Goal: Information Seeking & Learning: Learn about a topic

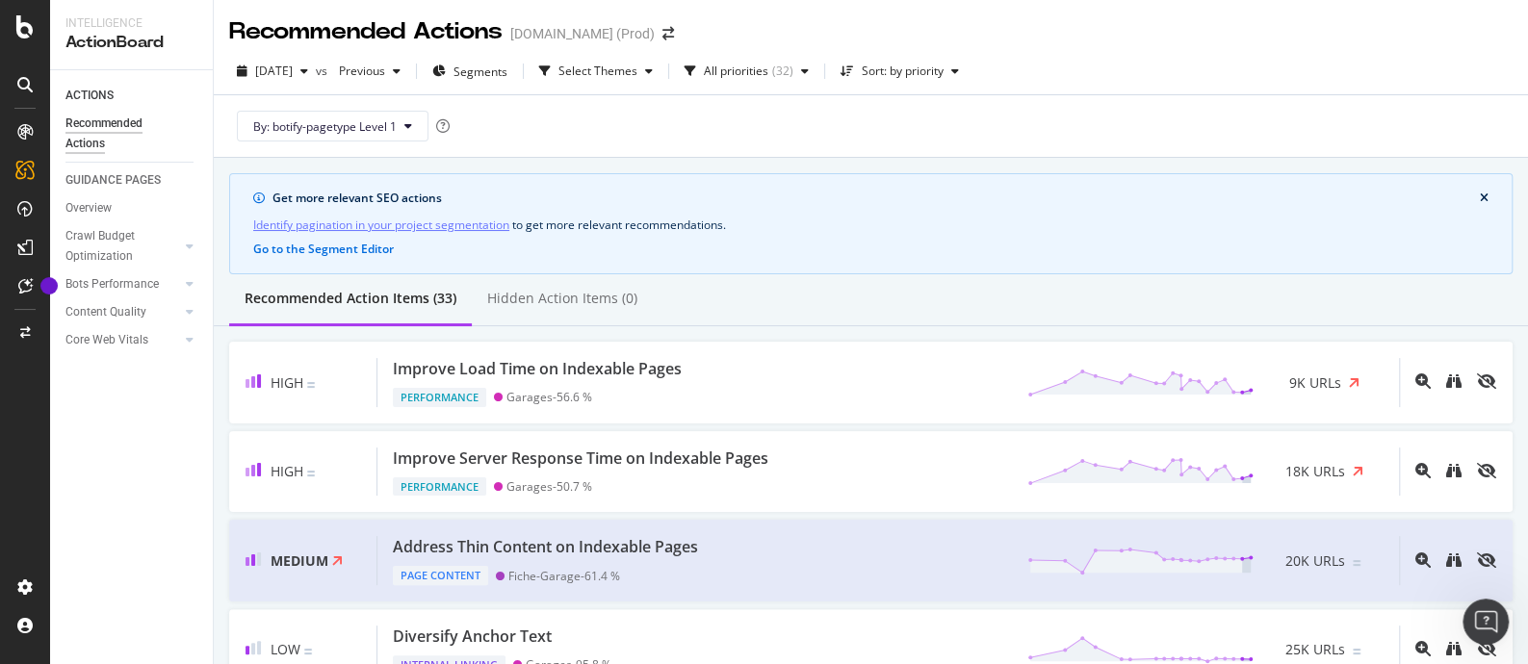
scroll to position [1932, 0]
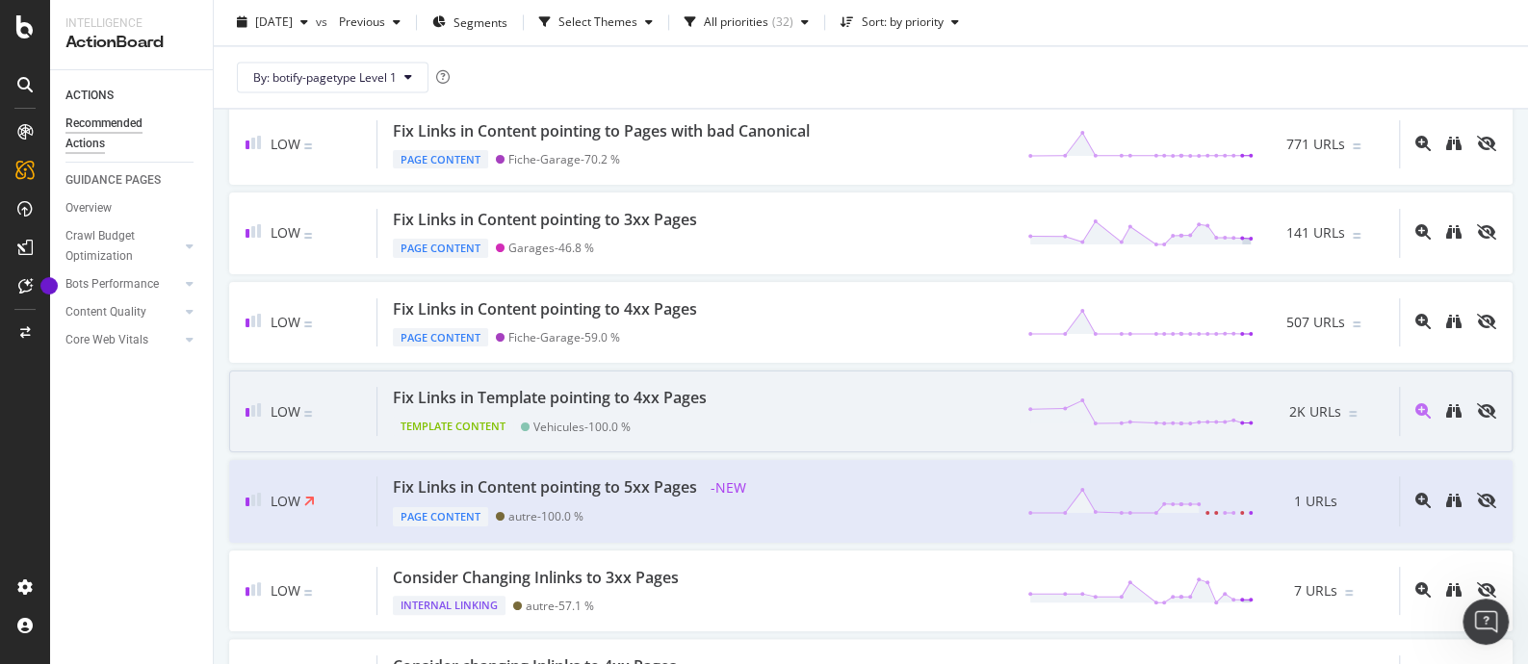
click at [592, 391] on div "Fix Links in Template pointing to 4xx Pages" at bounding box center [550, 398] width 314 height 22
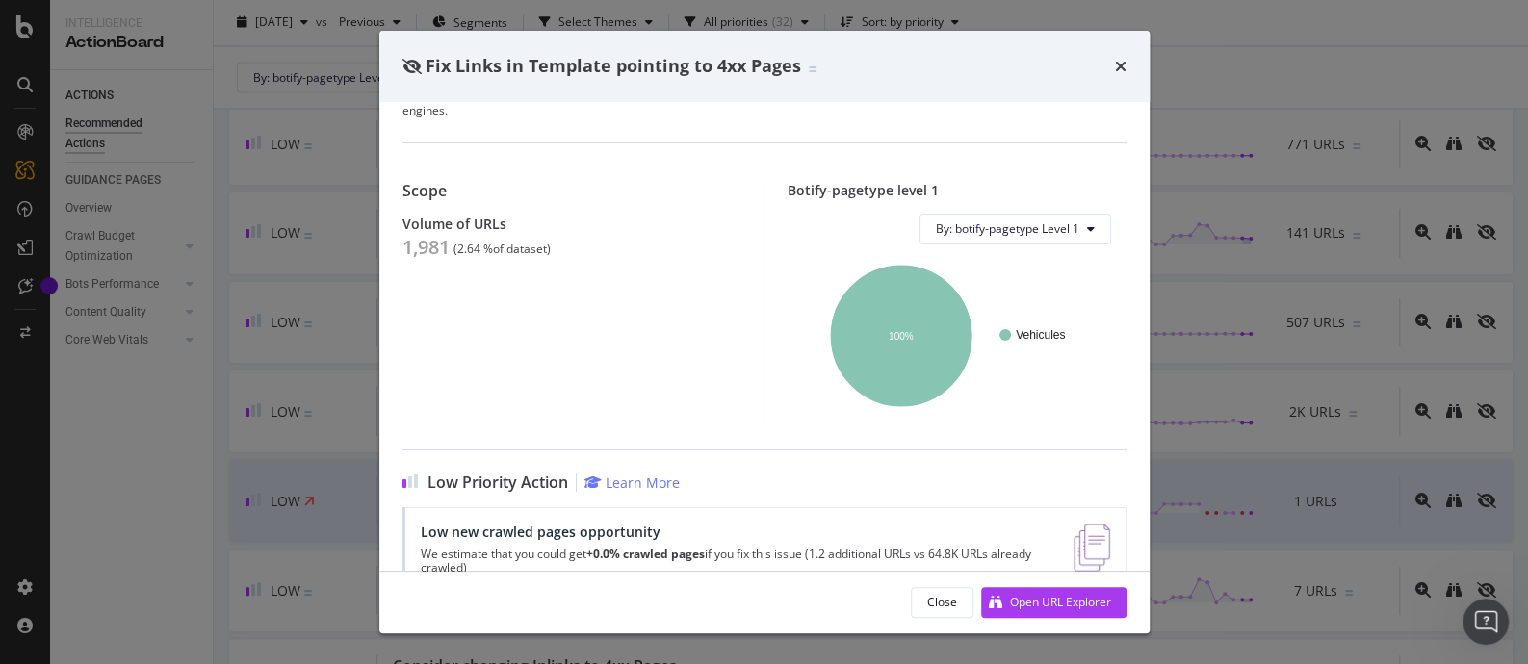
scroll to position [126, 0]
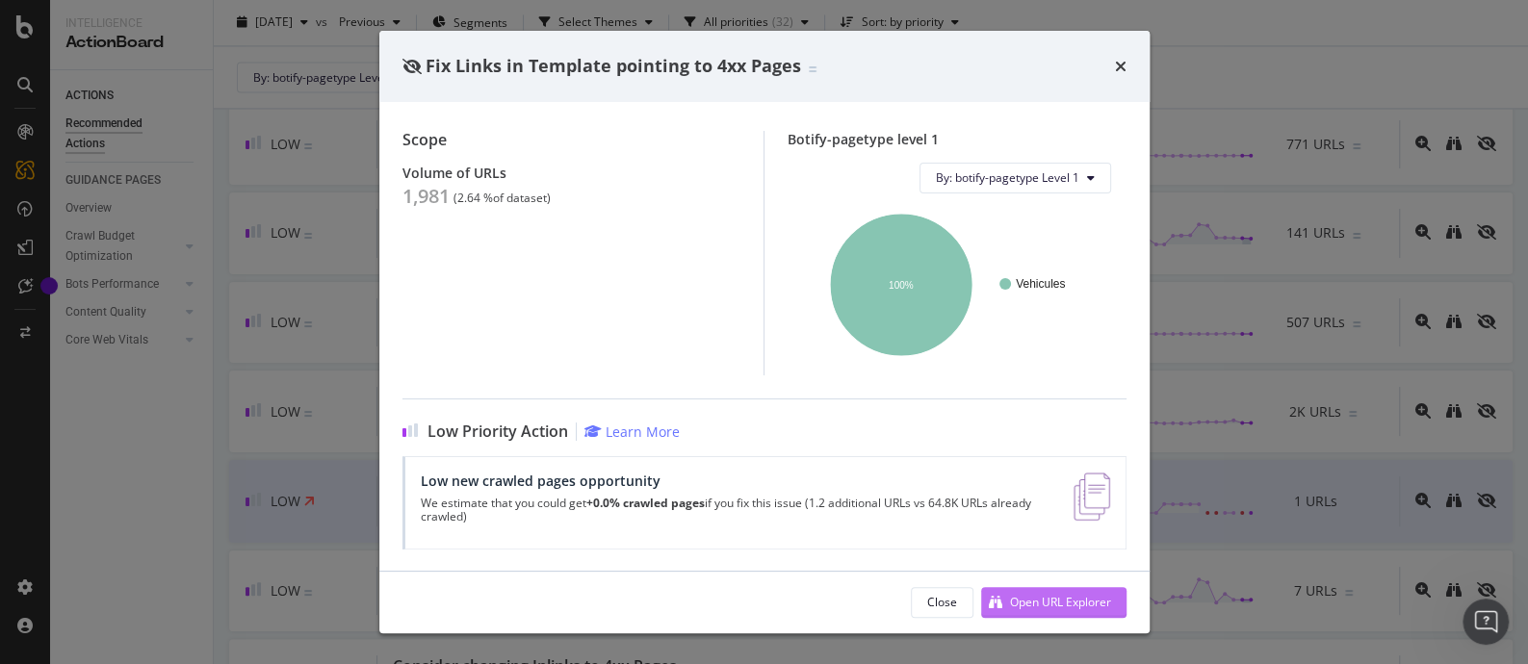
click at [1030, 595] on div "Open URL Explorer" at bounding box center [1060, 602] width 101 height 16
click at [1120, 65] on icon "times" at bounding box center [1121, 66] width 12 height 15
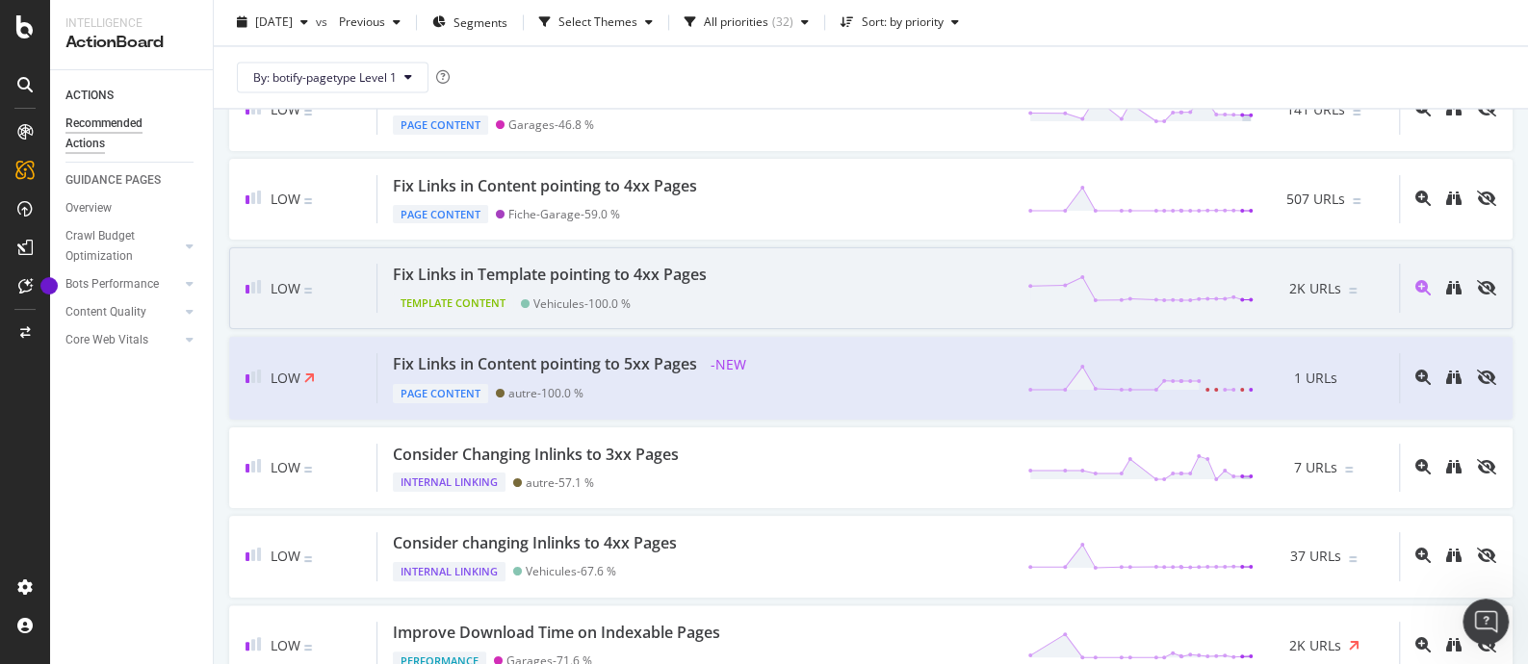
scroll to position [2173, 0]
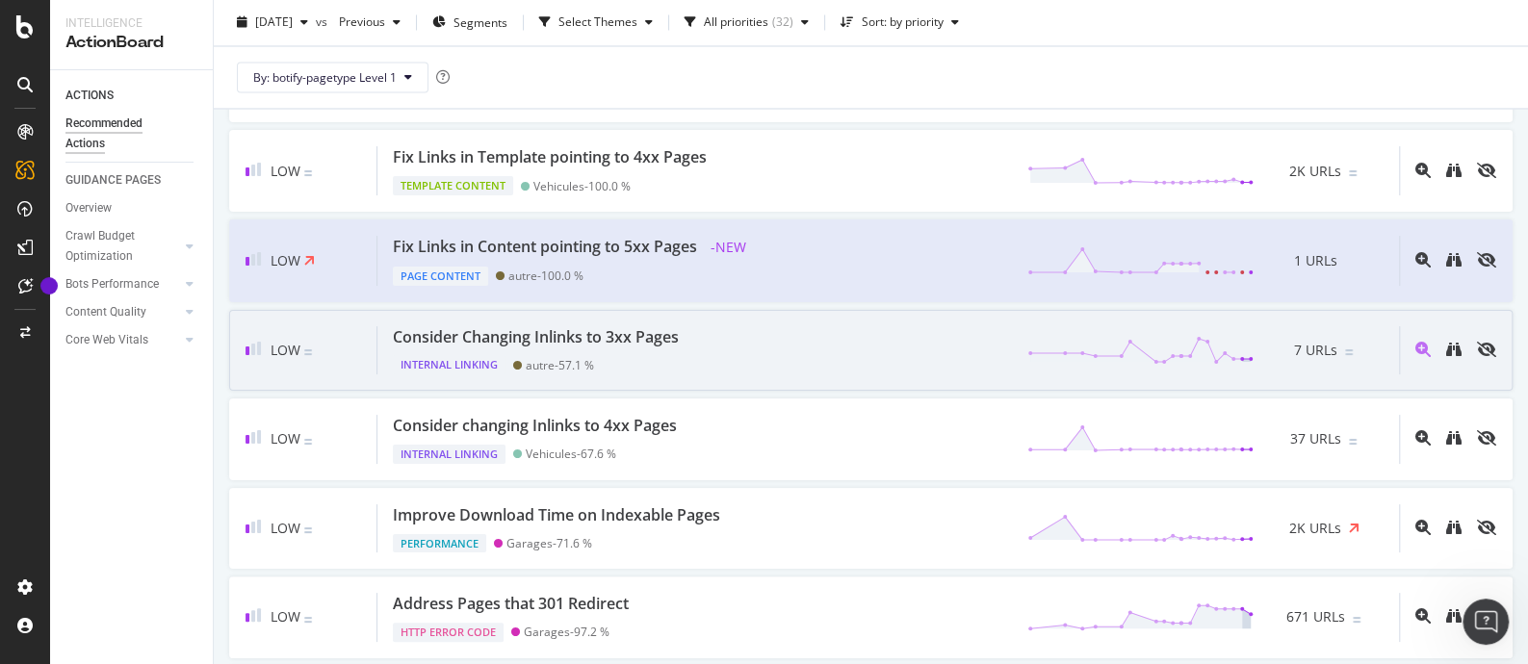
click at [775, 326] on div "Consider Changing Inlinks to 3xx Pages Internal Linking autre - 57.1 % 7 URLs" at bounding box center [888, 350] width 1022 height 49
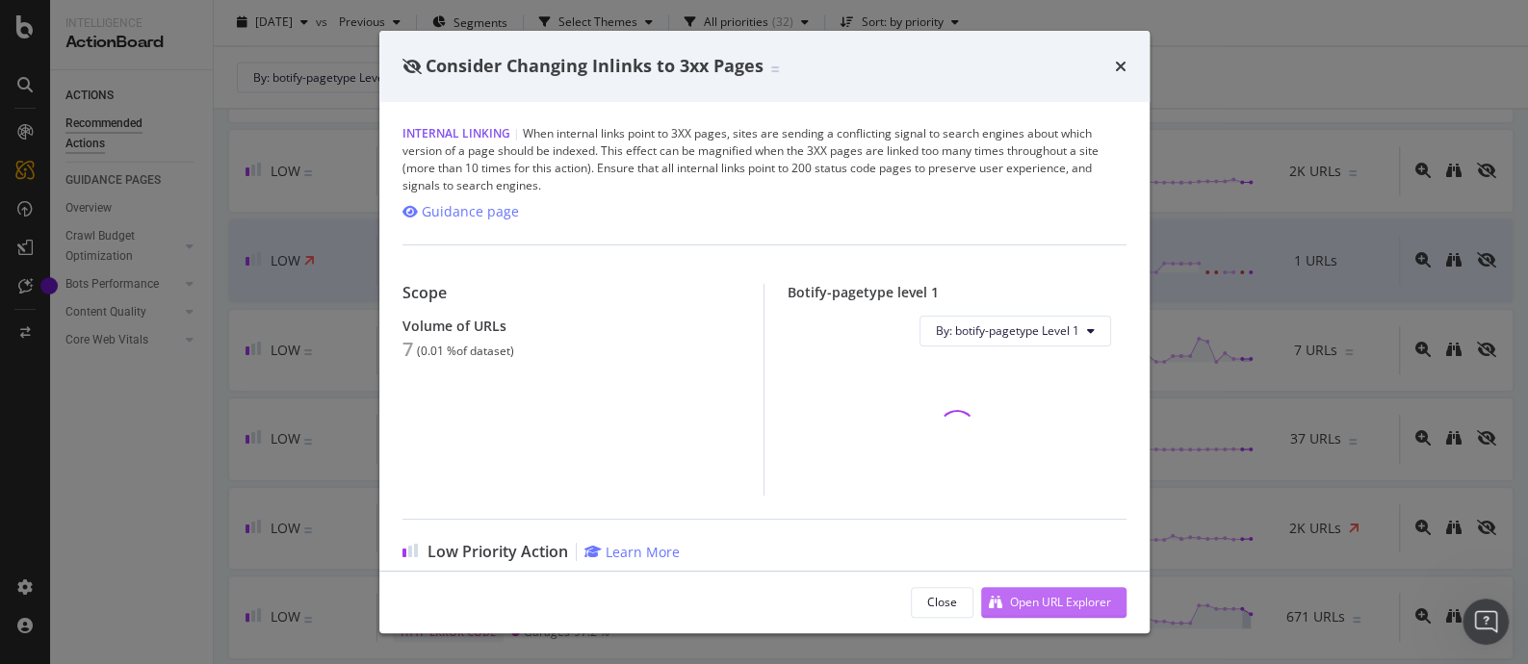
click at [1080, 602] on div "Open URL Explorer" at bounding box center [1060, 602] width 101 height 16
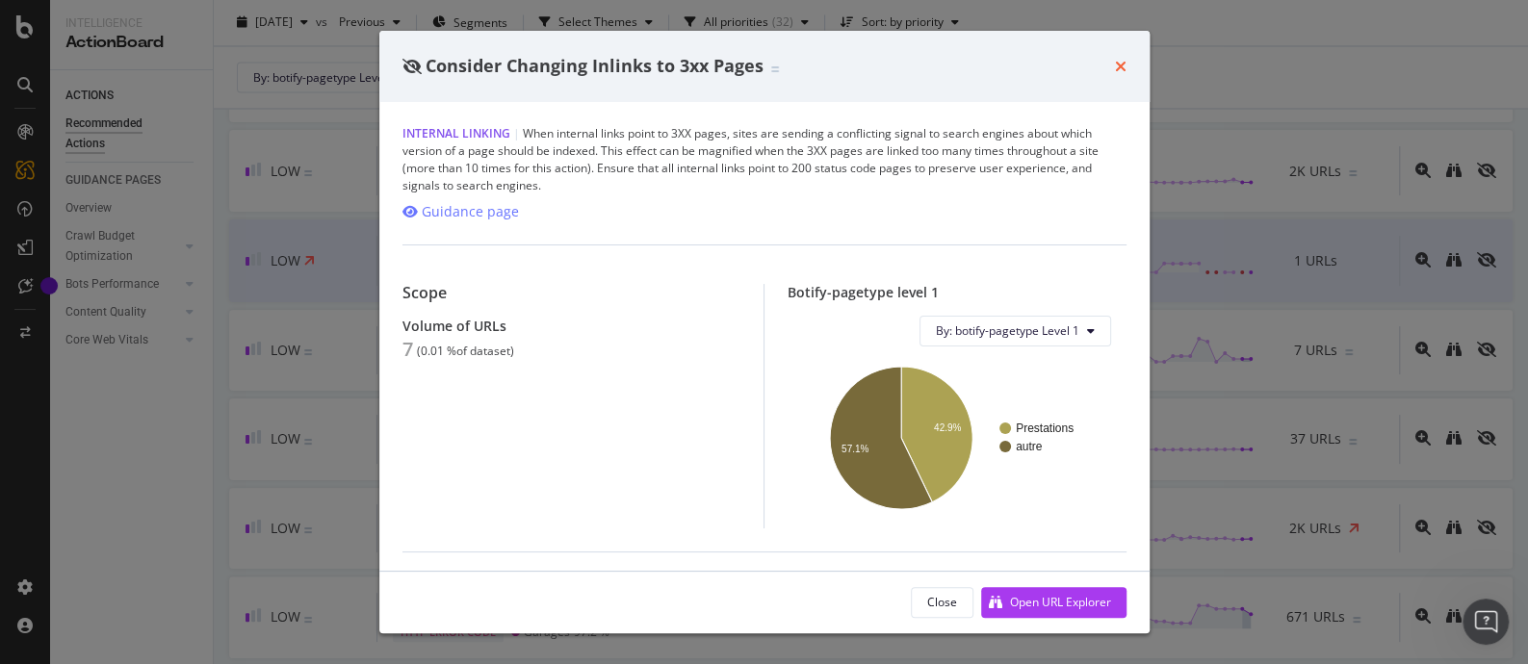
click at [1122, 65] on icon "times" at bounding box center [1121, 66] width 12 height 15
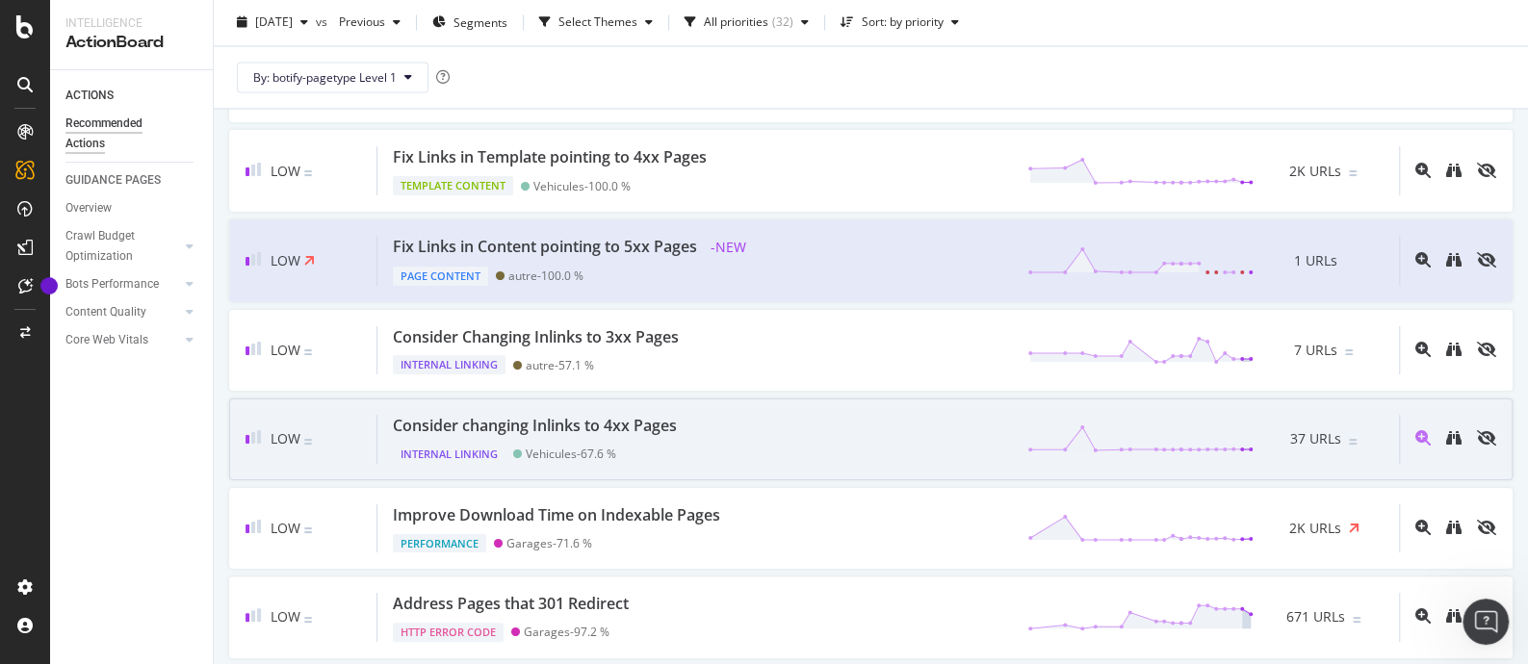
click at [939, 438] on div "Consider changing Inlinks to 4xx Pages Internal Linking Vehicules - 67.6 % 37 U…" at bounding box center [888, 439] width 1022 height 49
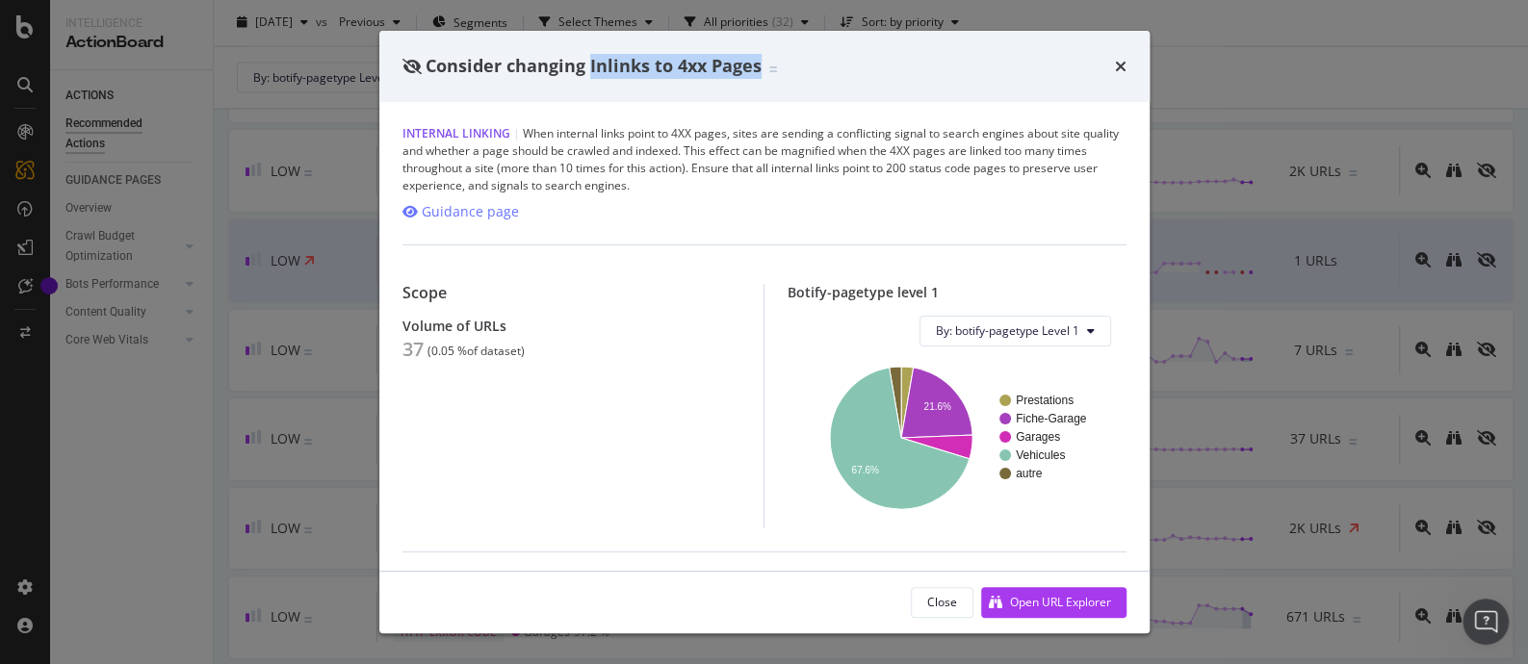
drag, startPoint x: 589, startPoint y: 62, endPoint x: 759, endPoint y: 68, distance: 169.6
click at [759, 68] on div "Consider changing Inlinks to 4xx Pages" at bounding box center [590, 66] width 375 height 25
drag, startPoint x: 759, startPoint y: 68, endPoint x: 716, endPoint y: 55, distance: 44.5
copy span "Inlinks to 4xx Pages"
click at [1053, 602] on div "Open URL Explorer" at bounding box center [1060, 602] width 101 height 16
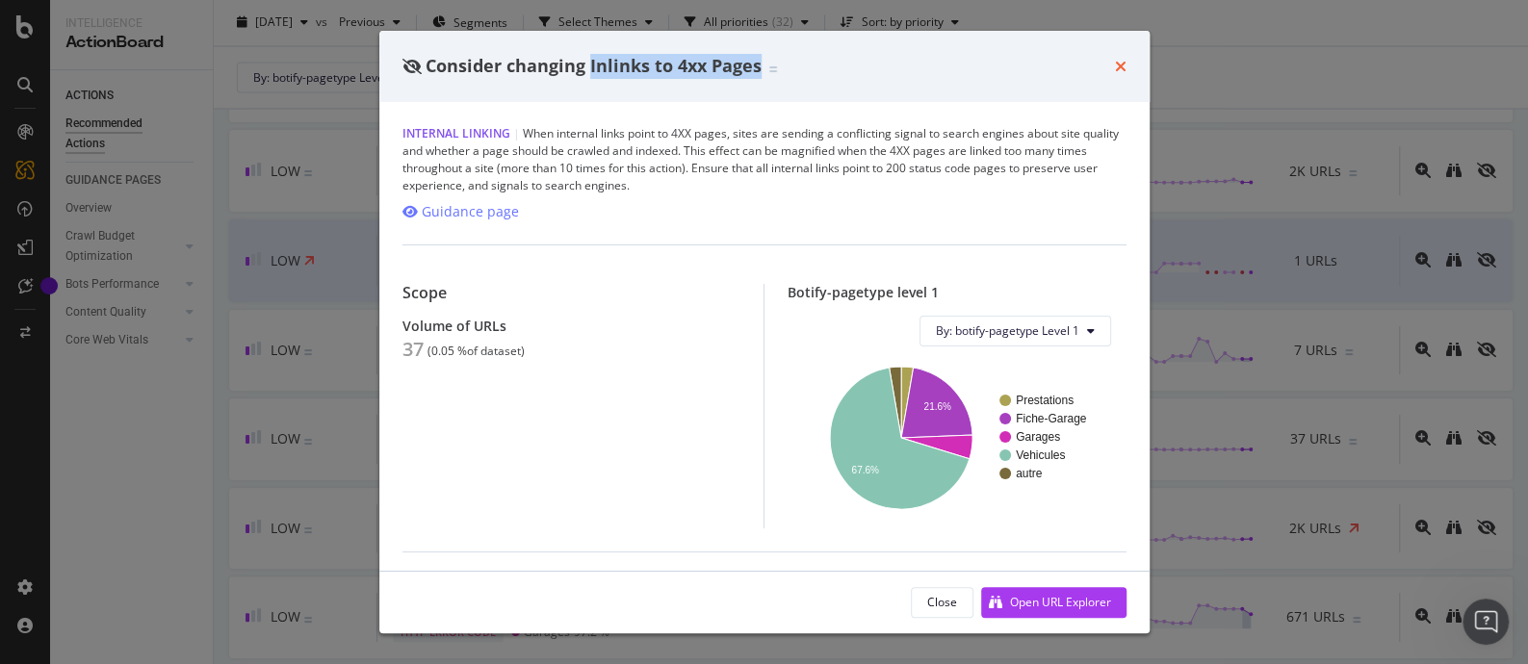
click at [1121, 62] on icon "times" at bounding box center [1121, 66] width 12 height 15
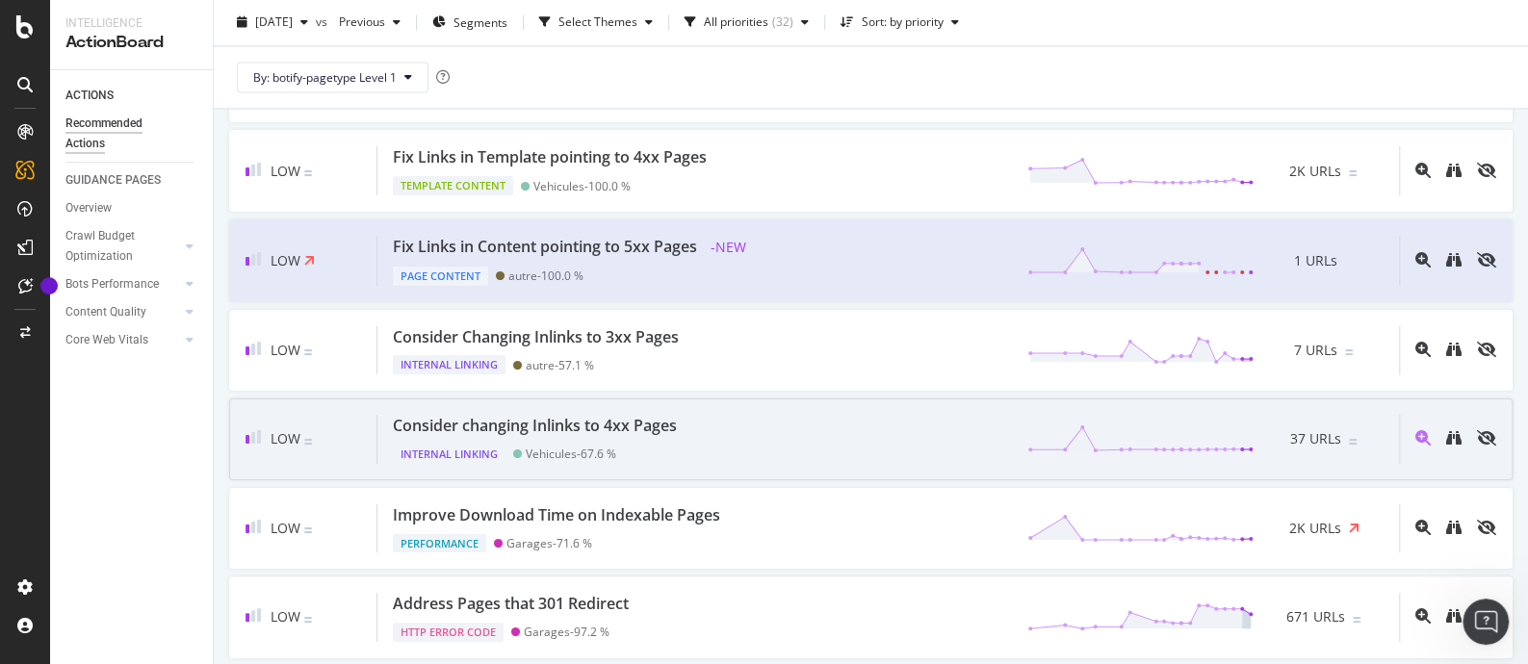
scroll to position [2293, 0]
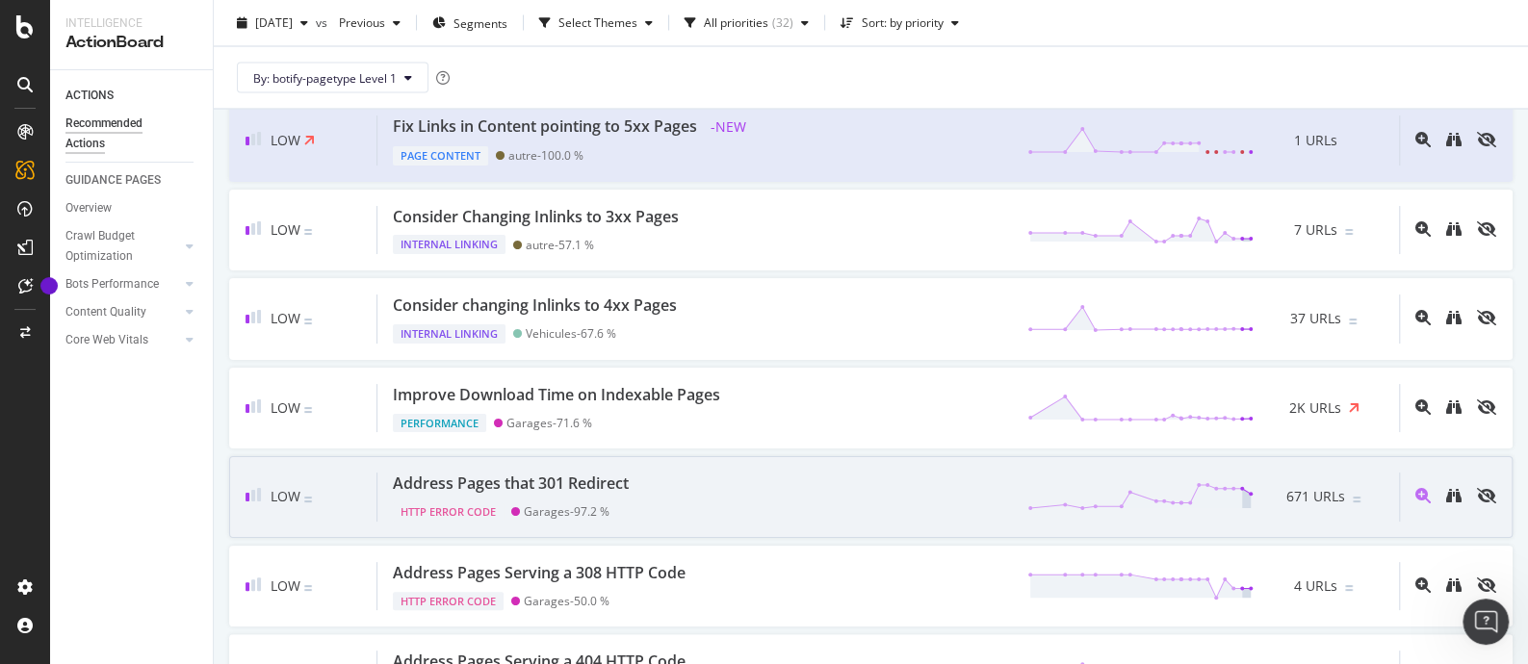
click at [905, 494] on div "Address Pages that 301 Redirect HTTP Error Code Garages - 97.2 % 671 URLs" at bounding box center [888, 497] width 1022 height 49
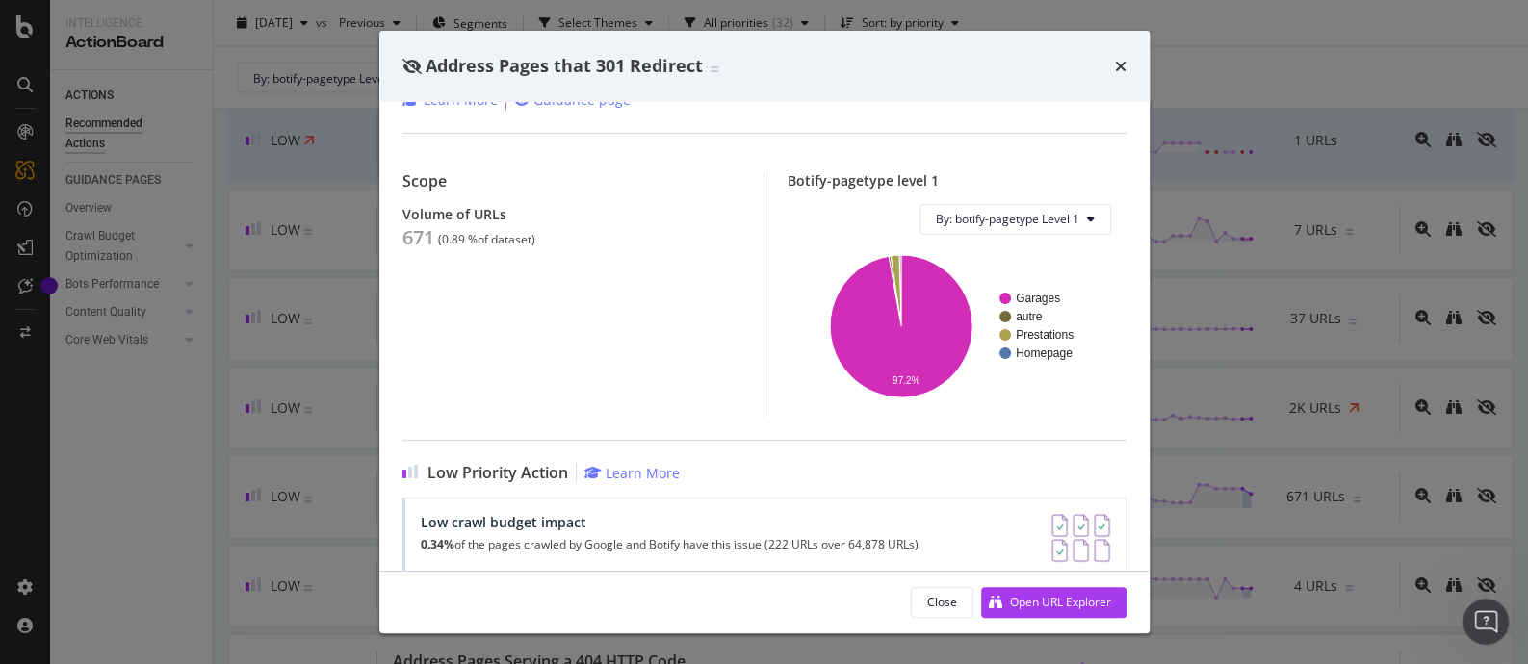
scroll to position [240, 0]
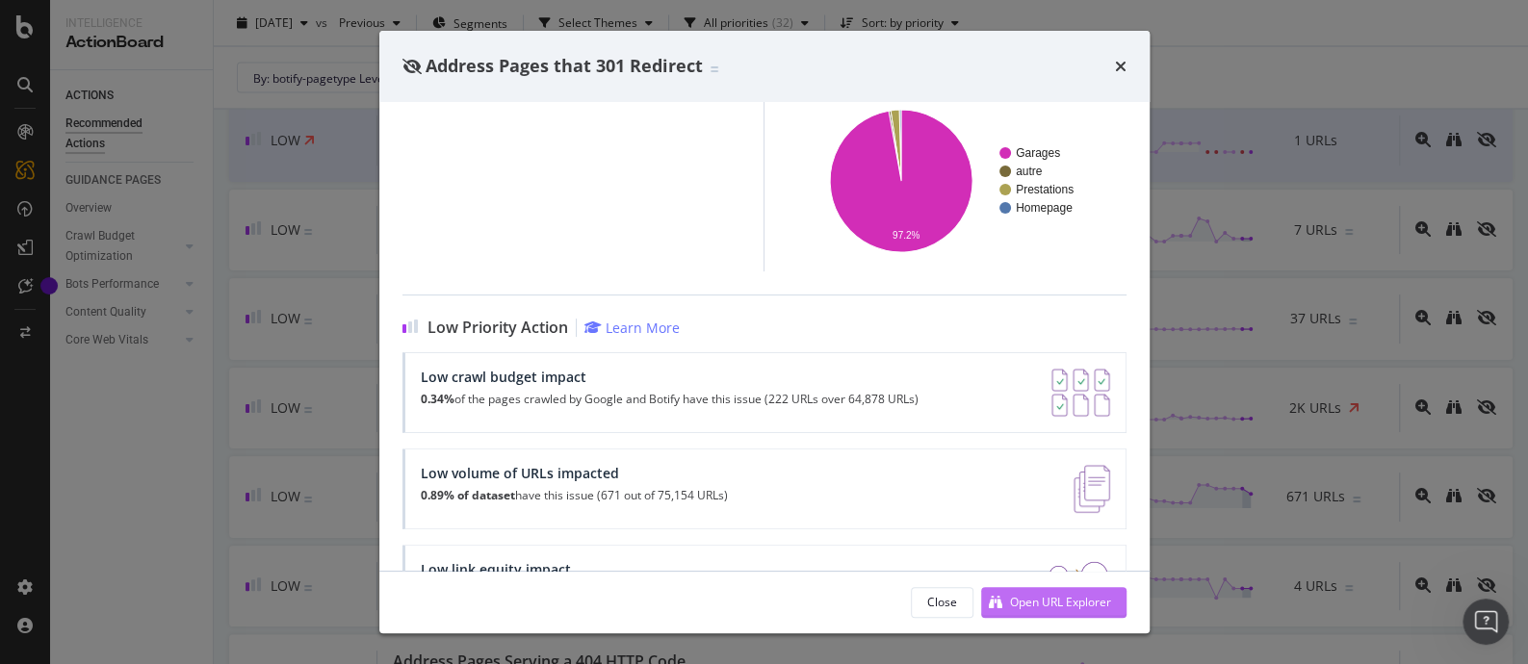
click at [1058, 608] on div "Open URL Explorer" at bounding box center [1060, 602] width 101 height 16
click at [1125, 69] on icon "times" at bounding box center [1121, 66] width 12 height 15
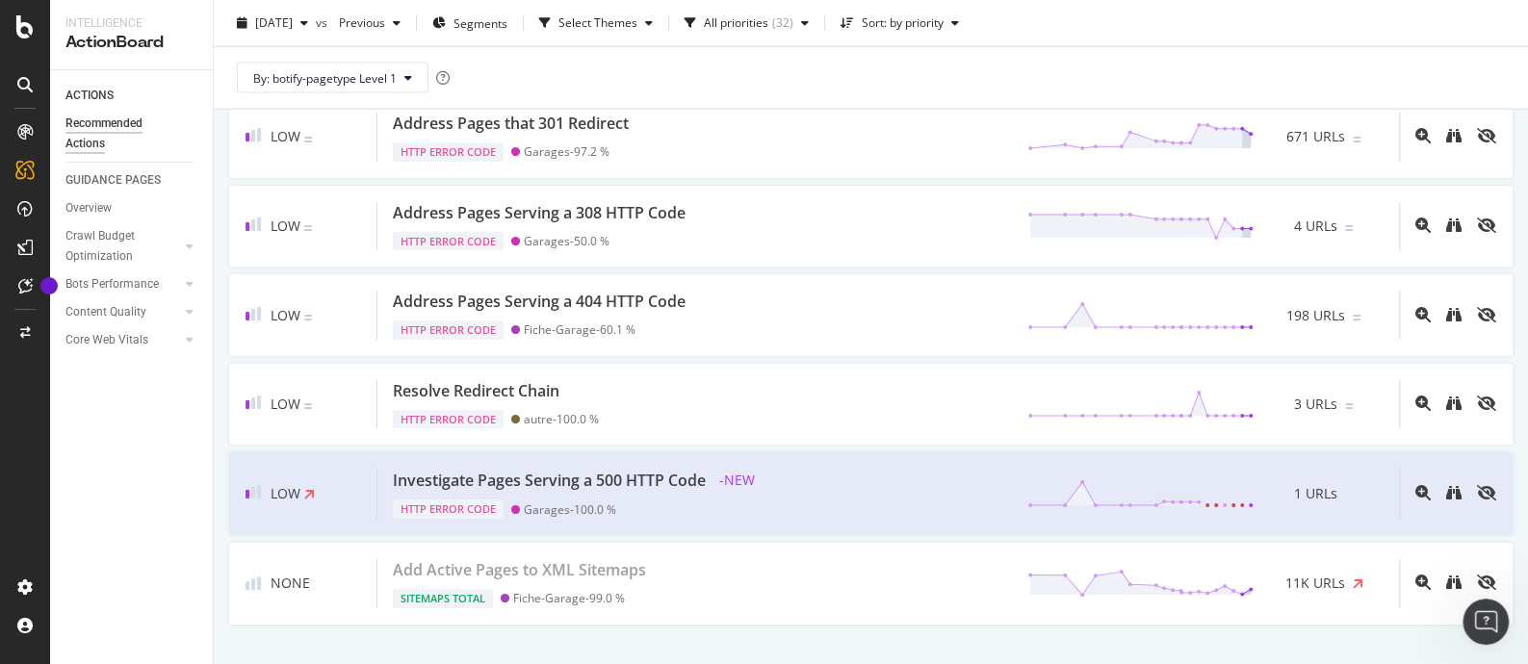
scroll to position [2683, 0]
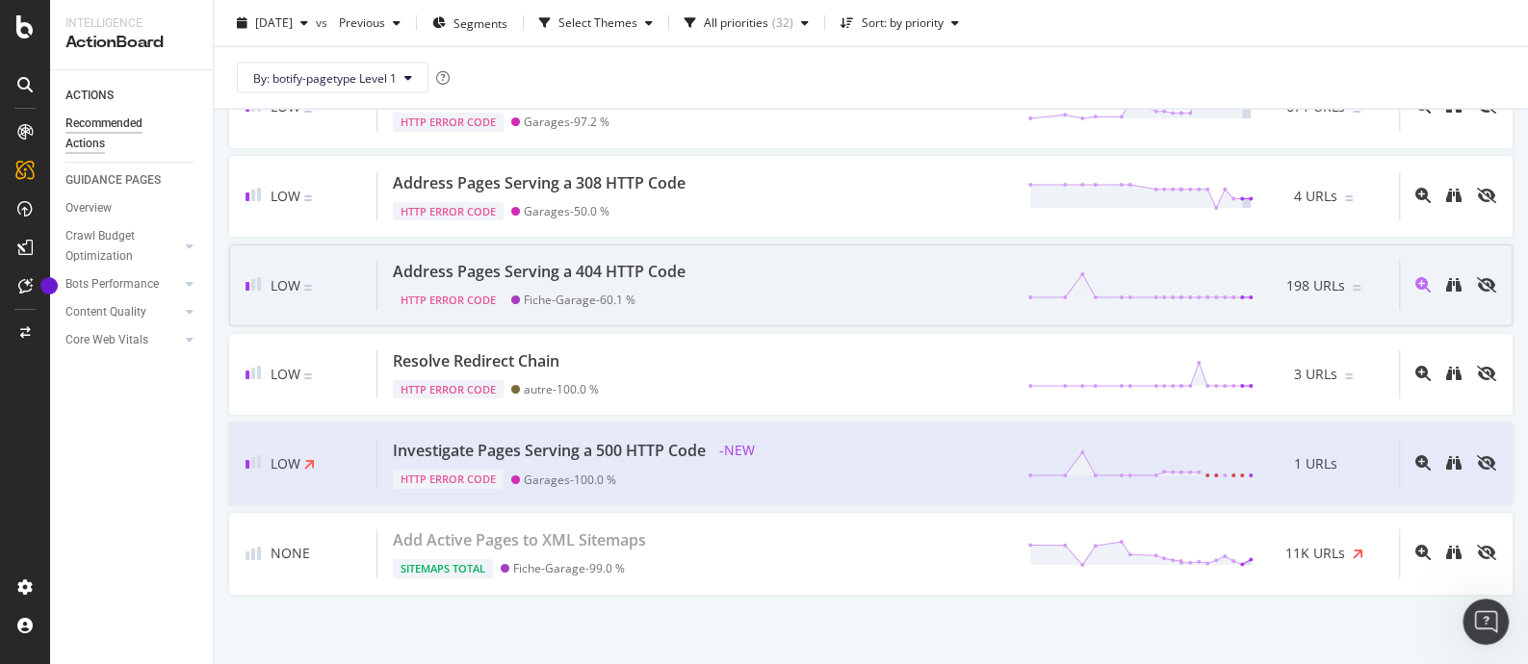
click at [545, 262] on div "Address Pages Serving a 404 HTTP Code" at bounding box center [539, 272] width 293 height 22
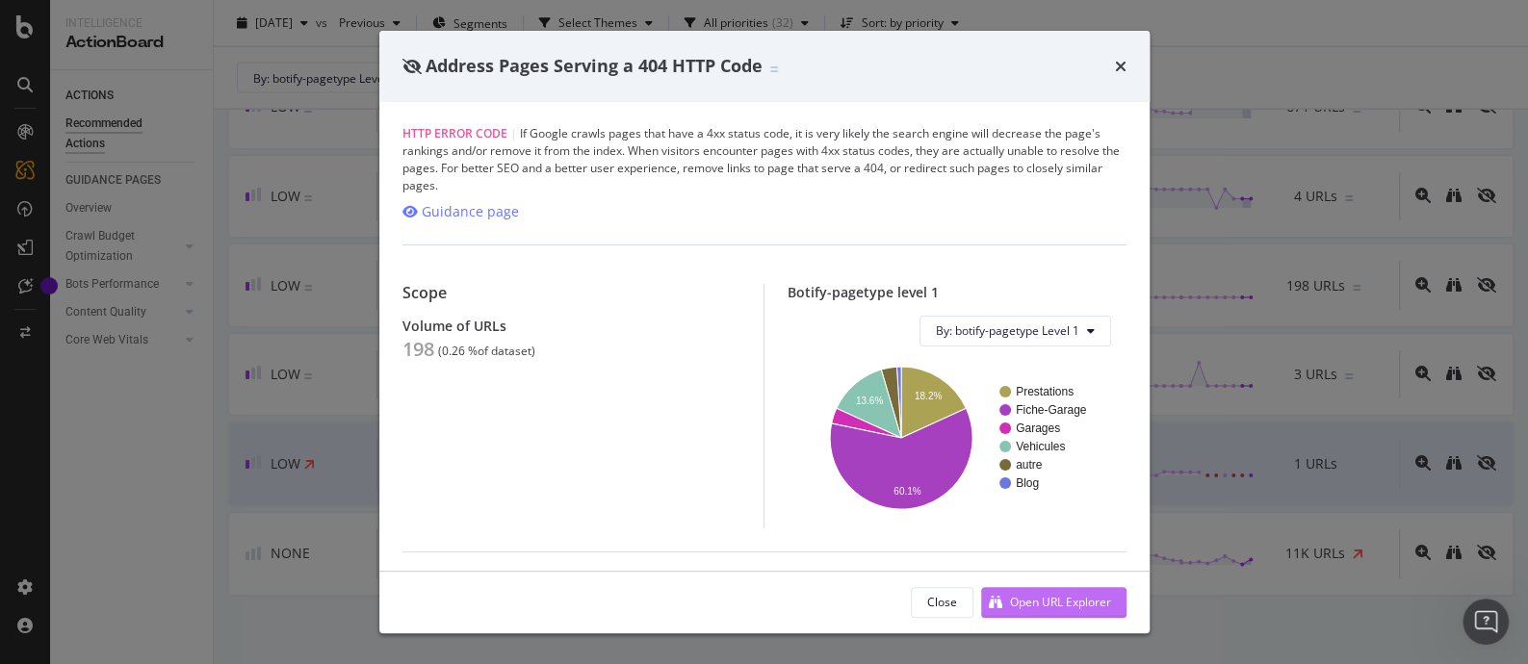
click at [1050, 599] on div "Open URL Explorer" at bounding box center [1060, 602] width 101 height 16
click at [1115, 65] on icon "times" at bounding box center [1121, 66] width 12 height 15
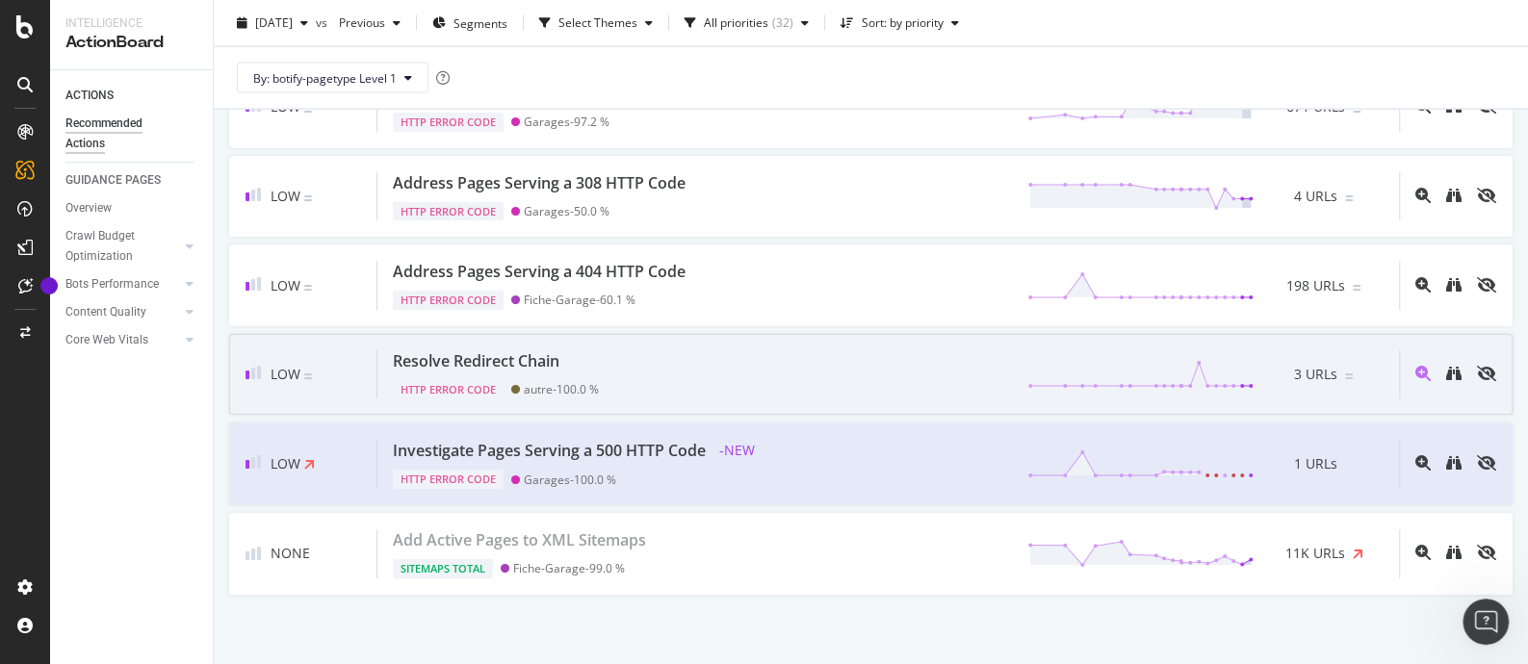
click at [513, 351] on div "Resolve Redirect Chain" at bounding box center [476, 362] width 167 height 22
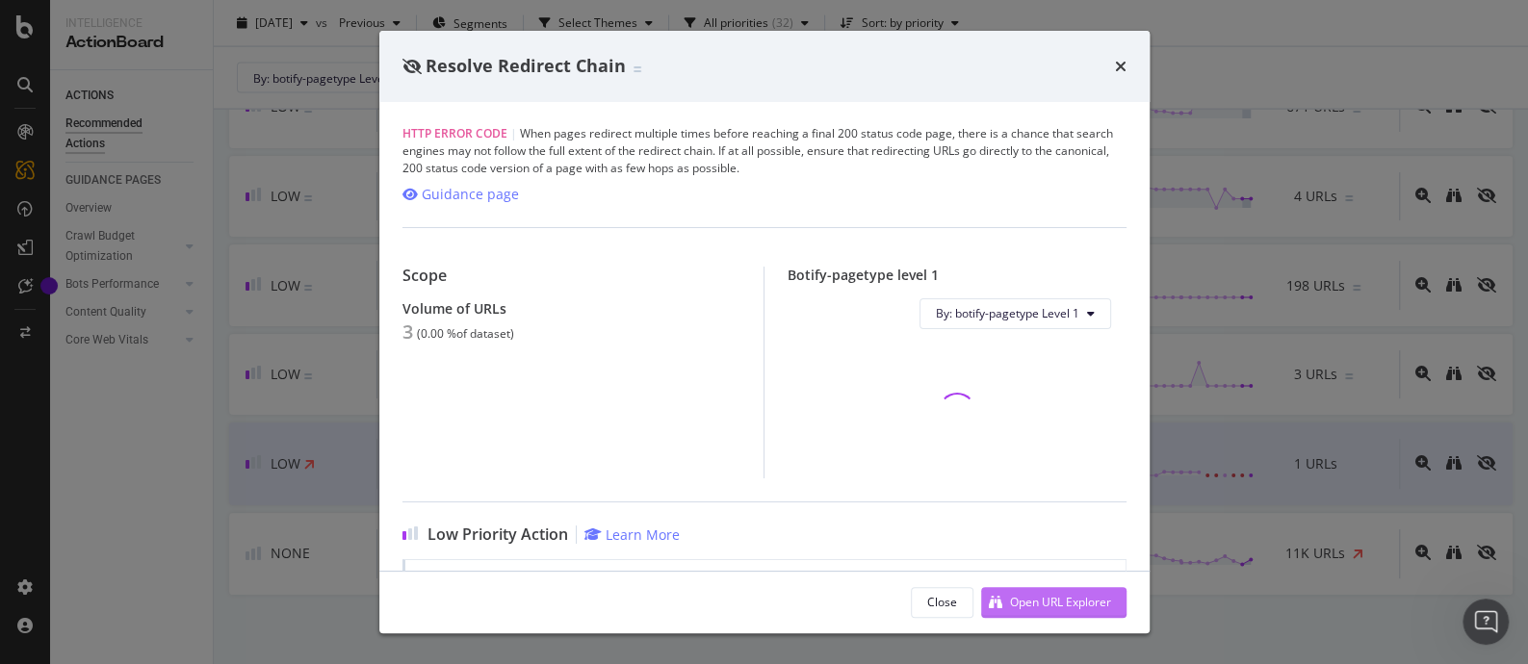
click at [1056, 599] on div "Open URL Explorer" at bounding box center [1060, 602] width 101 height 16
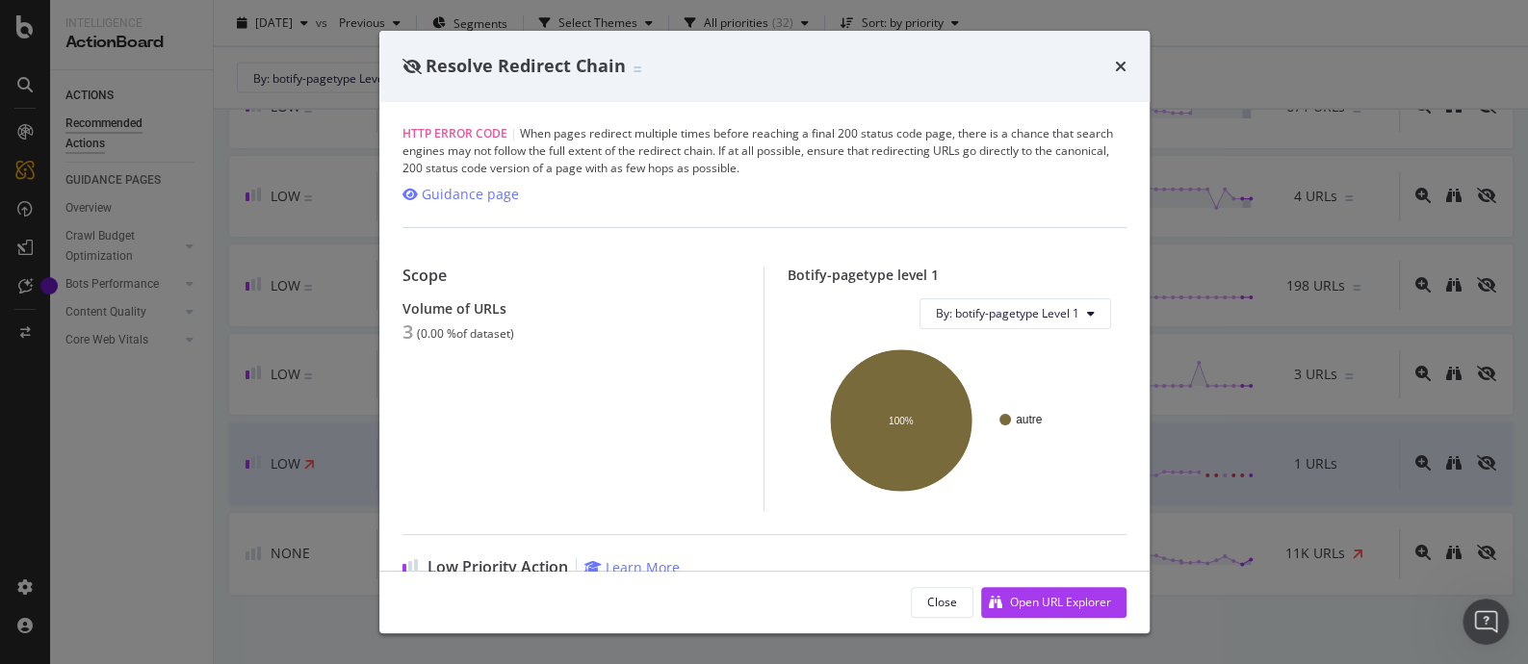
scroll to position [220, 0]
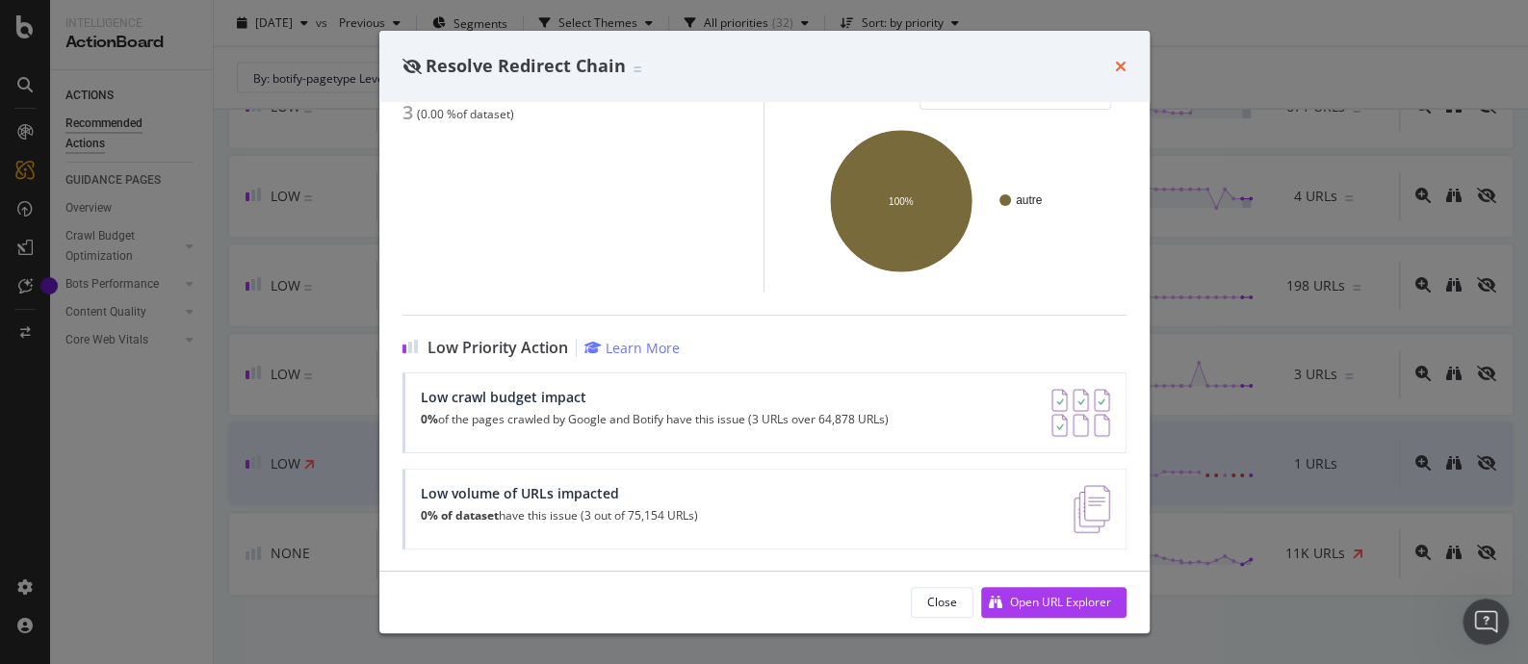
click at [1121, 65] on icon "times" at bounding box center [1121, 66] width 12 height 15
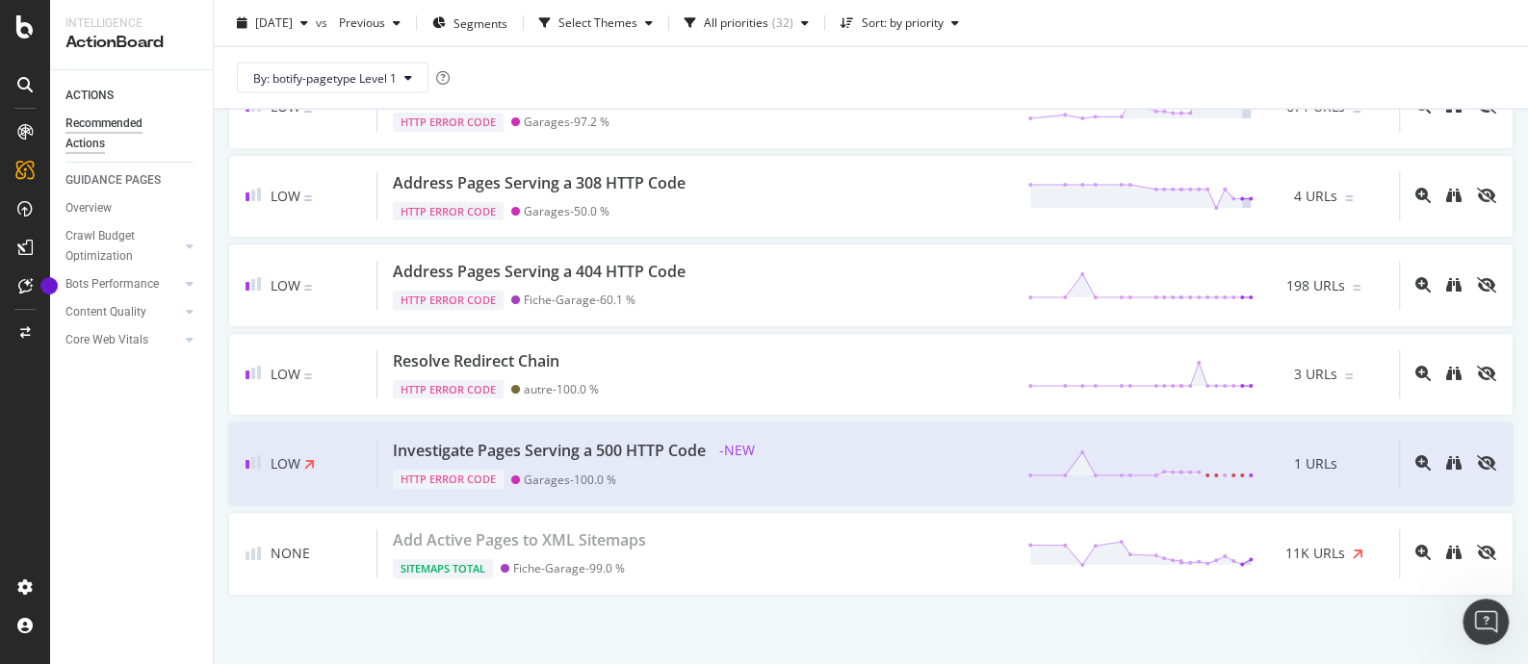
drag, startPoint x: 966, startPoint y: 145, endPoint x: 108, endPoint y: 461, distance: 914.3
click at [108, 461] on div "ACTIONS Recommended Actions GUIDANCE PAGES Overview Crawl Budget Optimization L…" at bounding box center [131, 367] width 163 height 594
click at [949, 445] on div "Investigate Pages Serving a 500 HTTP Code - NEW HTTP Error Code Garages - 100.0…" at bounding box center [888, 464] width 1022 height 50
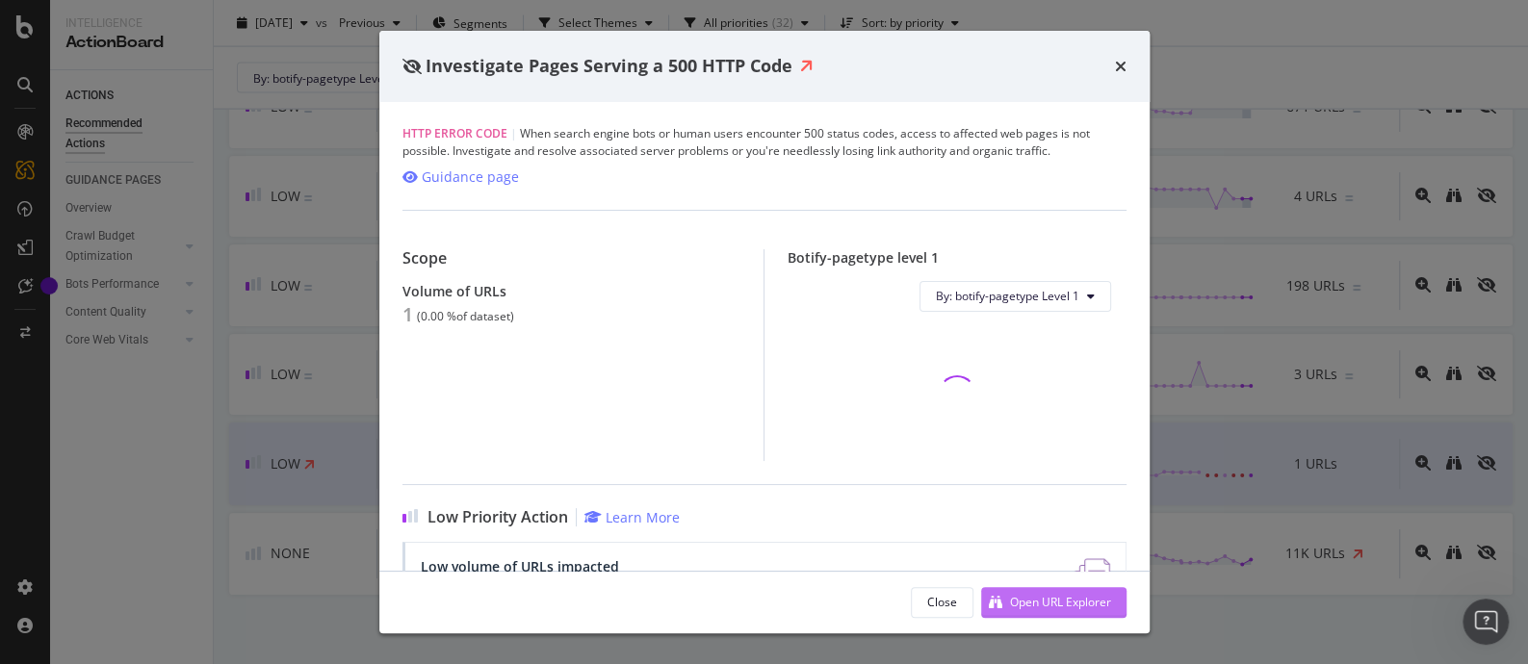
click at [1067, 605] on div "Open URL Explorer" at bounding box center [1060, 602] width 101 height 16
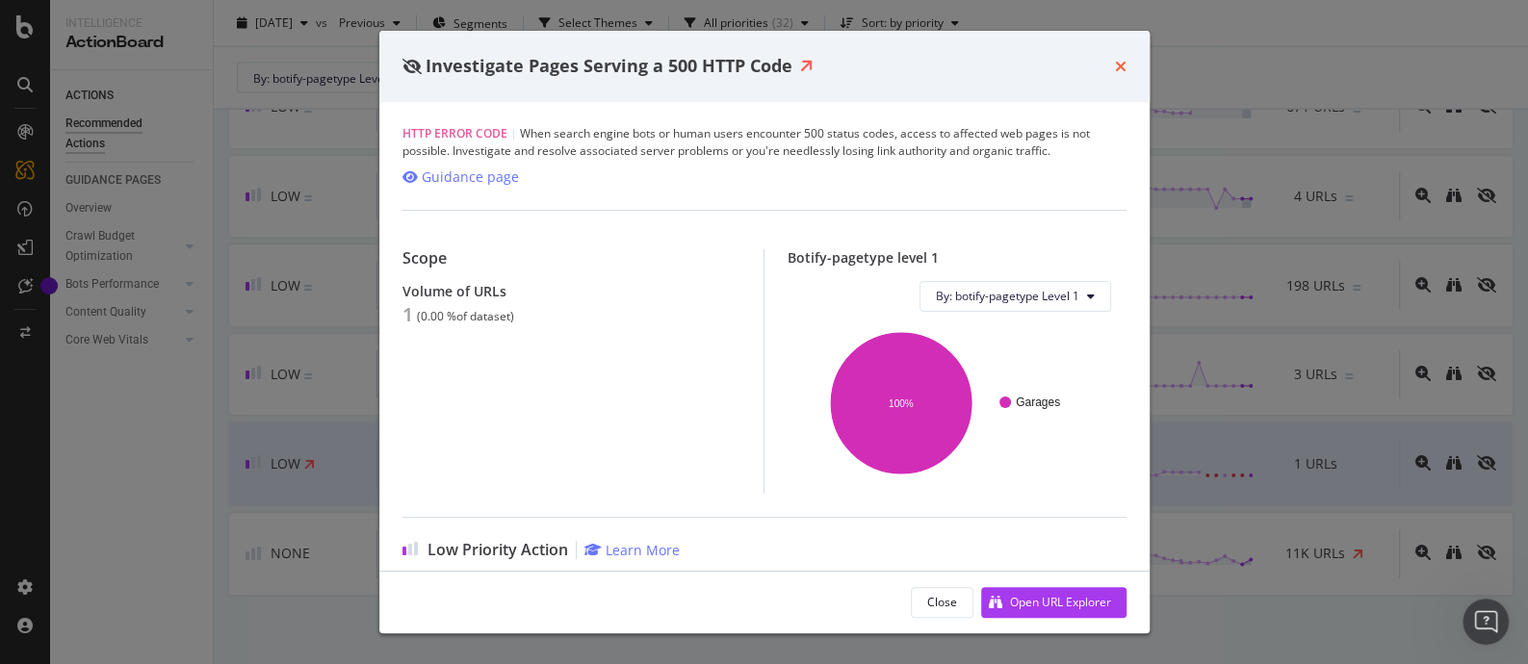
click at [1121, 67] on icon "times" at bounding box center [1121, 66] width 12 height 15
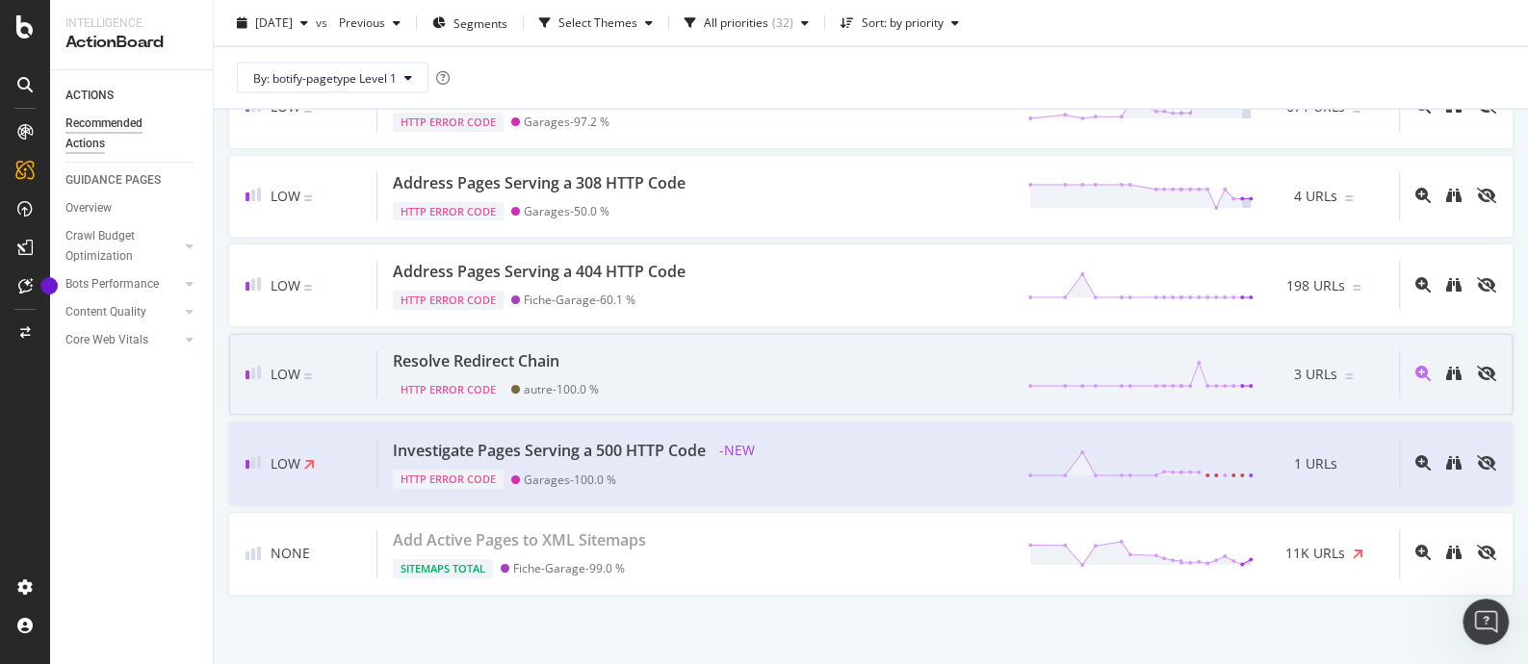
click at [775, 360] on div "Resolve Redirect Chain HTTP Error Code autre - 100.0 % 3 URLs" at bounding box center [888, 375] width 1022 height 49
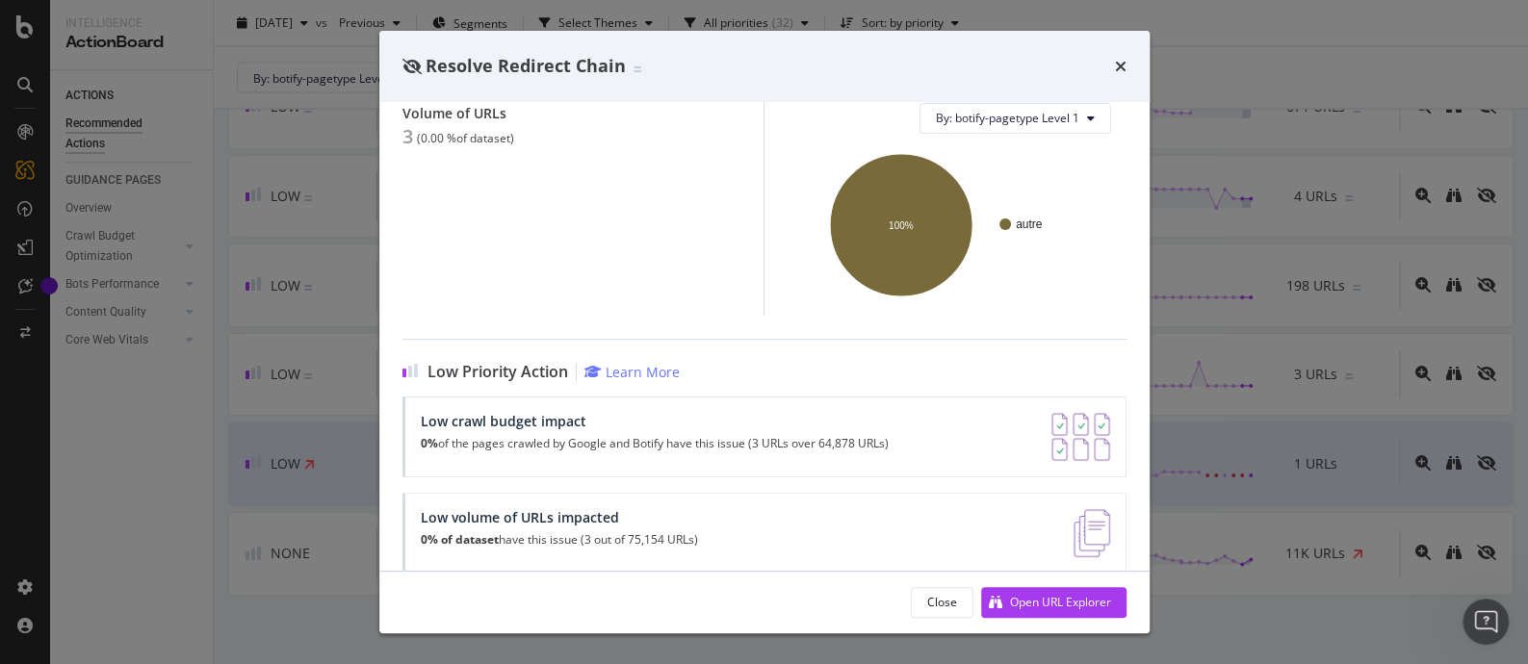
scroll to position [220, 0]
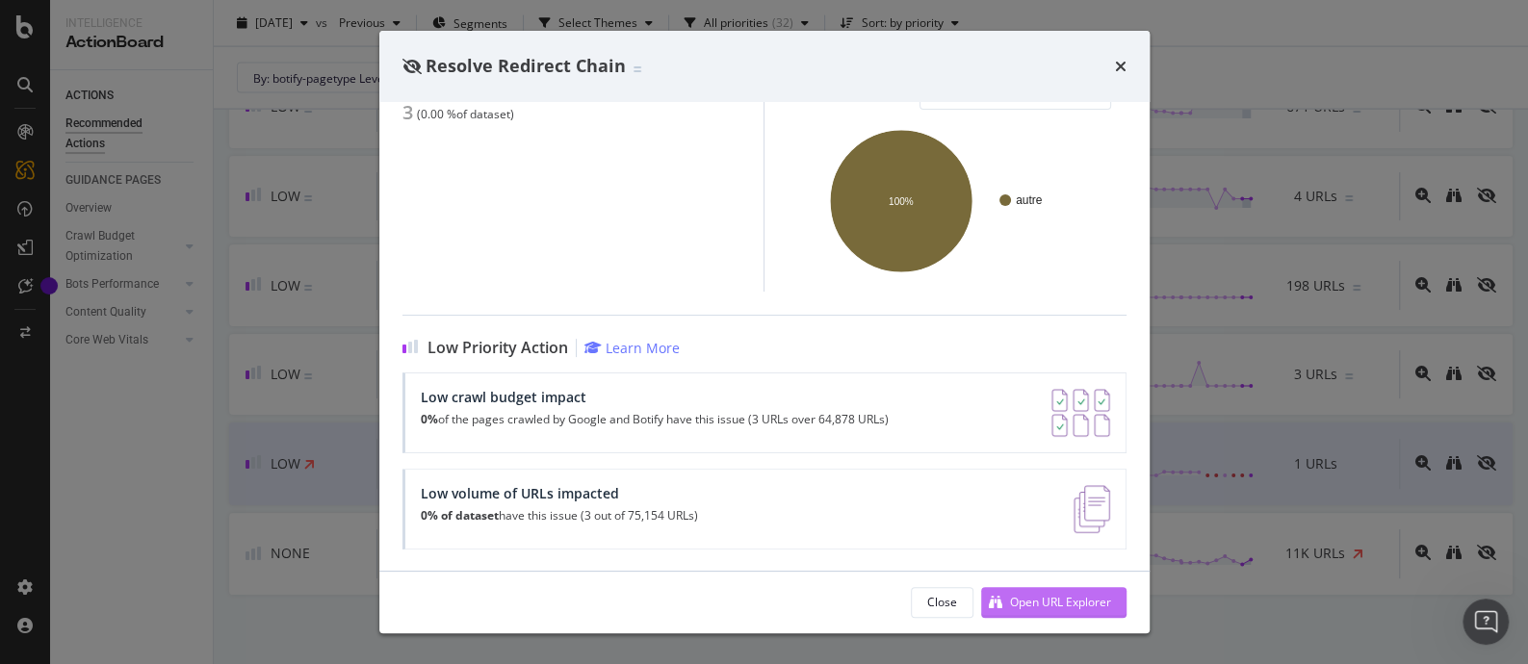
click at [1011, 603] on div "Open URL Explorer" at bounding box center [1060, 602] width 101 height 16
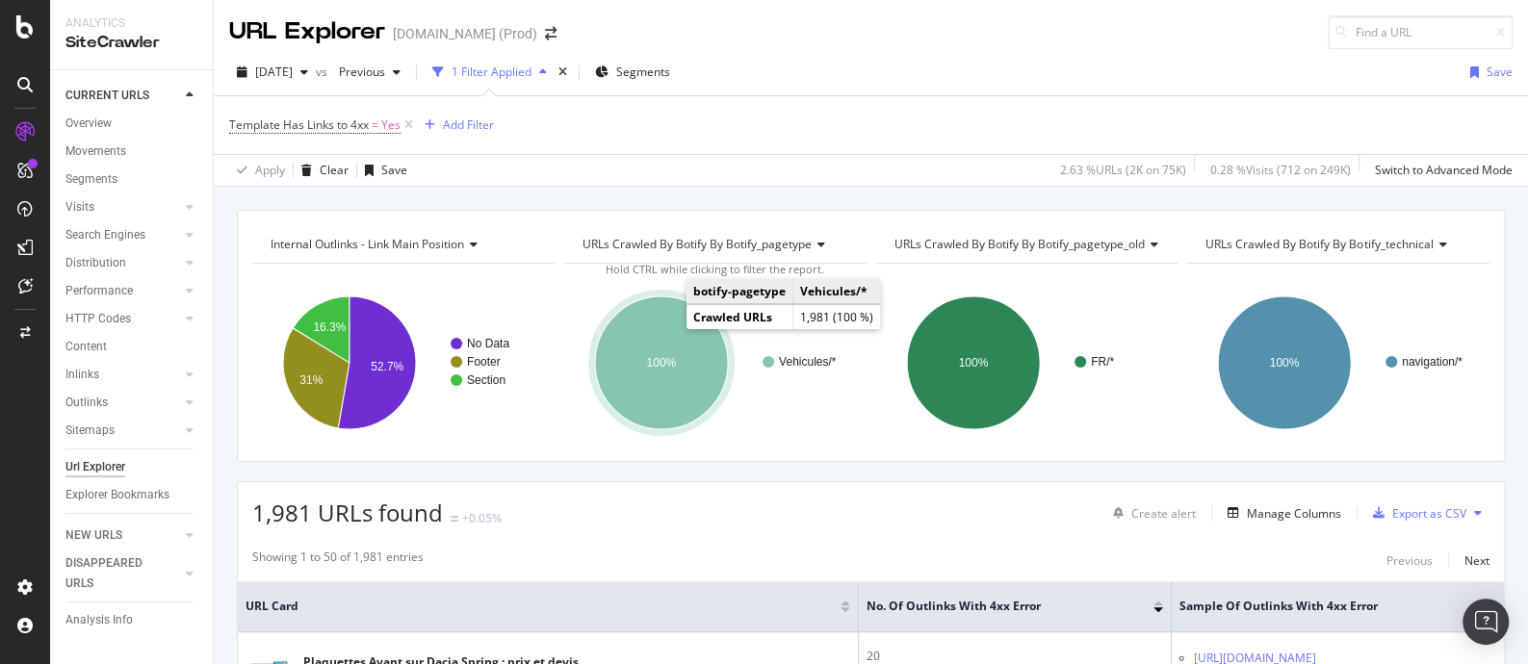
scroll to position [240, 0]
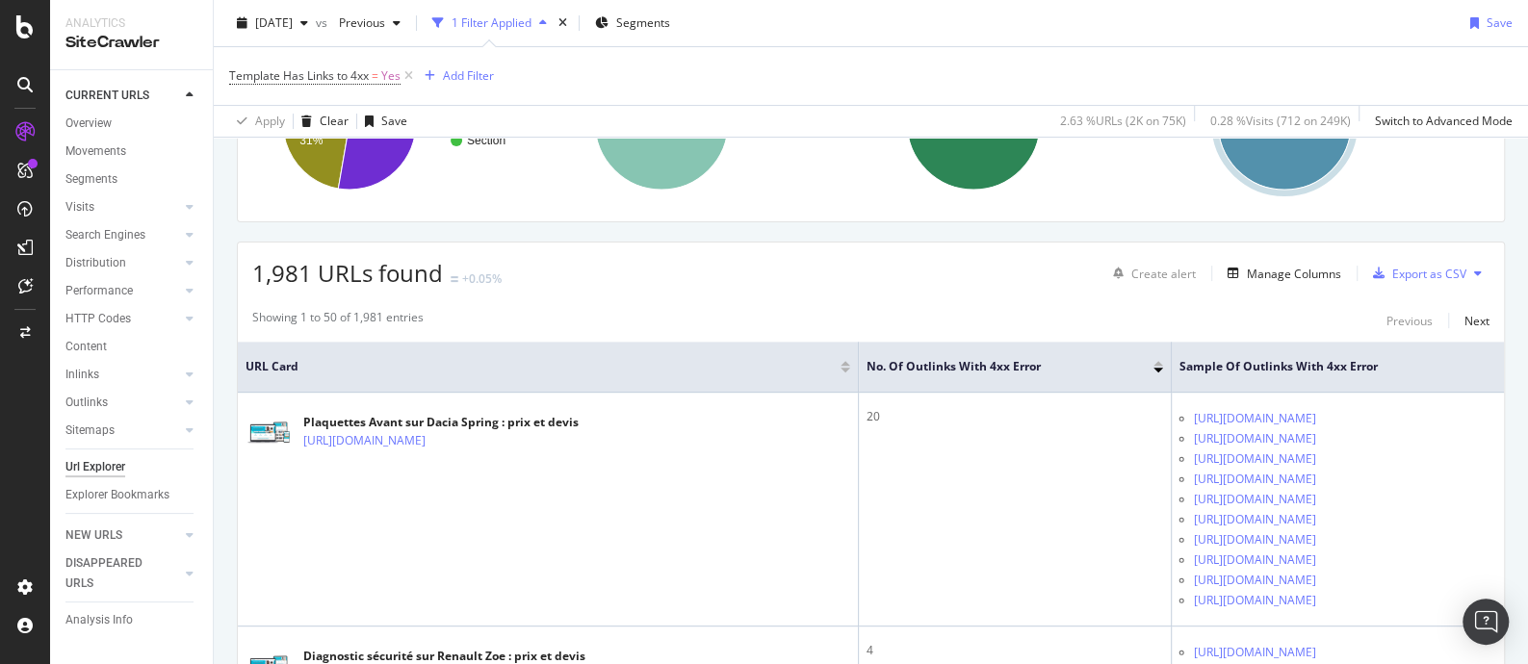
click at [768, 272] on div "1,981 URLs found +0.05% Create alert Manage Columns Export as CSV" at bounding box center [871, 266] width 1266 height 47
click at [678, 272] on div "1,981 URLs found +0.05% Create alert Manage Columns Export as CSV" at bounding box center [871, 266] width 1266 height 47
click at [1434, 272] on div "Export as CSV" at bounding box center [1429, 274] width 74 height 16
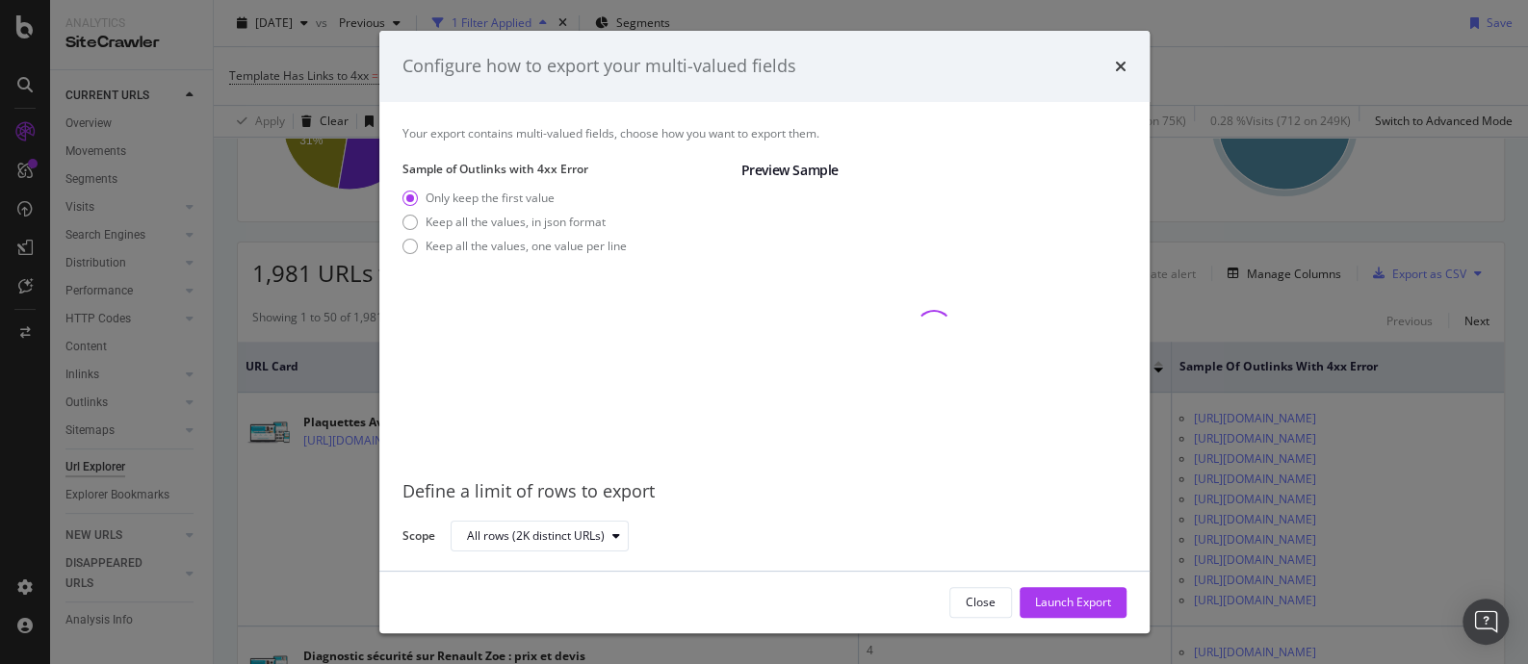
scroll to position [5, 0]
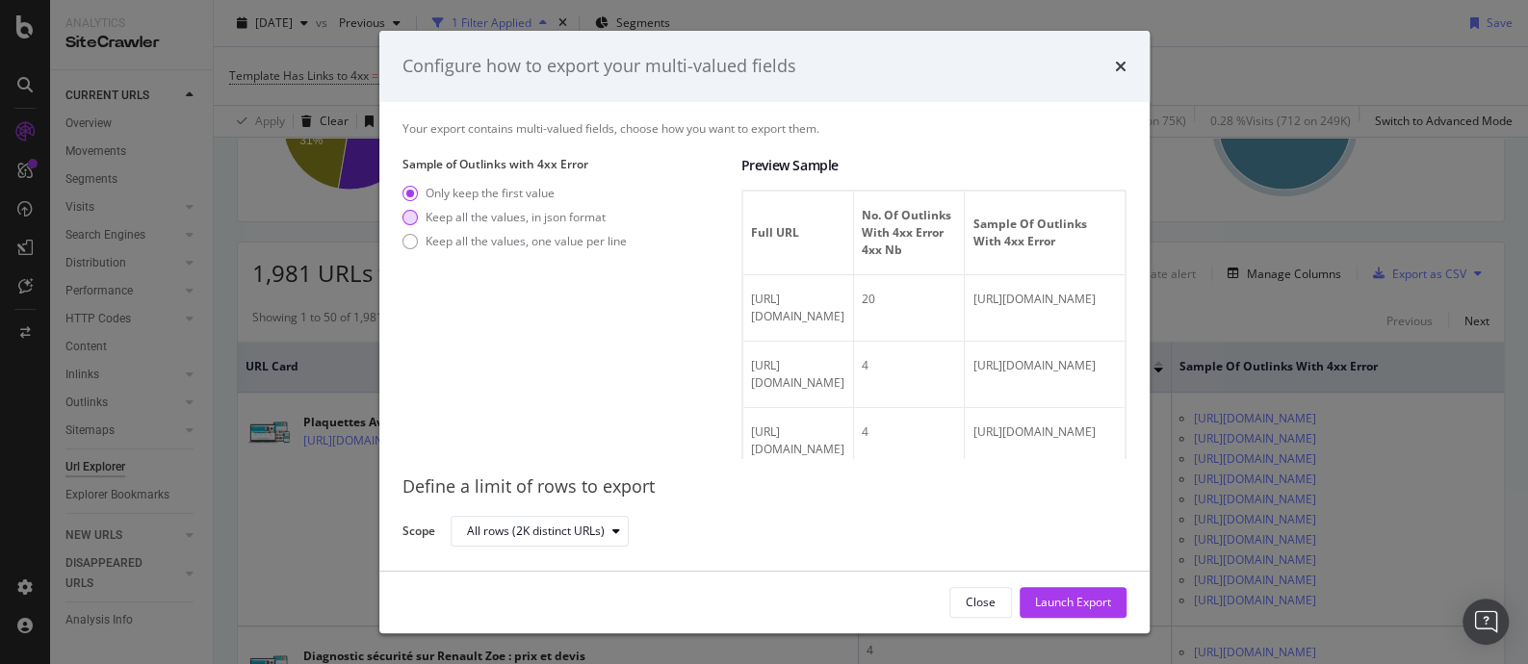
click at [539, 210] on div "Keep all the values, in json format" at bounding box center [516, 217] width 180 height 16
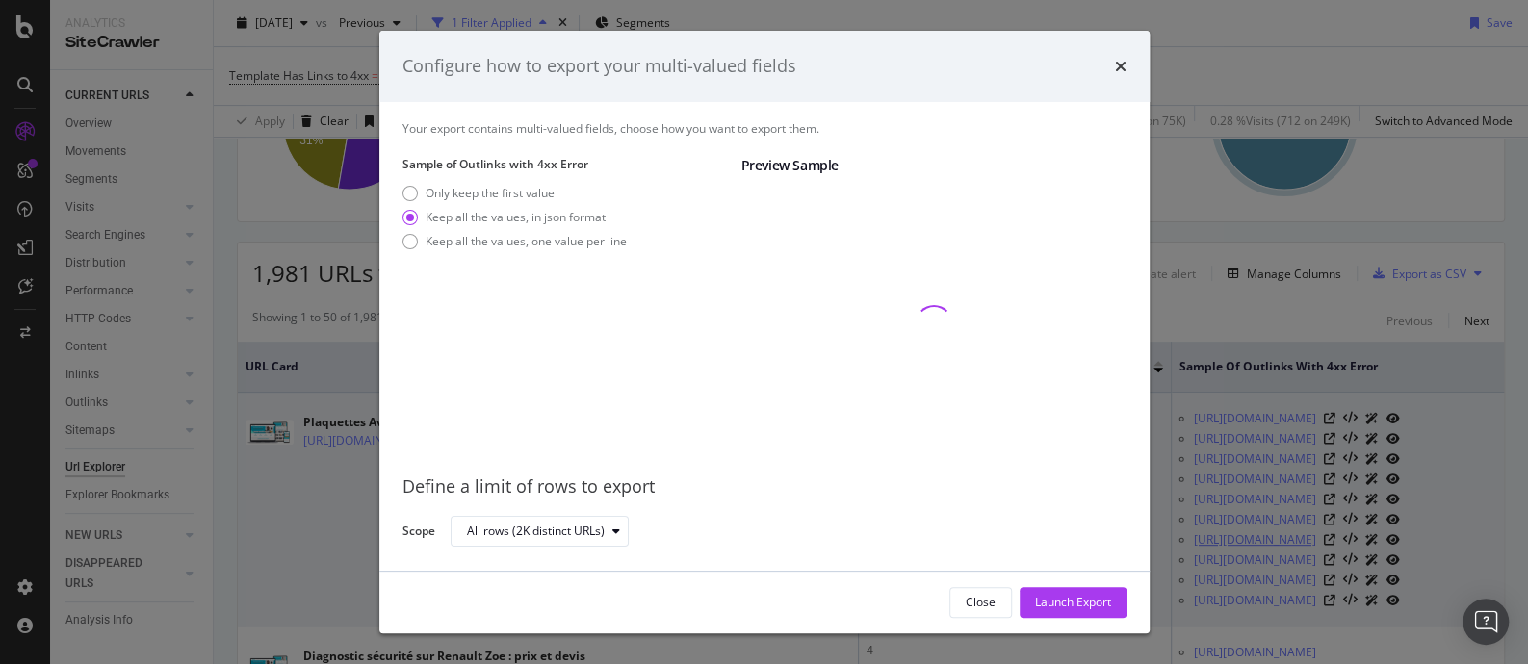
click at [1073, 594] on div "Launch Export" at bounding box center [1073, 602] width 76 height 16
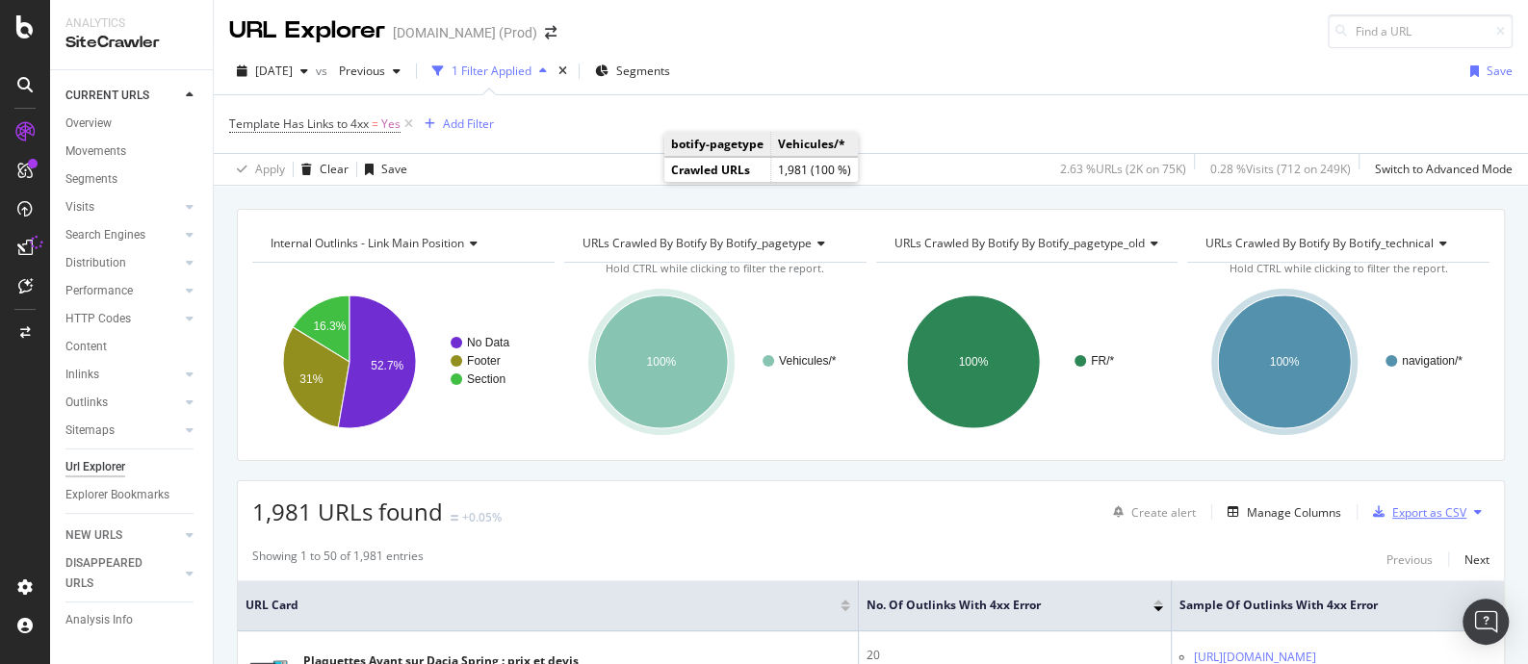
scroll to position [0, 0]
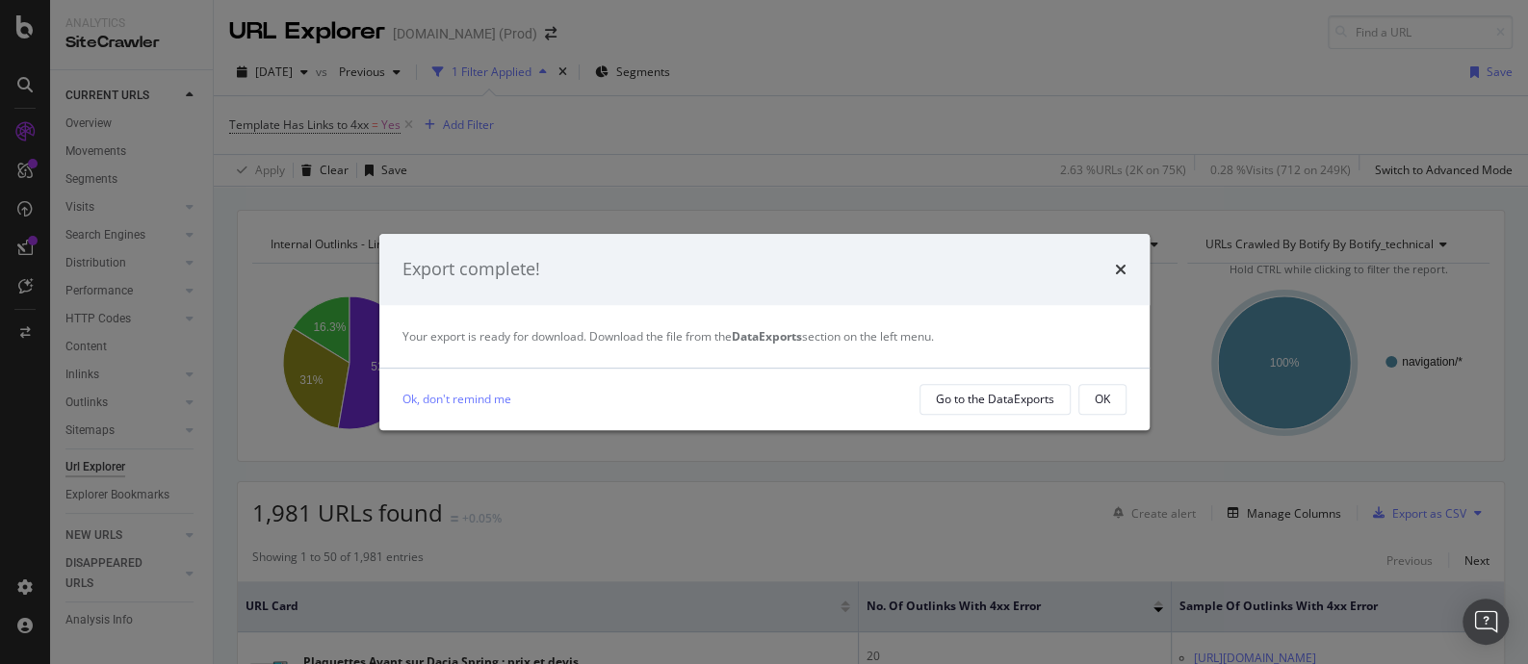
click at [689, 262] on div "Export complete!" at bounding box center [765, 269] width 724 height 25
click at [1006, 403] on div "Go to the DataExports" at bounding box center [995, 399] width 118 height 16
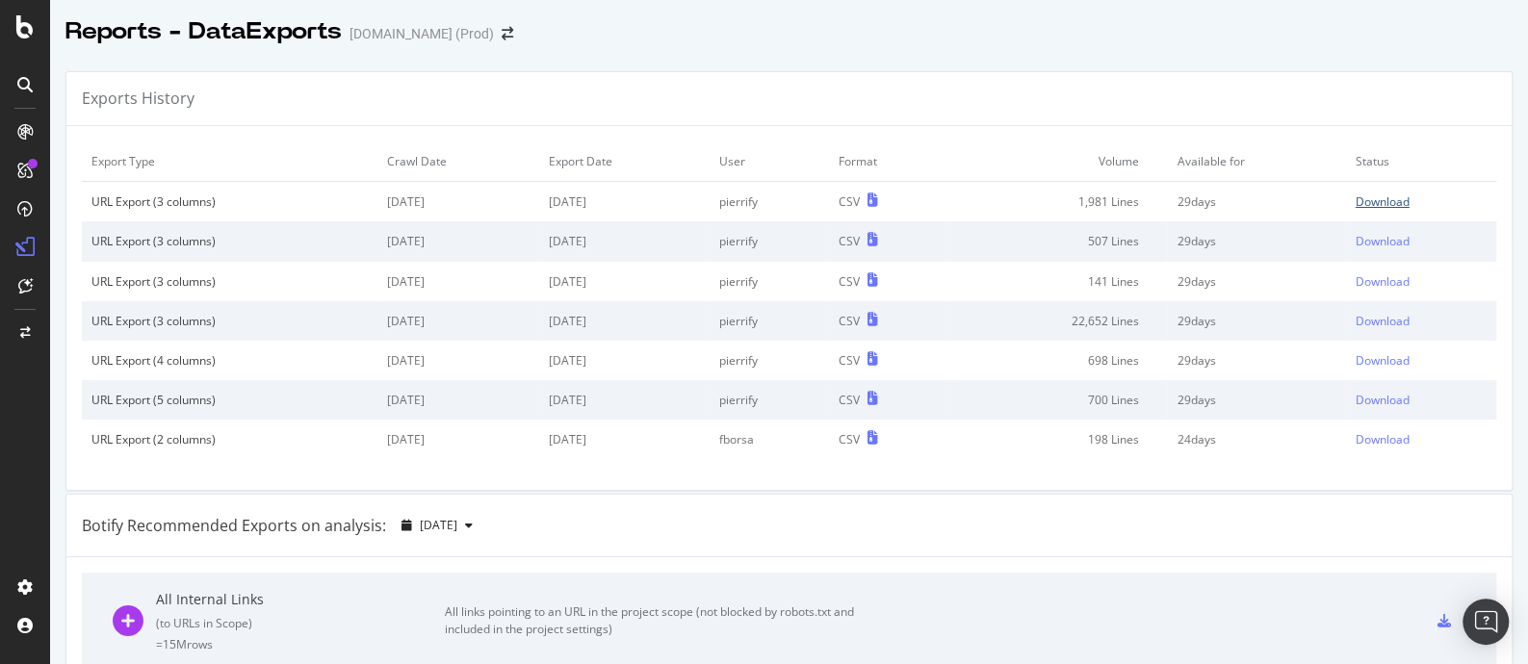
click at [1356, 195] on div "Download" at bounding box center [1383, 202] width 54 height 16
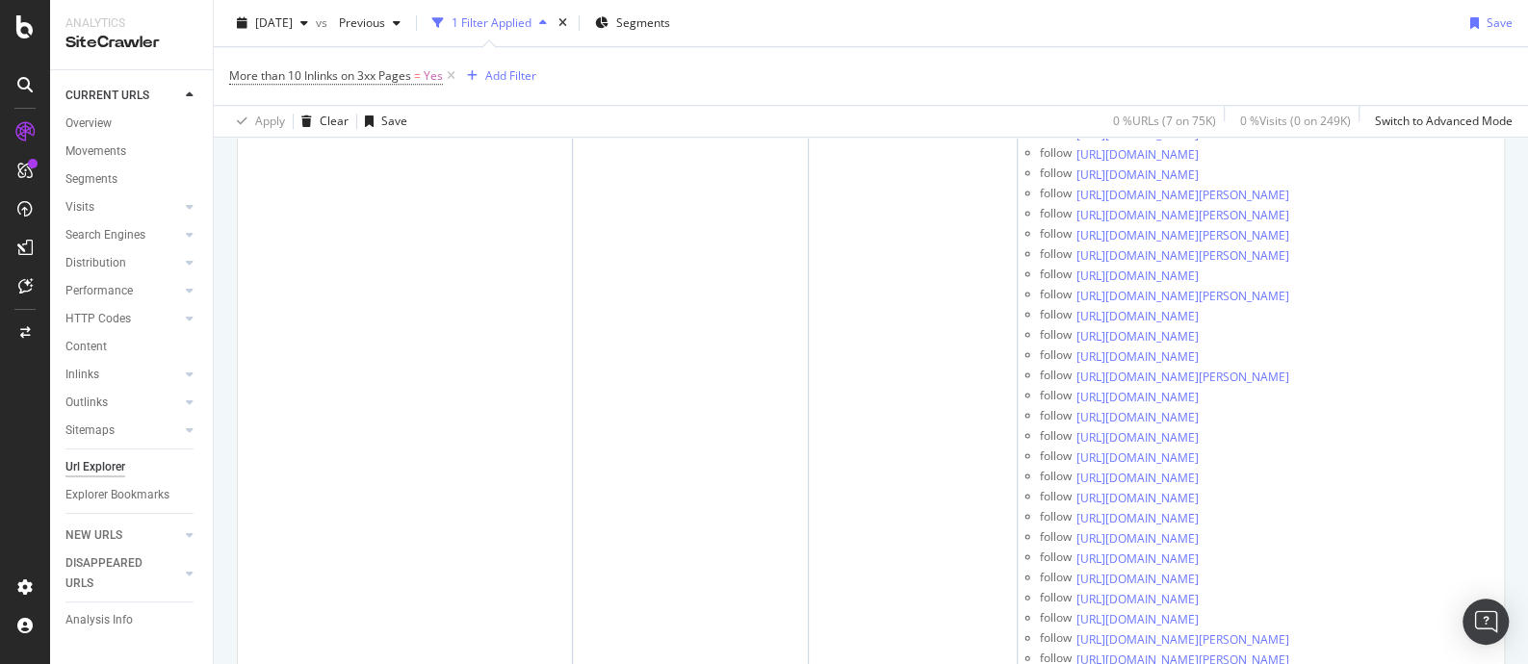
scroll to position [10079, 0]
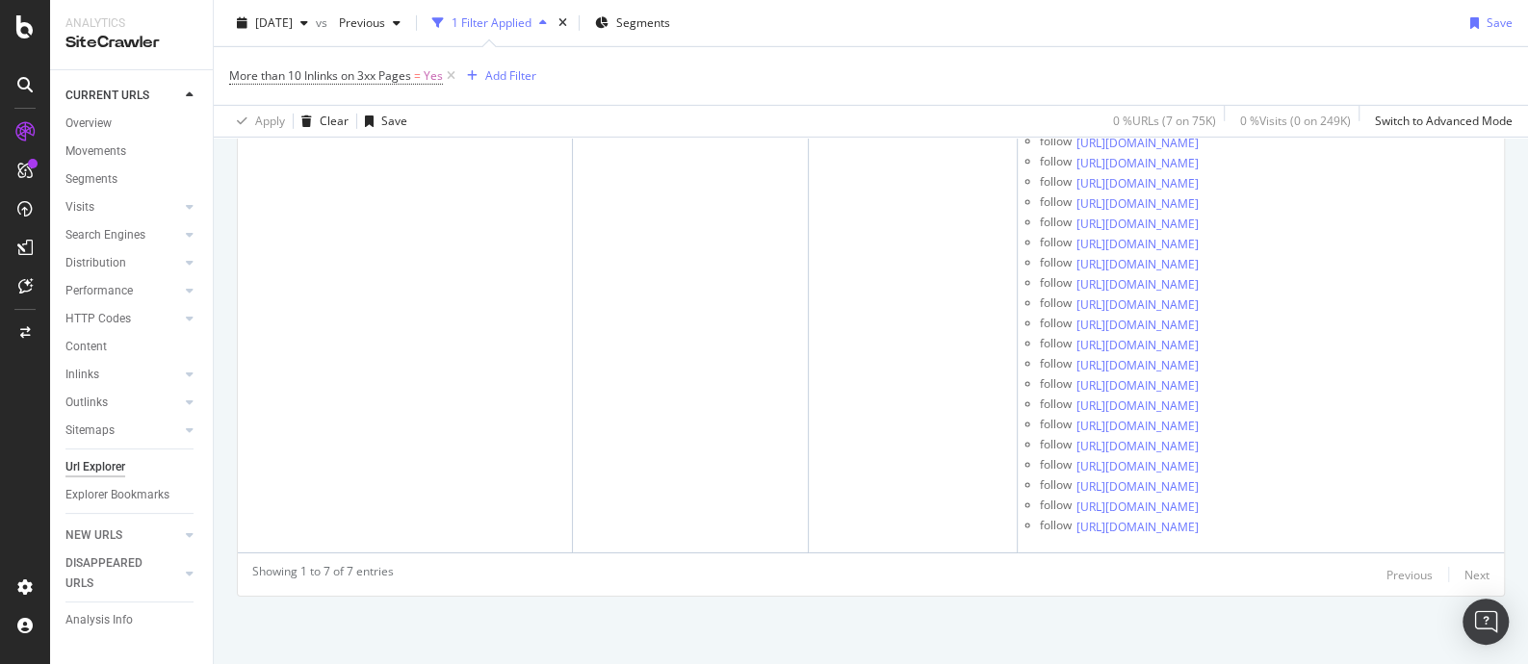
scroll to position [45720, 0]
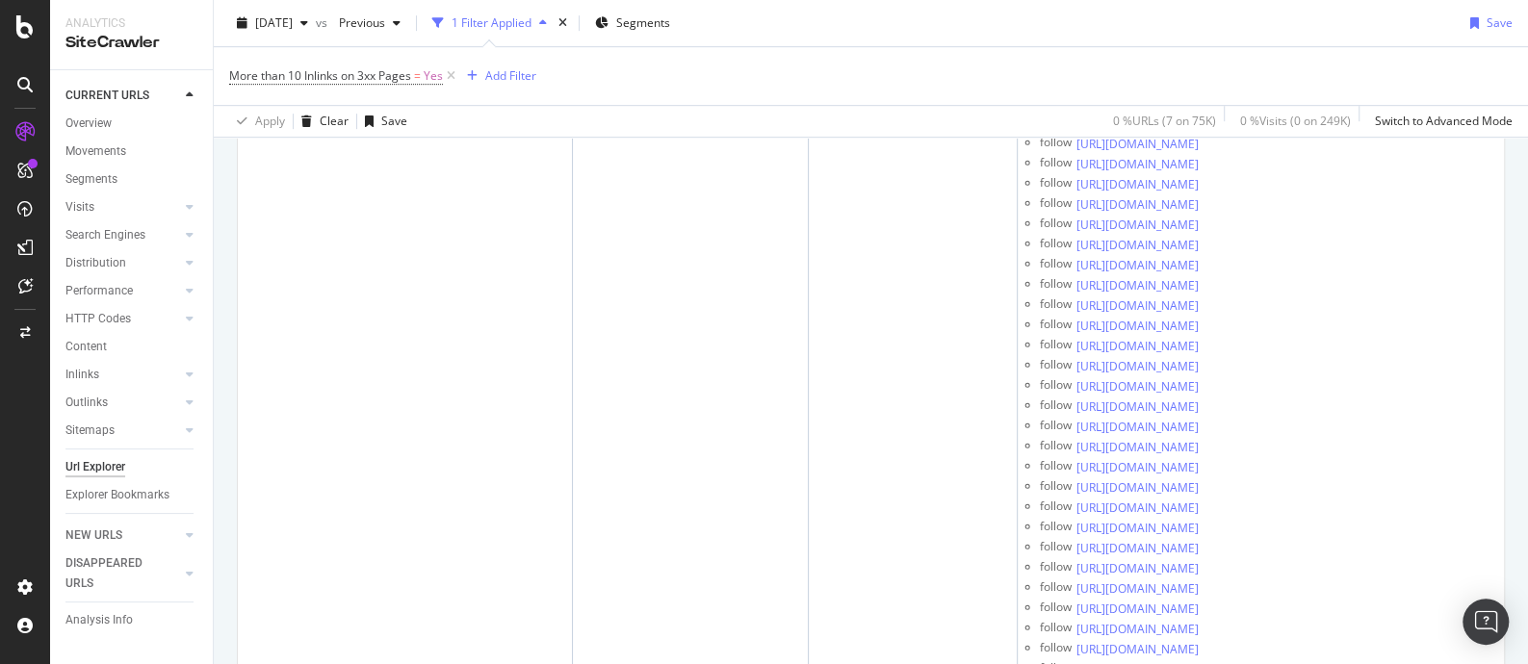
scroll to position [0, 0]
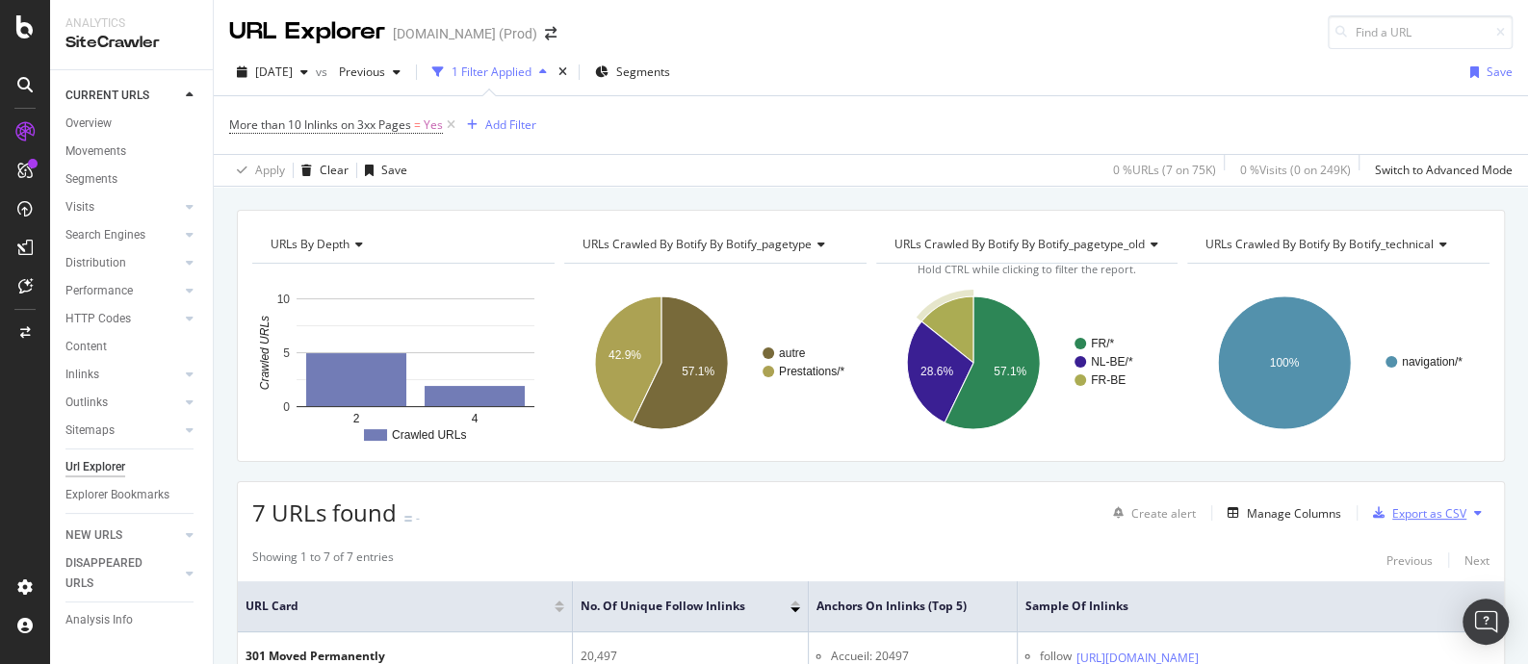
click at [1392, 517] on div "Export as CSV" at bounding box center [1429, 514] width 74 height 16
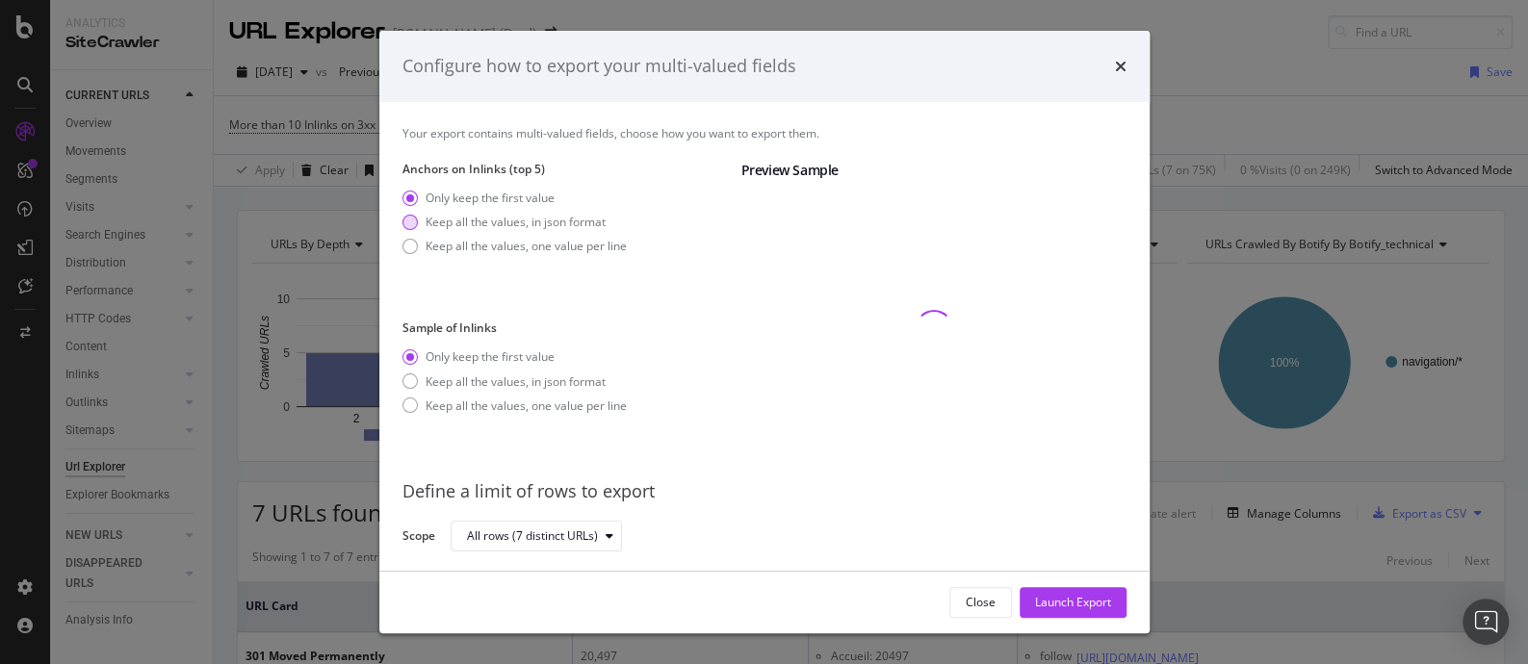
click at [582, 219] on div "Keep all the values, in json format" at bounding box center [516, 222] width 180 height 16
click at [1059, 603] on div "Launch Export" at bounding box center [1073, 602] width 76 height 16
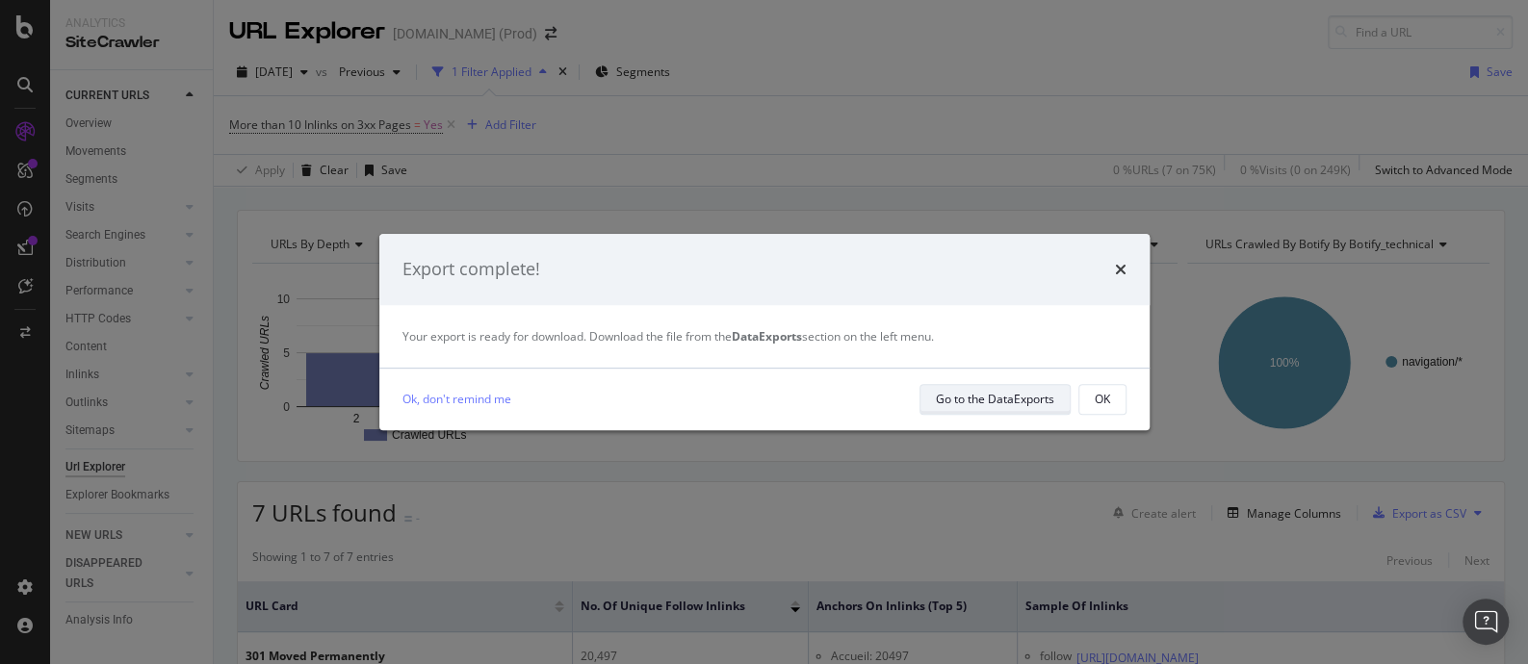
click at [966, 397] on div "Go to the DataExports" at bounding box center [995, 399] width 118 height 16
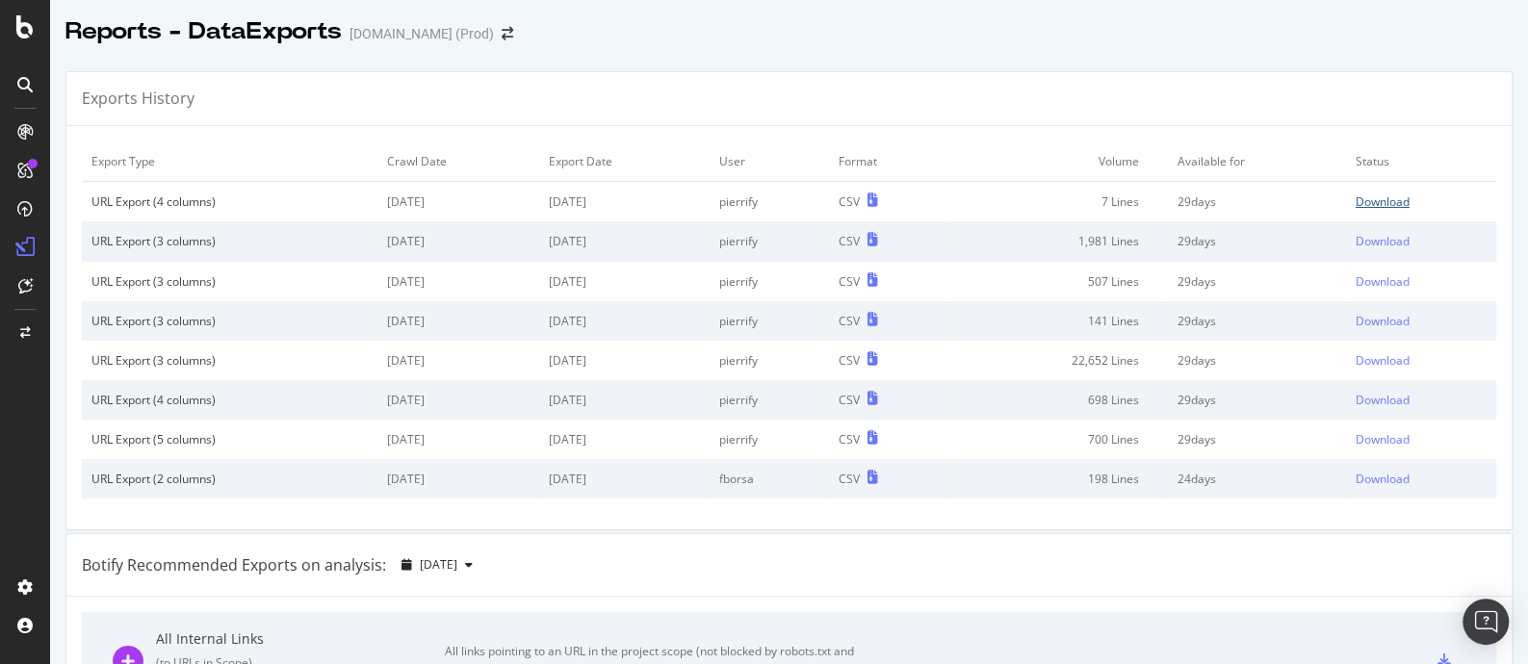
click at [1363, 200] on div "Download" at bounding box center [1383, 202] width 54 height 16
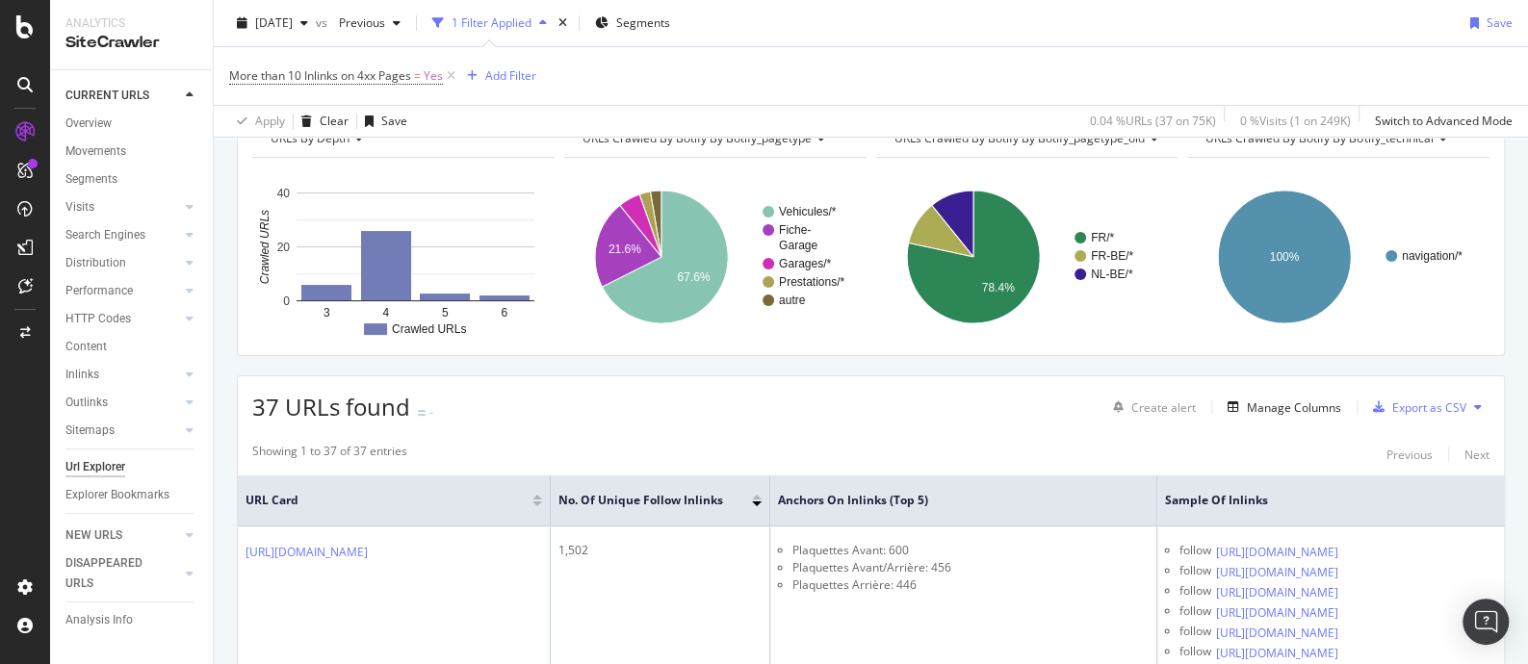
scroll to position [240, 0]
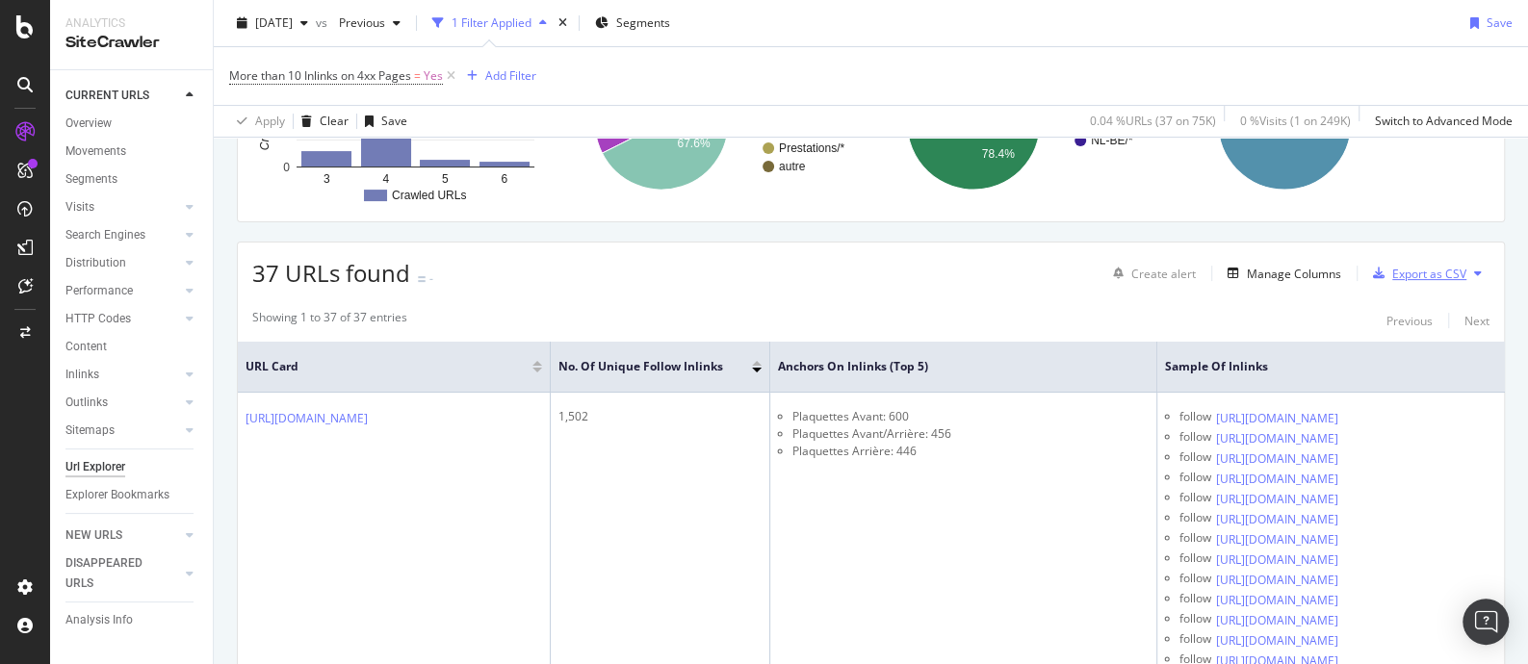
click at [1406, 272] on div "Export as CSV" at bounding box center [1429, 274] width 74 height 16
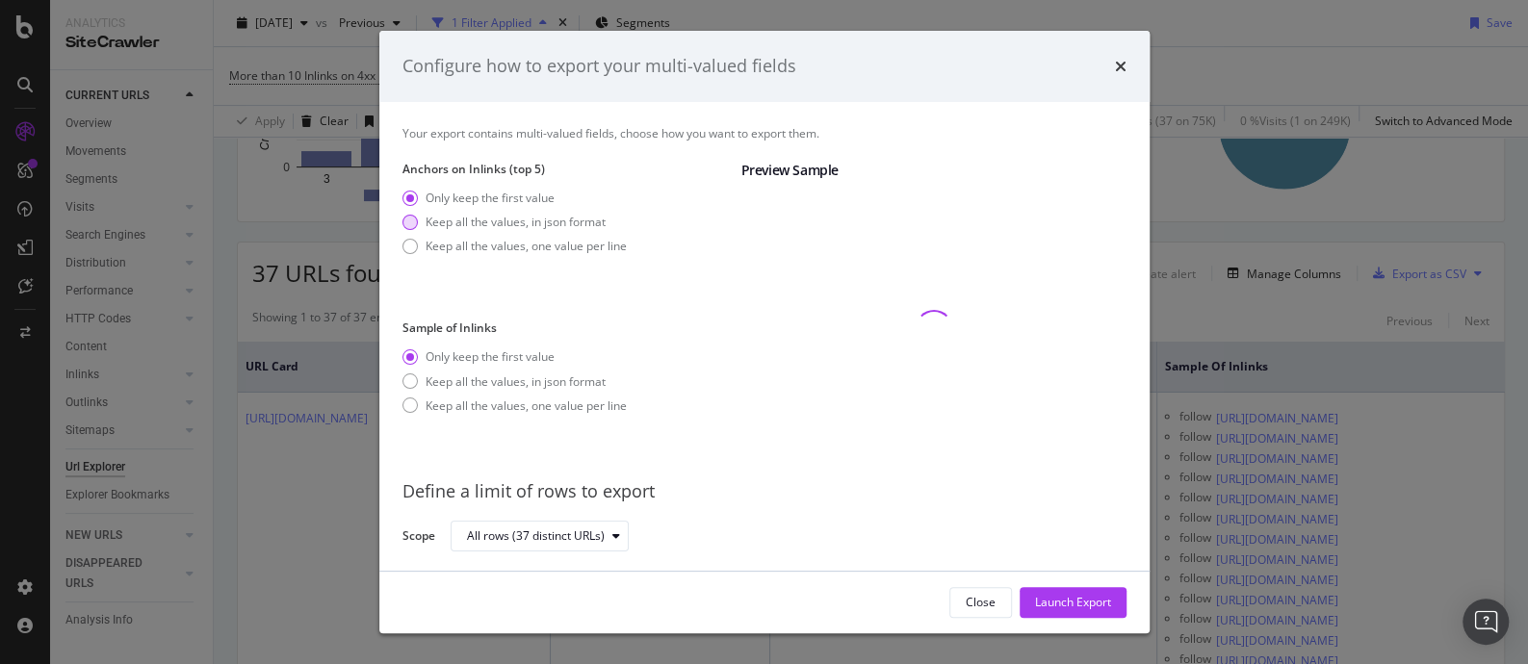
click at [528, 221] on div "Keep all the values, in json format" at bounding box center [516, 222] width 180 height 16
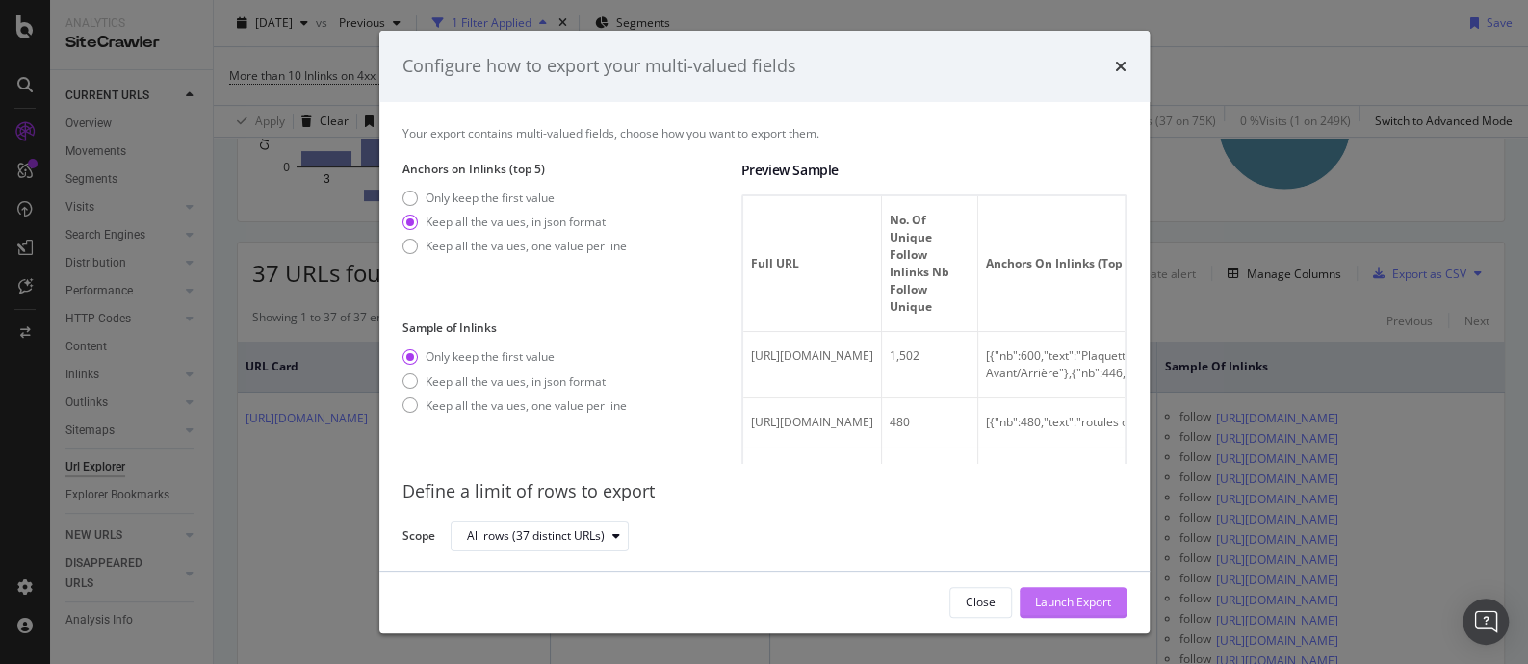
click at [1080, 601] on div "Launch Export" at bounding box center [1073, 602] width 76 height 16
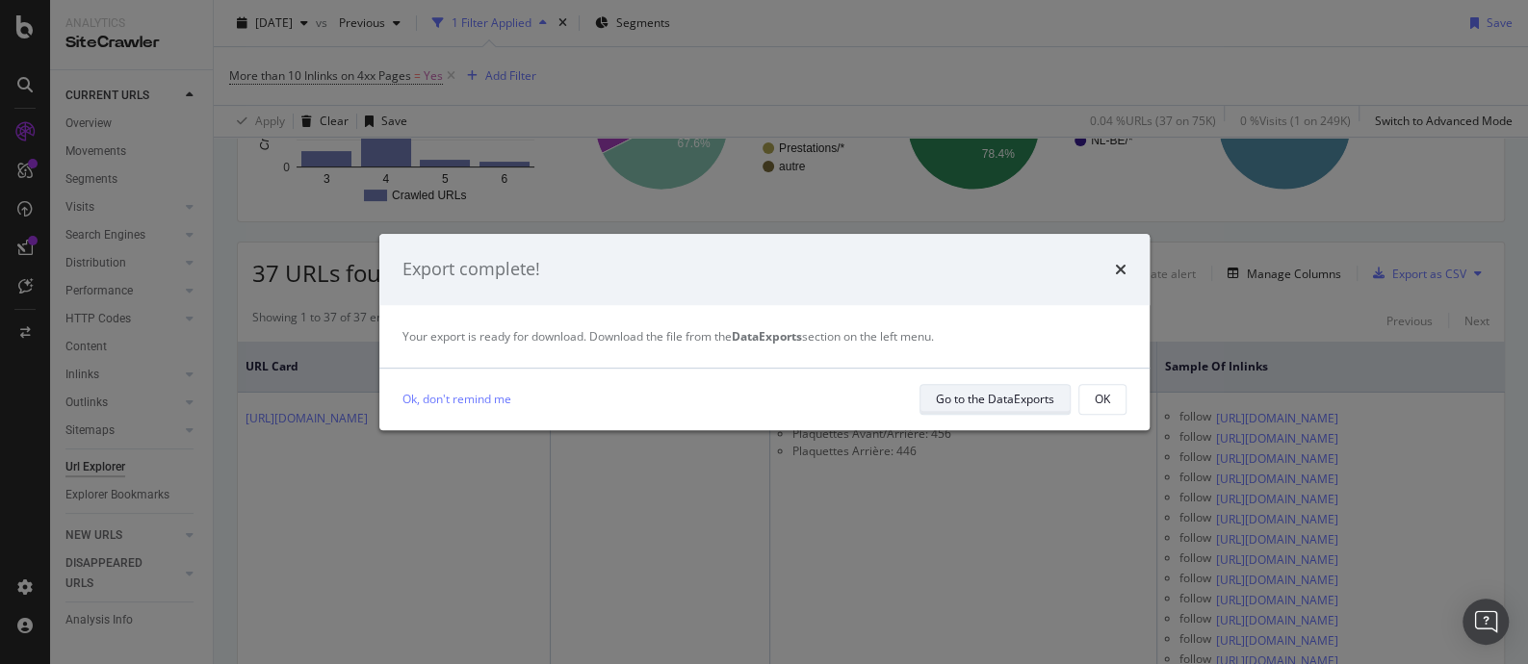
click at [1021, 397] on div "Go to the DataExports" at bounding box center [995, 399] width 118 height 16
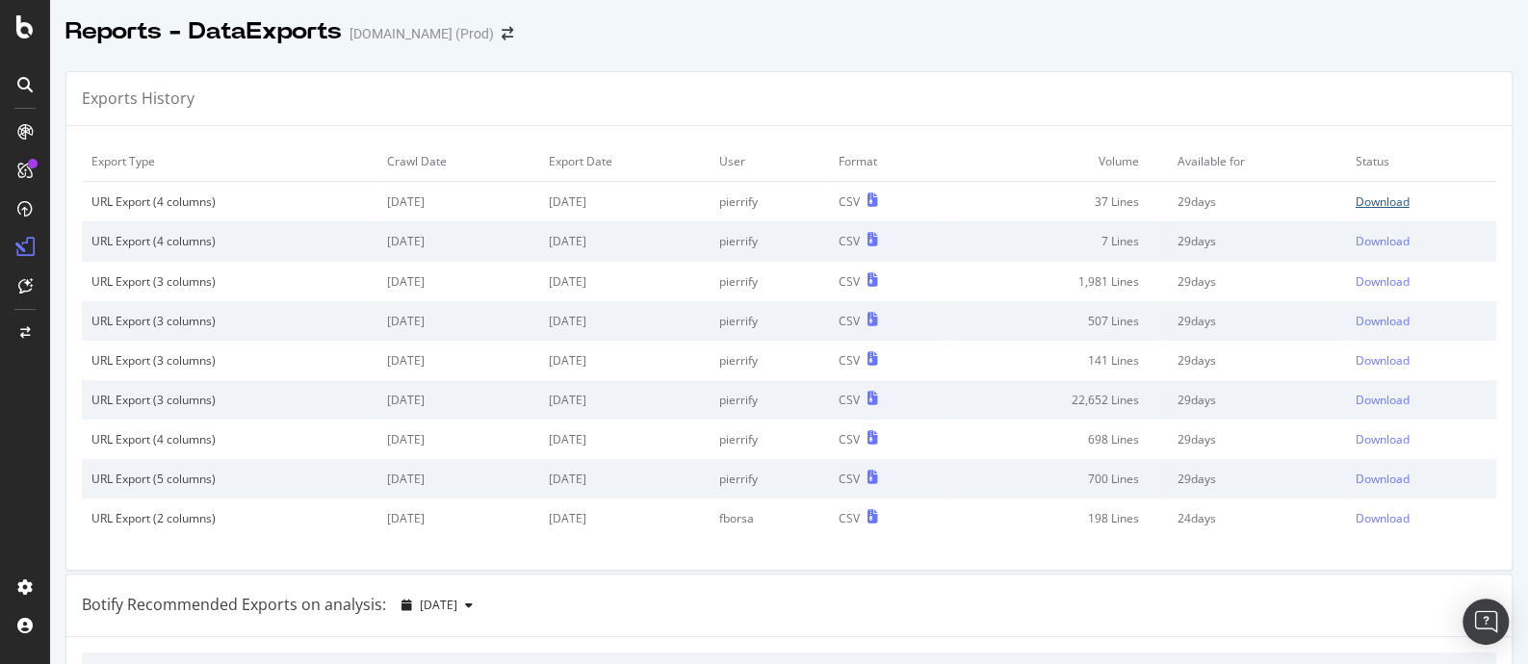
click at [1356, 198] on div "Download" at bounding box center [1383, 202] width 54 height 16
click at [934, 50] on div at bounding box center [789, 52] width 1478 height 8
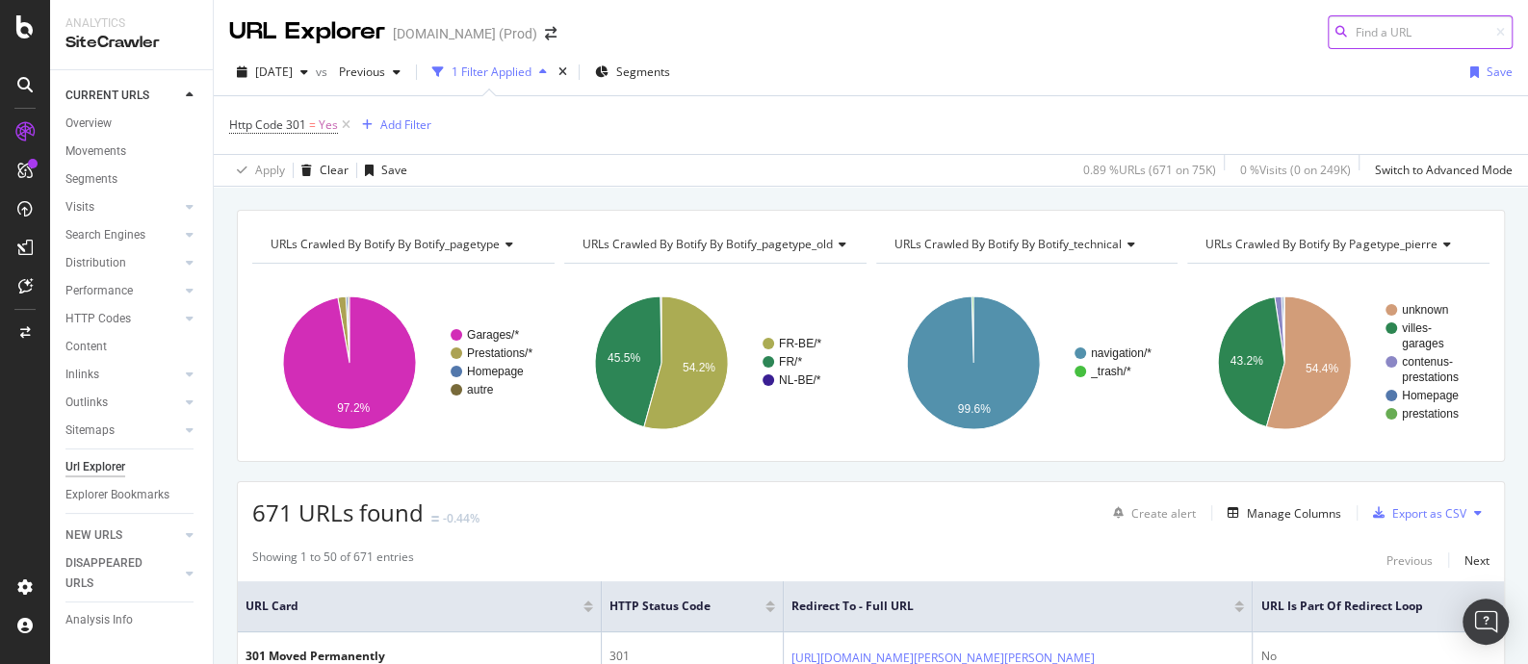
scroll to position [240, 0]
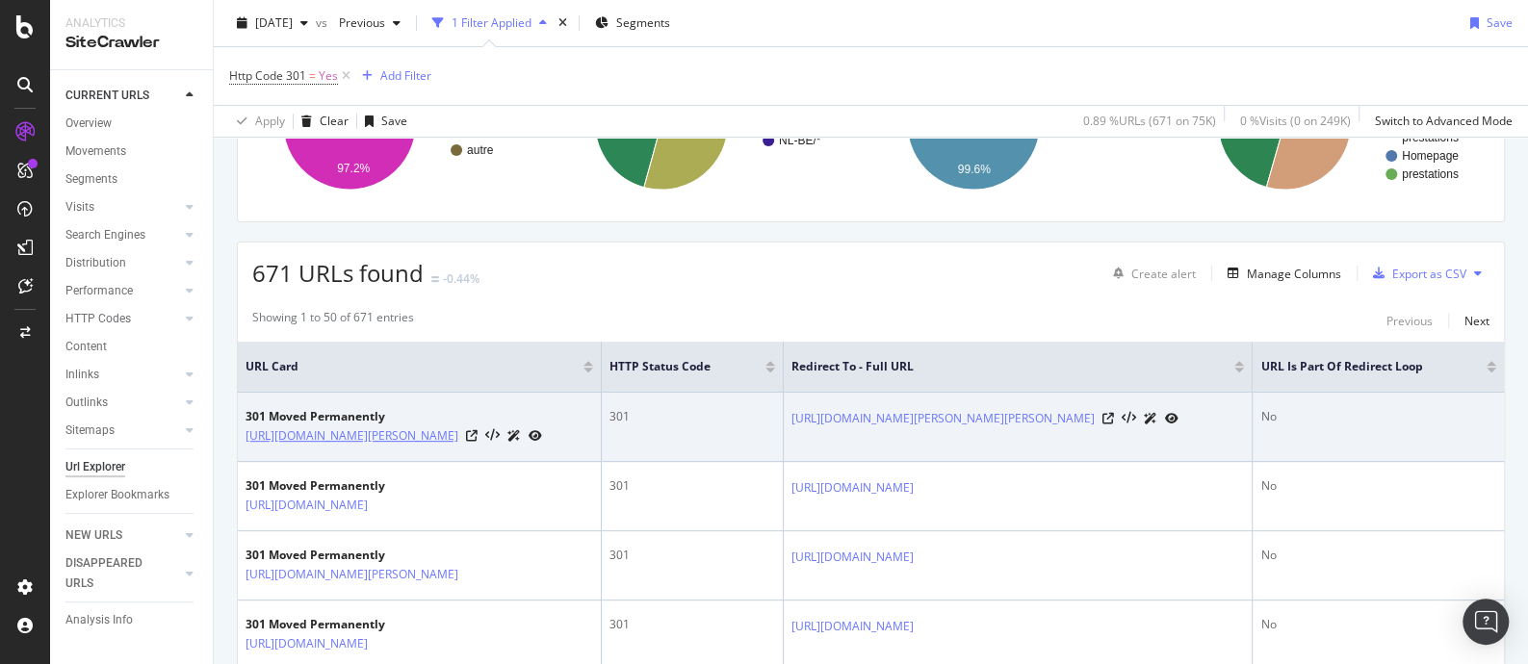
click at [385, 435] on link "[URL][DOMAIN_NAME][PERSON_NAME]" at bounding box center [352, 436] width 213 height 19
click at [478, 442] on icon at bounding box center [472, 436] width 12 height 12
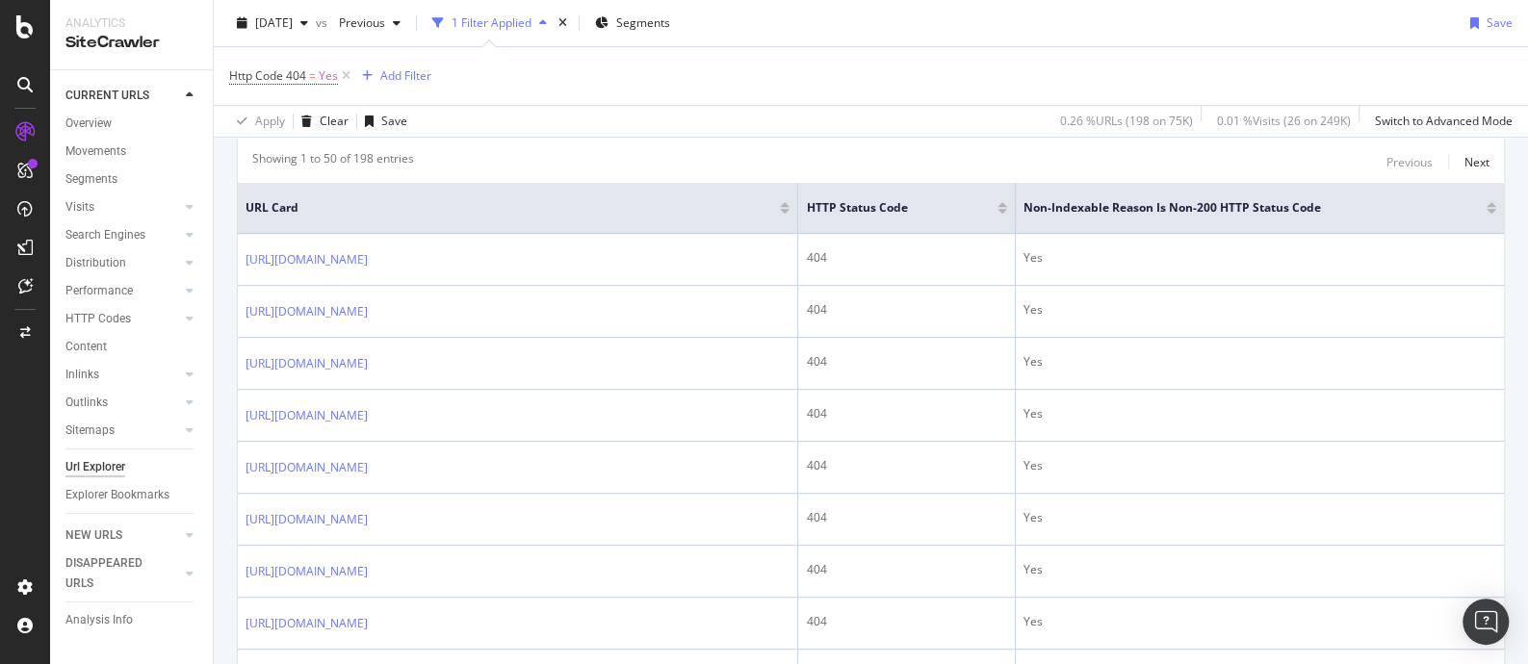
scroll to position [361, 0]
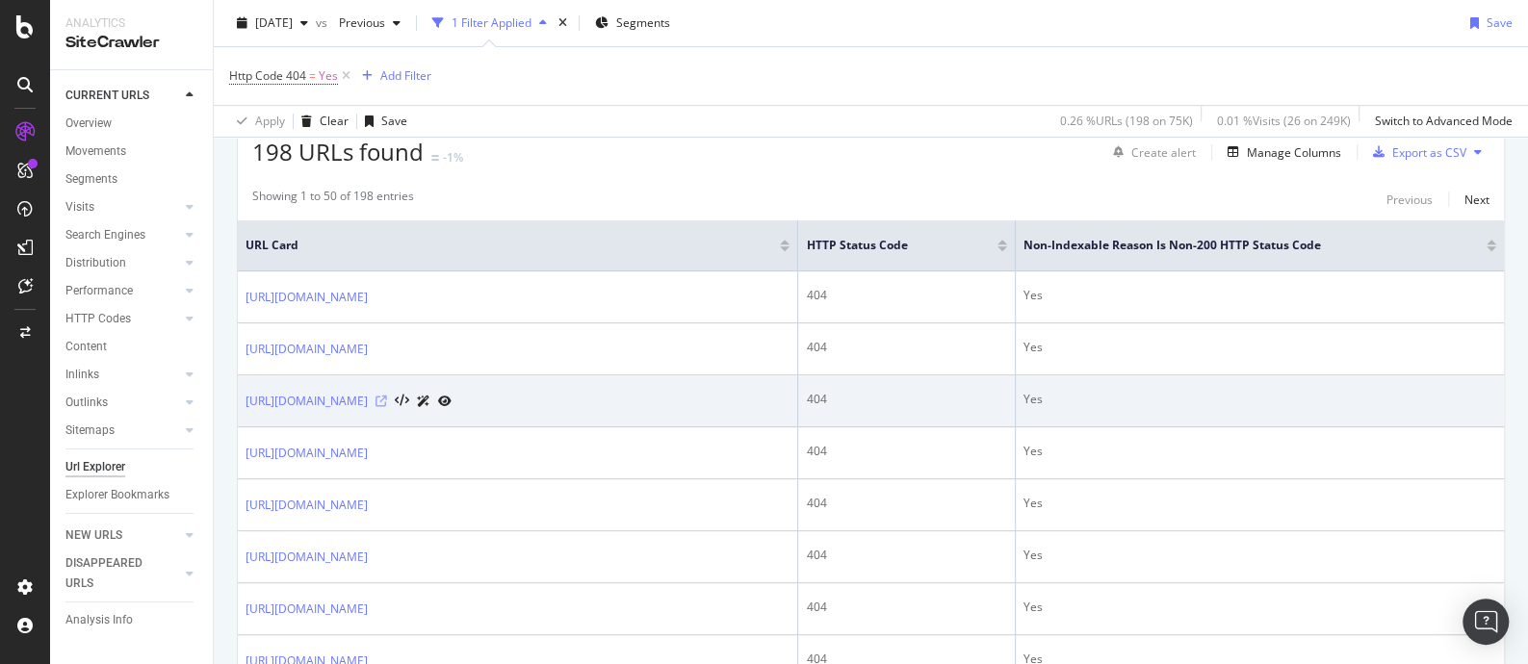
click at [387, 397] on icon at bounding box center [382, 402] width 12 height 12
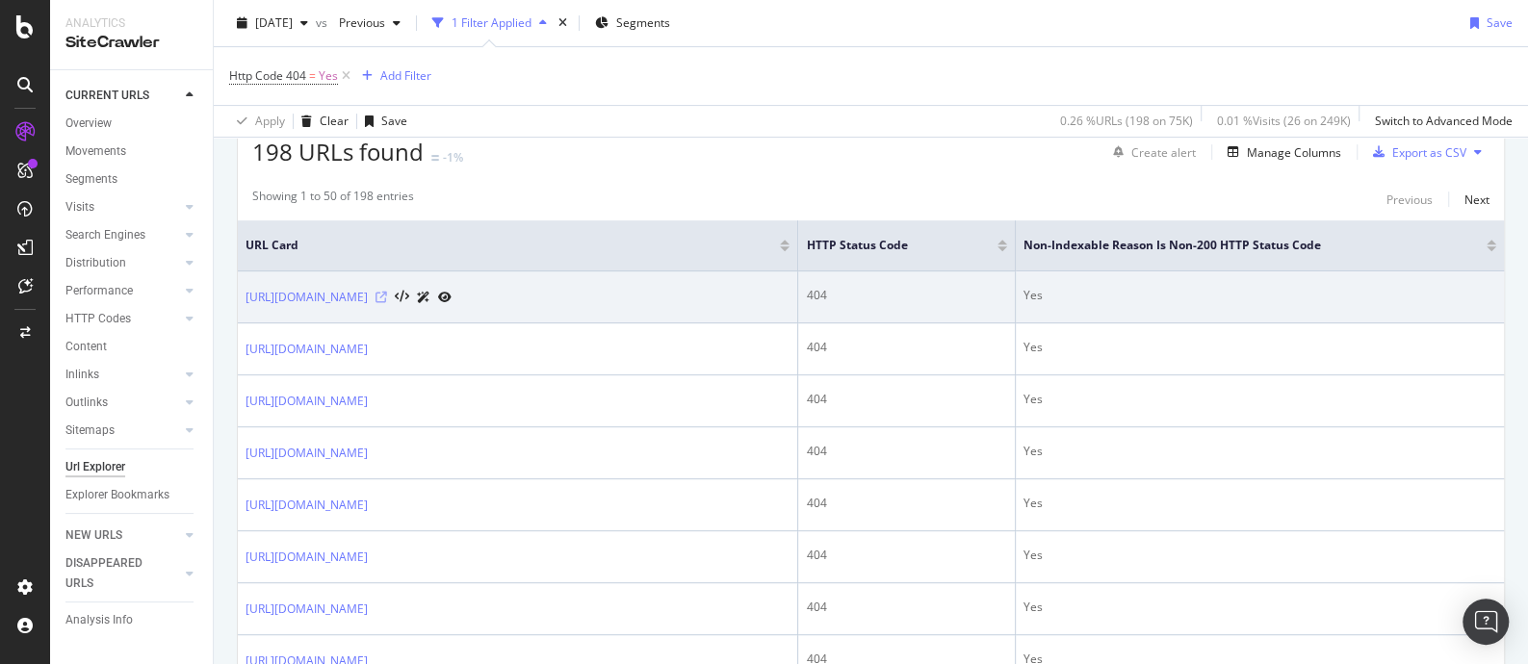
click at [387, 295] on icon at bounding box center [382, 298] width 12 height 12
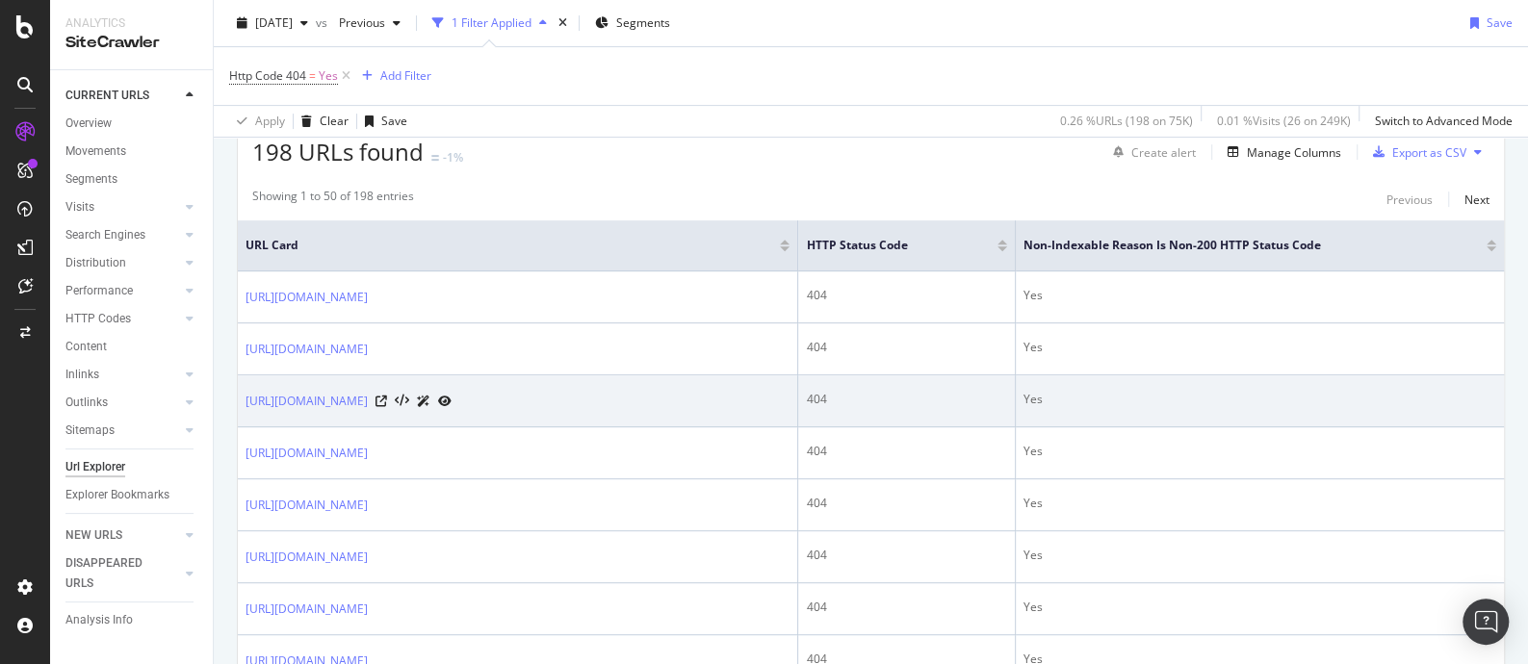
click at [452, 398] on icon at bounding box center [444, 402] width 13 height 12
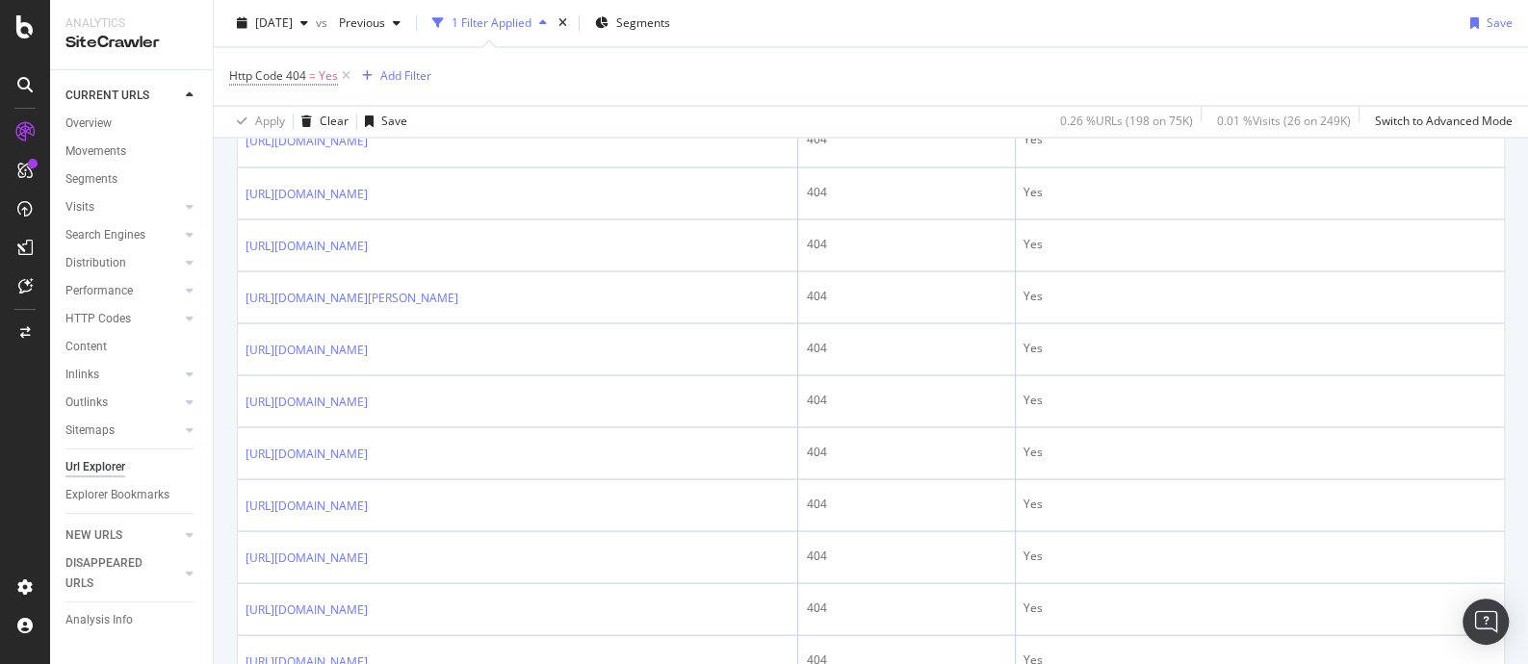
scroll to position [1888, 0]
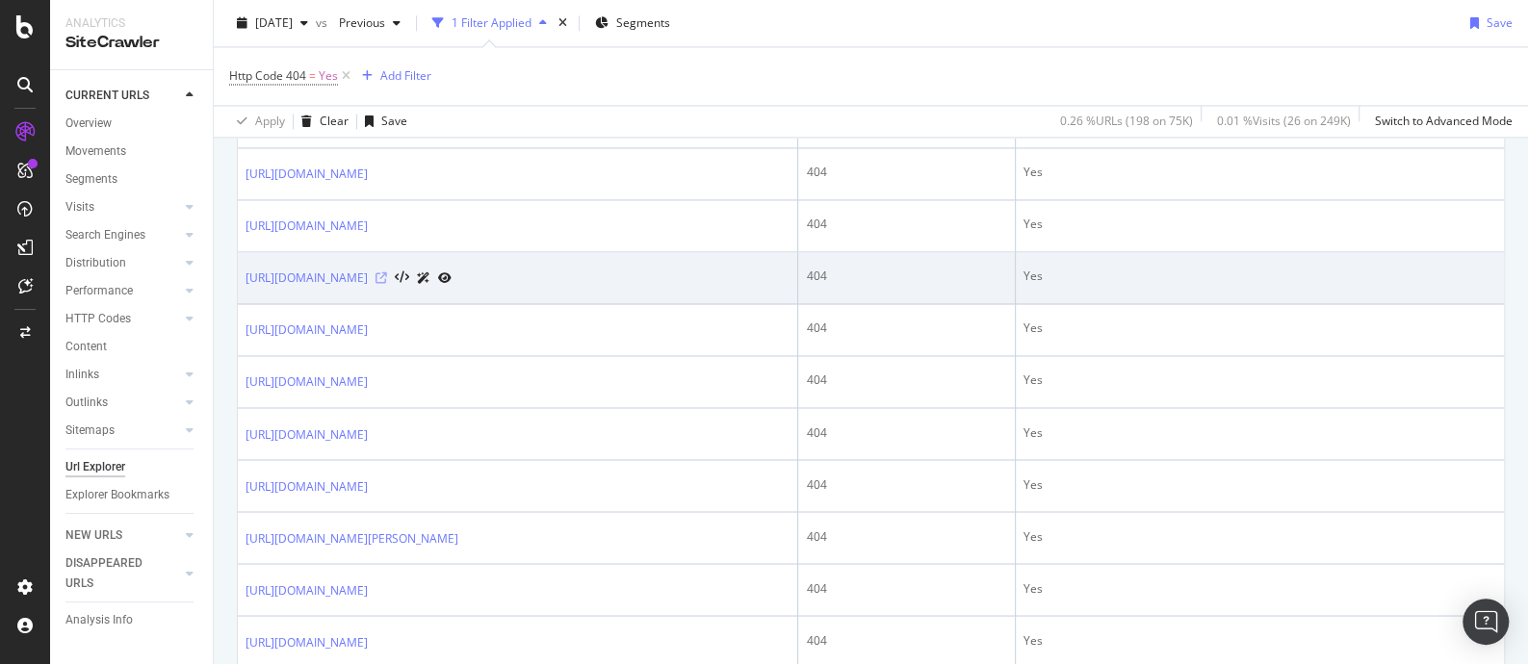
click at [387, 284] on icon at bounding box center [382, 279] width 12 height 12
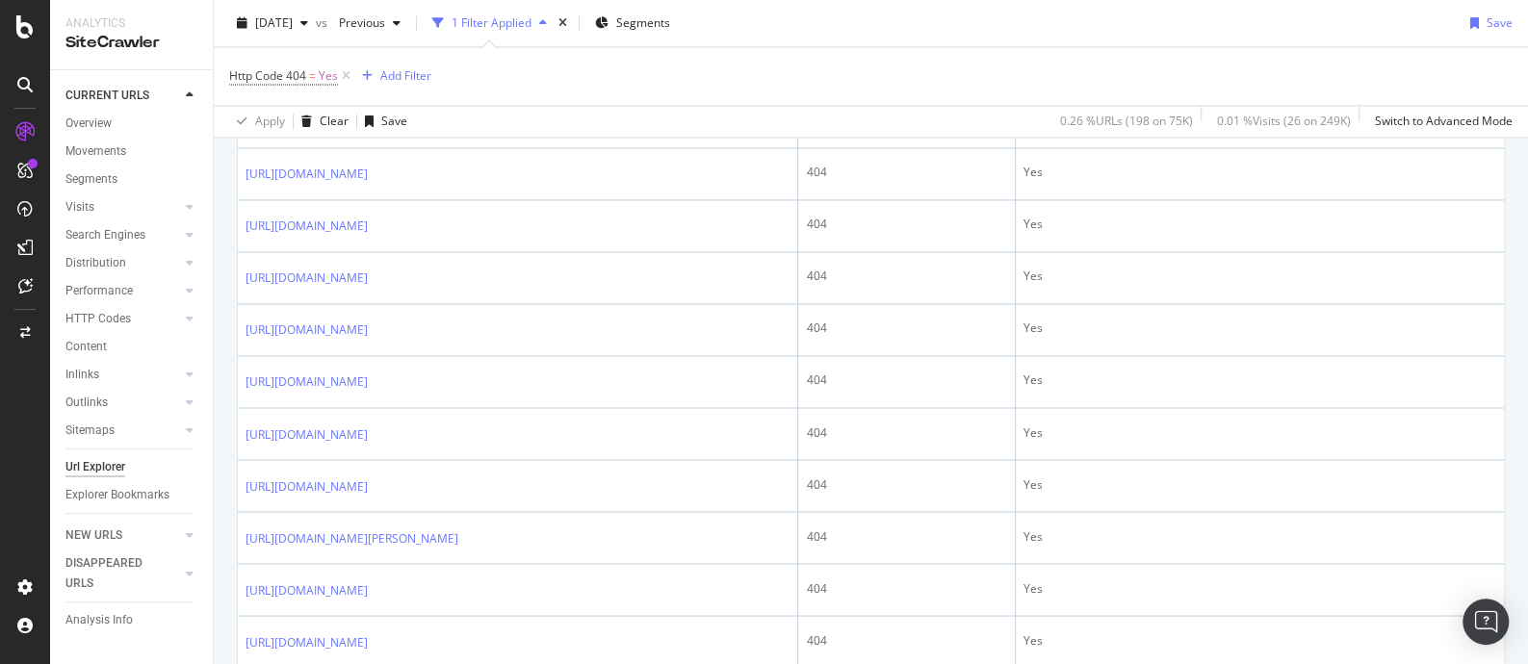
click at [852, 48] on div "Http Code 404 = Yes Add Filter" at bounding box center [871, 76] width 1284 height 58
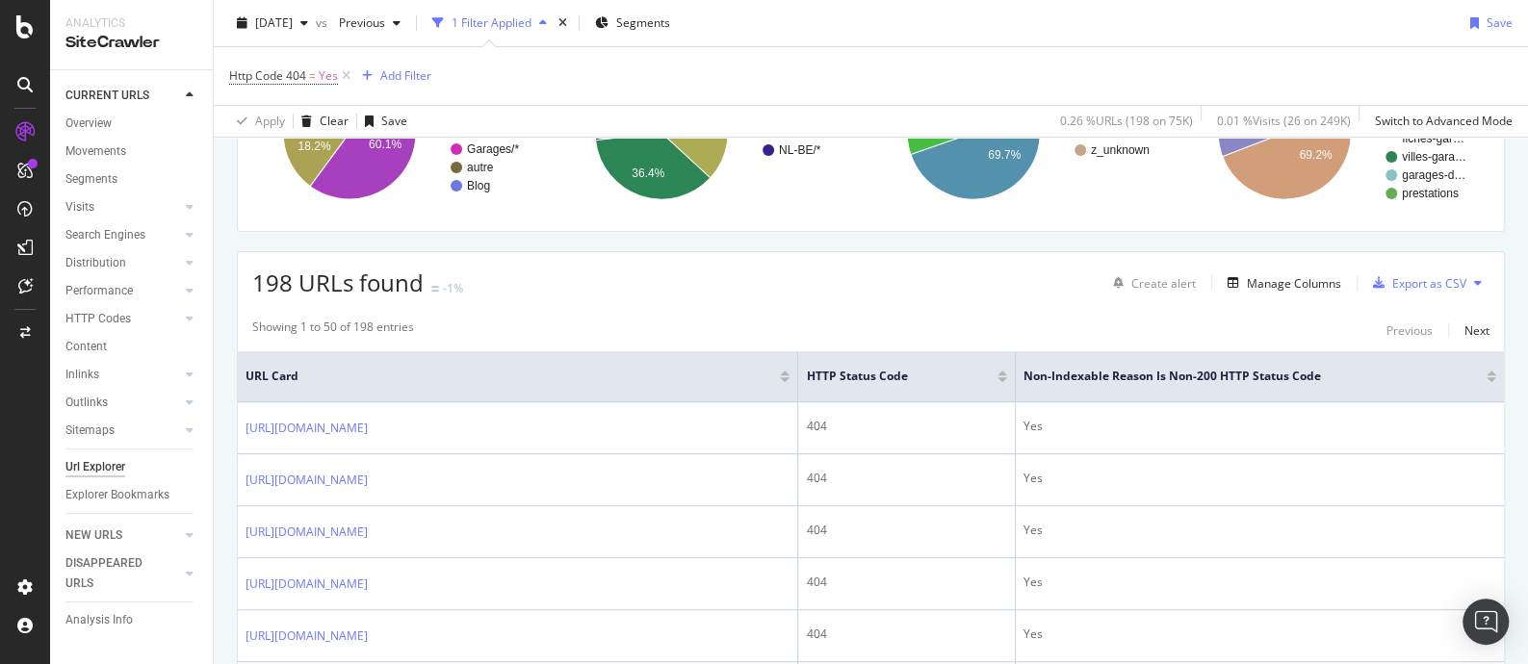
scroll to position [240, 0]
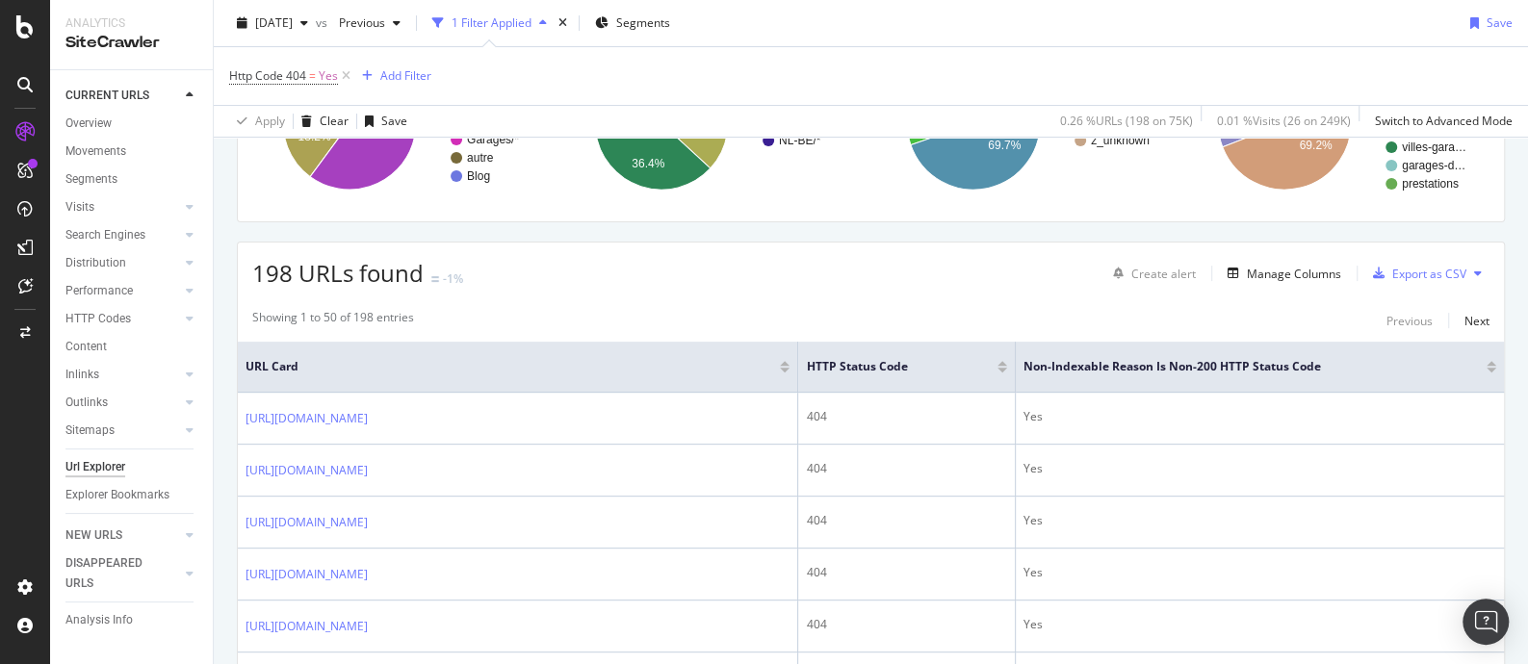
click at [737, 243] on div "198 URLs found -1% Create alert Manage Columns Export as CSV" at bounding box center [871, 266] width 1266 height 47
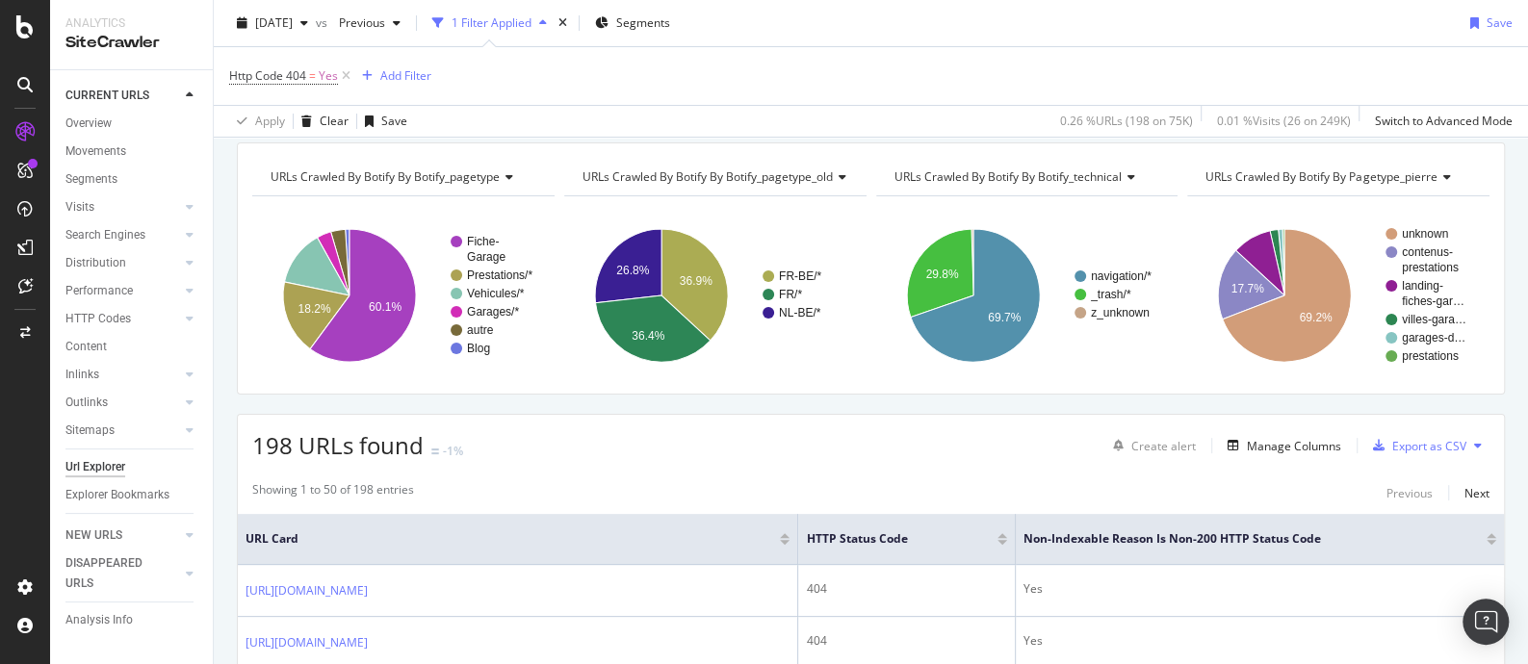
scroll to position [0, 0]
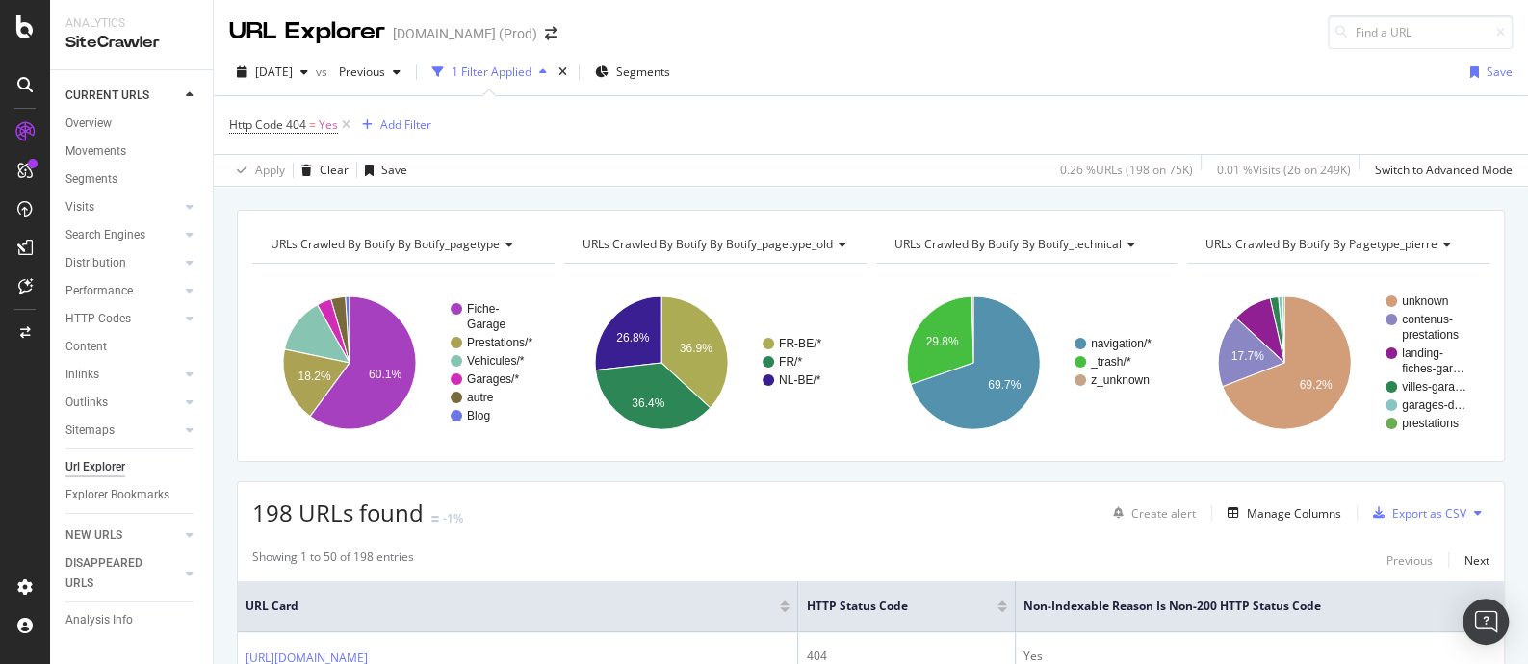
click at [910, 121] on div "Http Code 404 = Yes Add Filter" at bounding box center [871, 125] width 1284 height 58
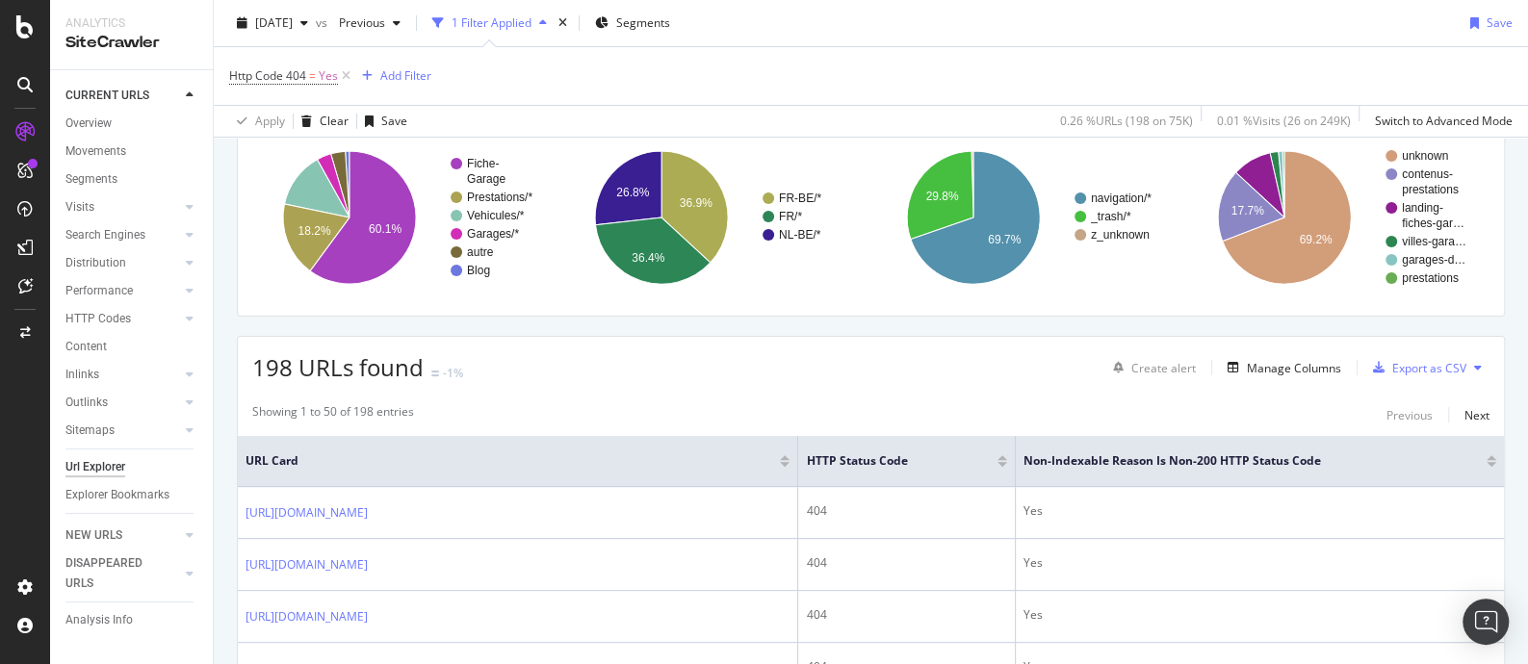
scroll to position [361, 0]
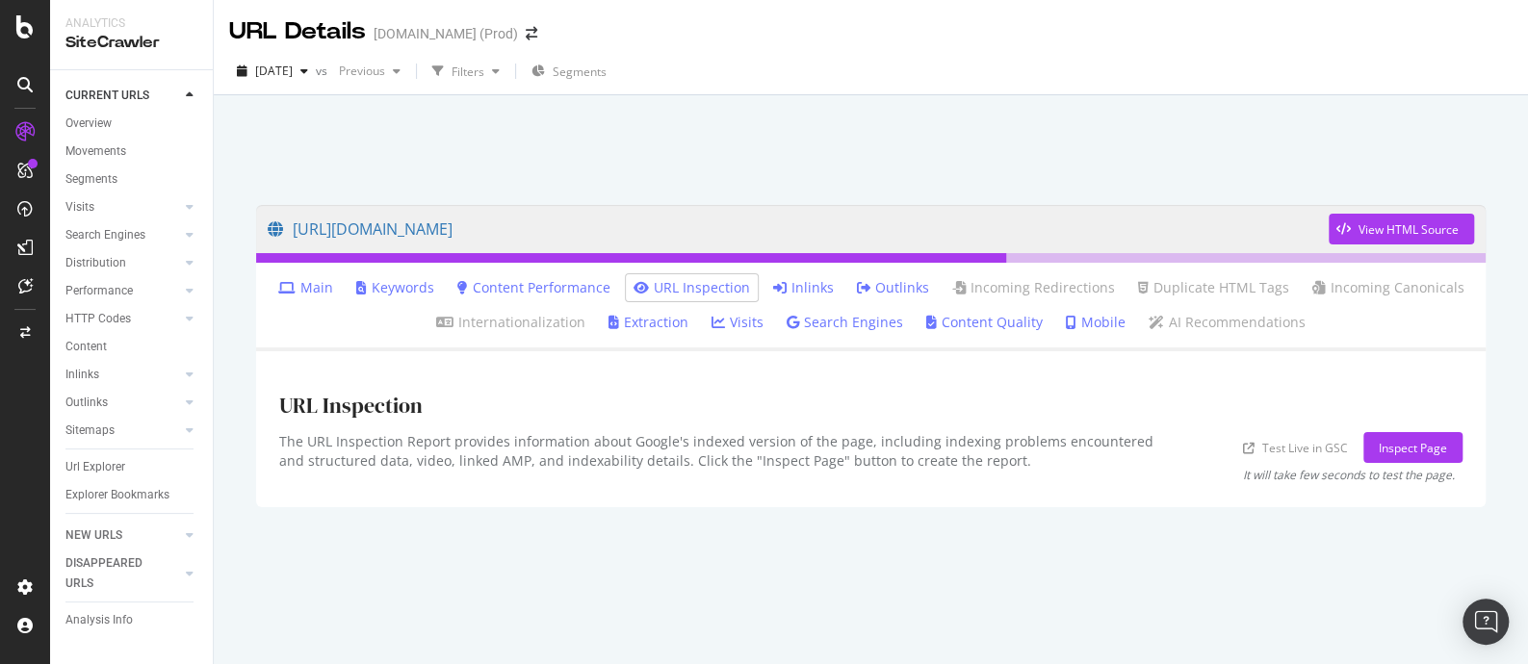
click at [799, 285] on link "Inlinks" at bounding box center [803, 287] width 61 height 19
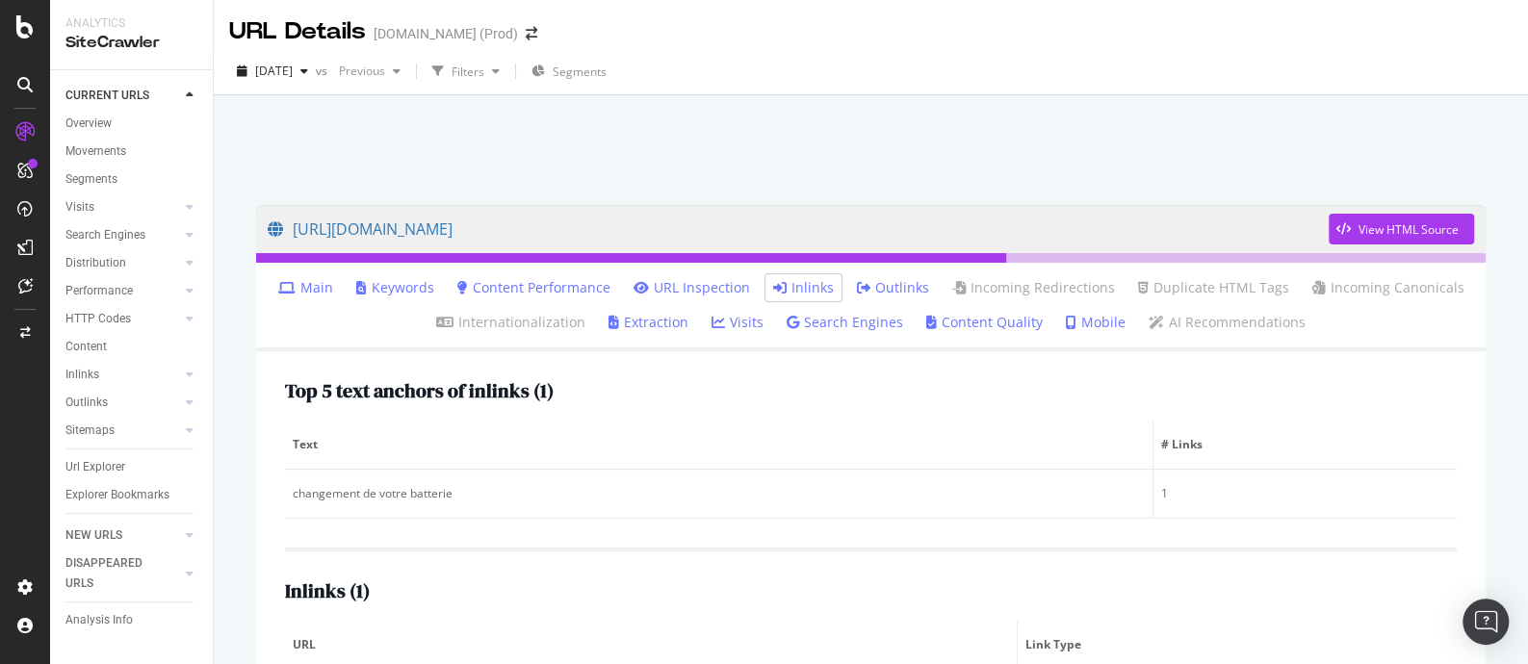
scroll to position [104, 0]
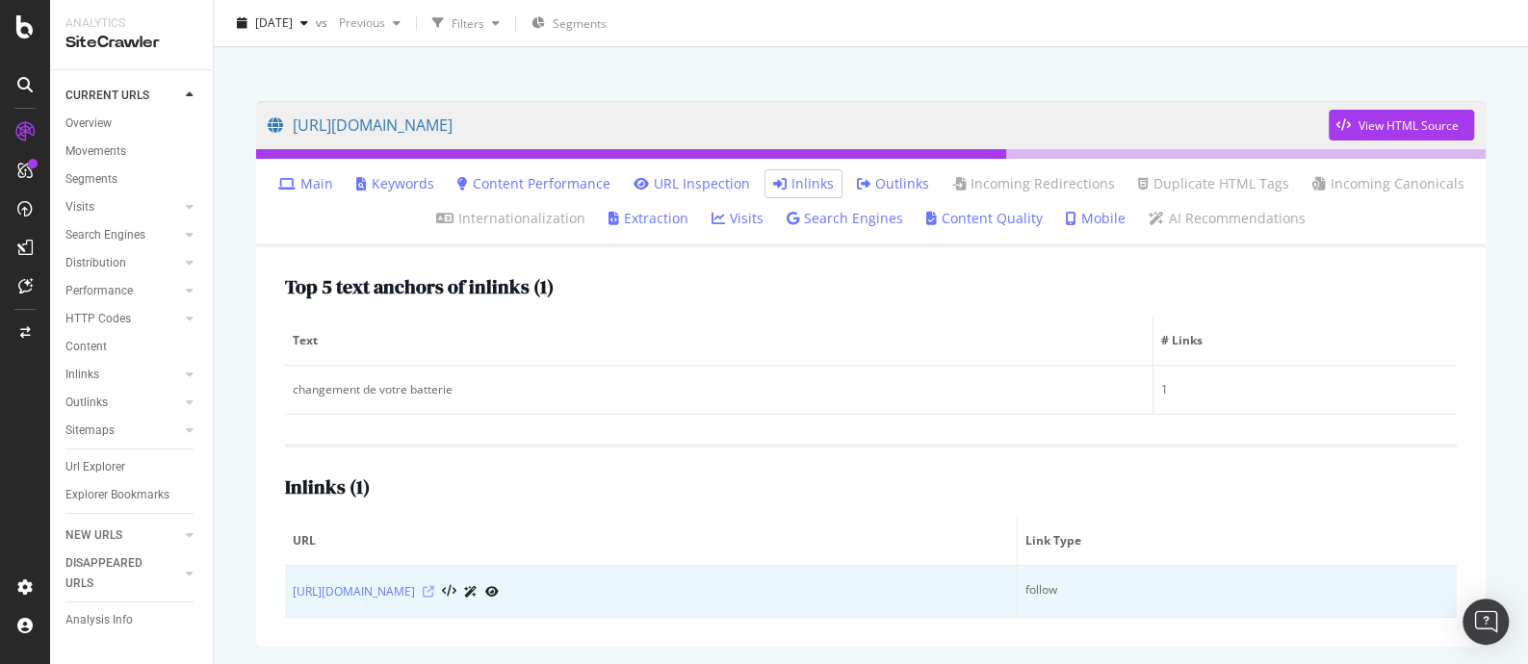
click at [434, 586] on icon at bounding box center [429, 592] width 12 height 12
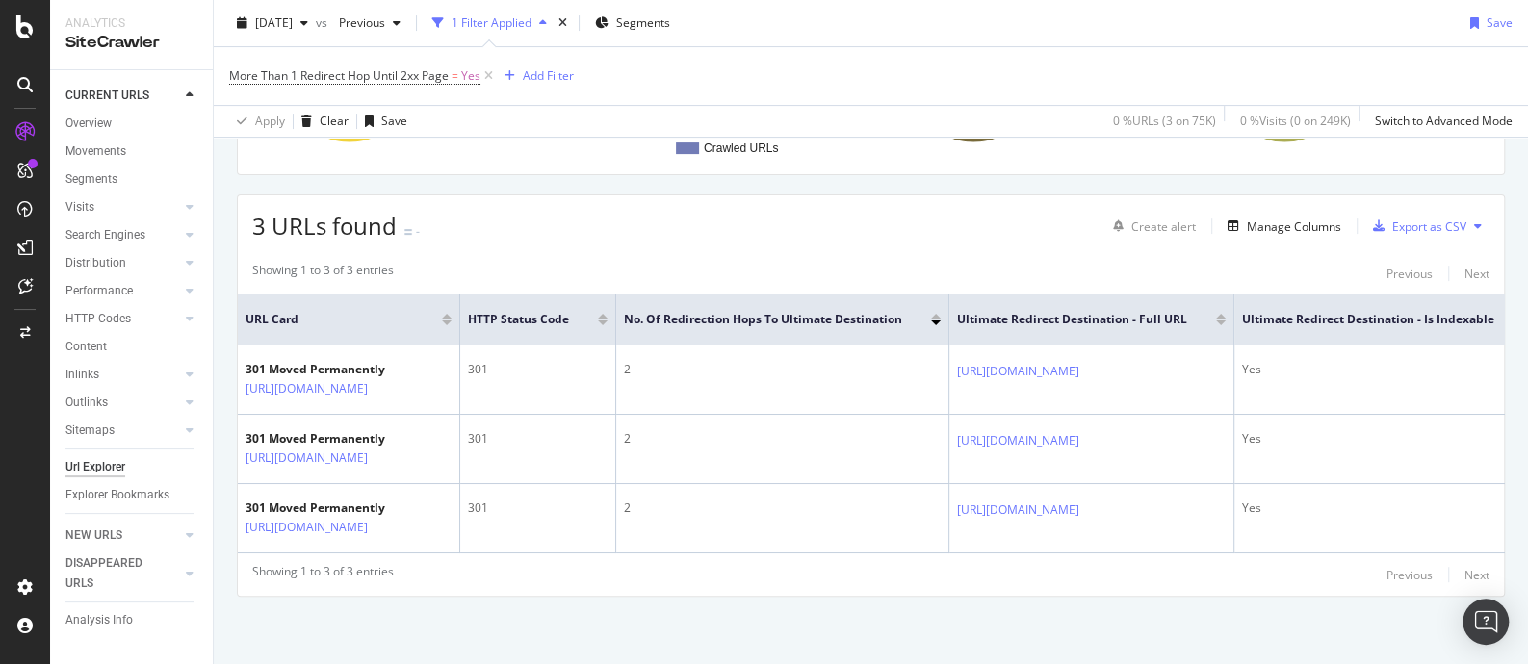
scroll to position [303, 0]
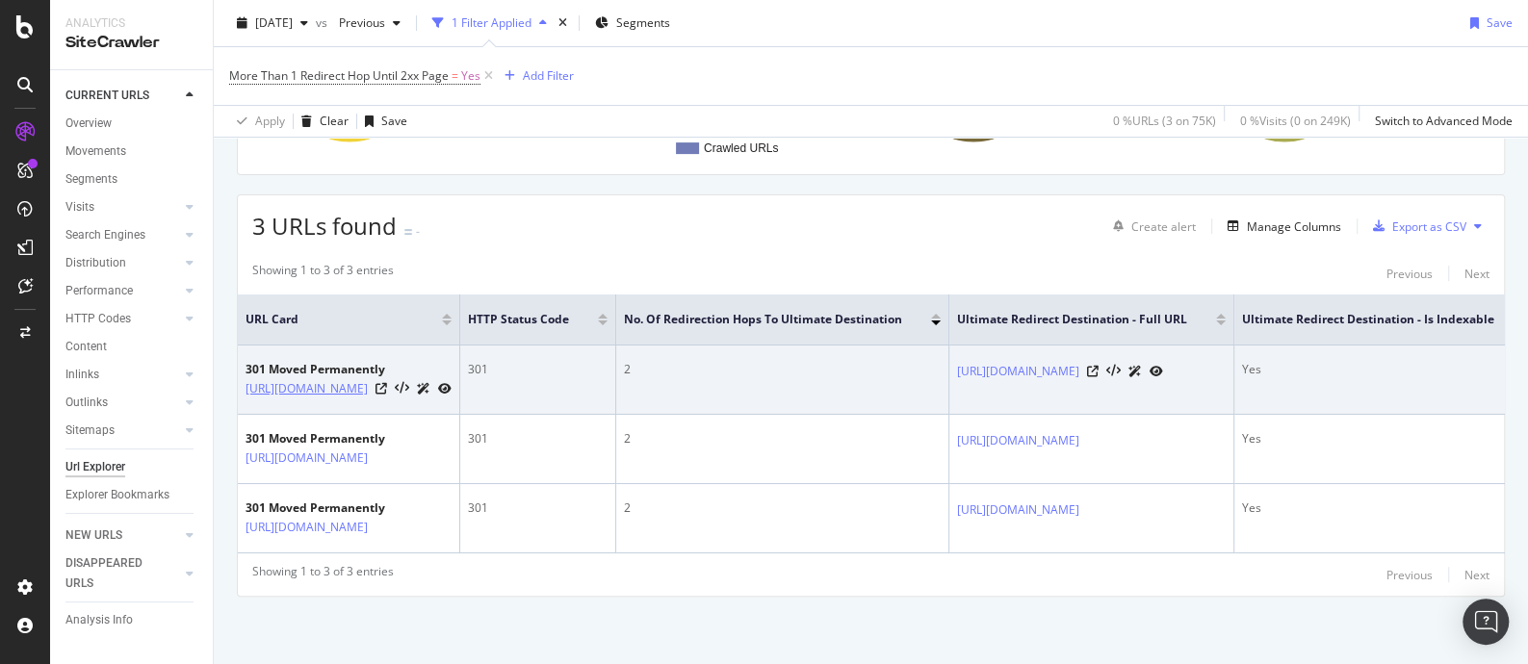
click at [352, 379] on link "[URL][DOMAIN_NAME]" at bounding box center [307, 388] width 122 height 19
click at [387, 383] on icon at bounding box center [382, 389] width 12 height 12
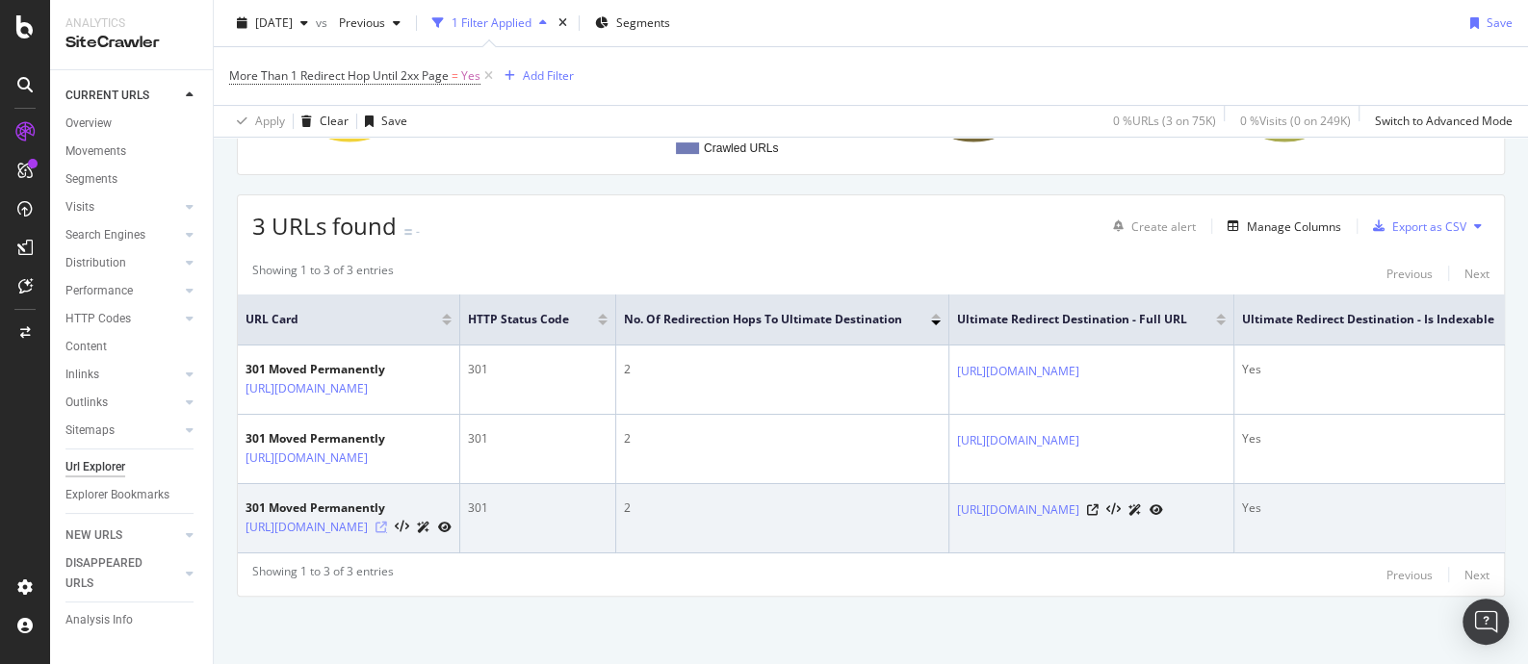
click at [387, 522] on icon at bounding box center [382, 528] width 12 height 12
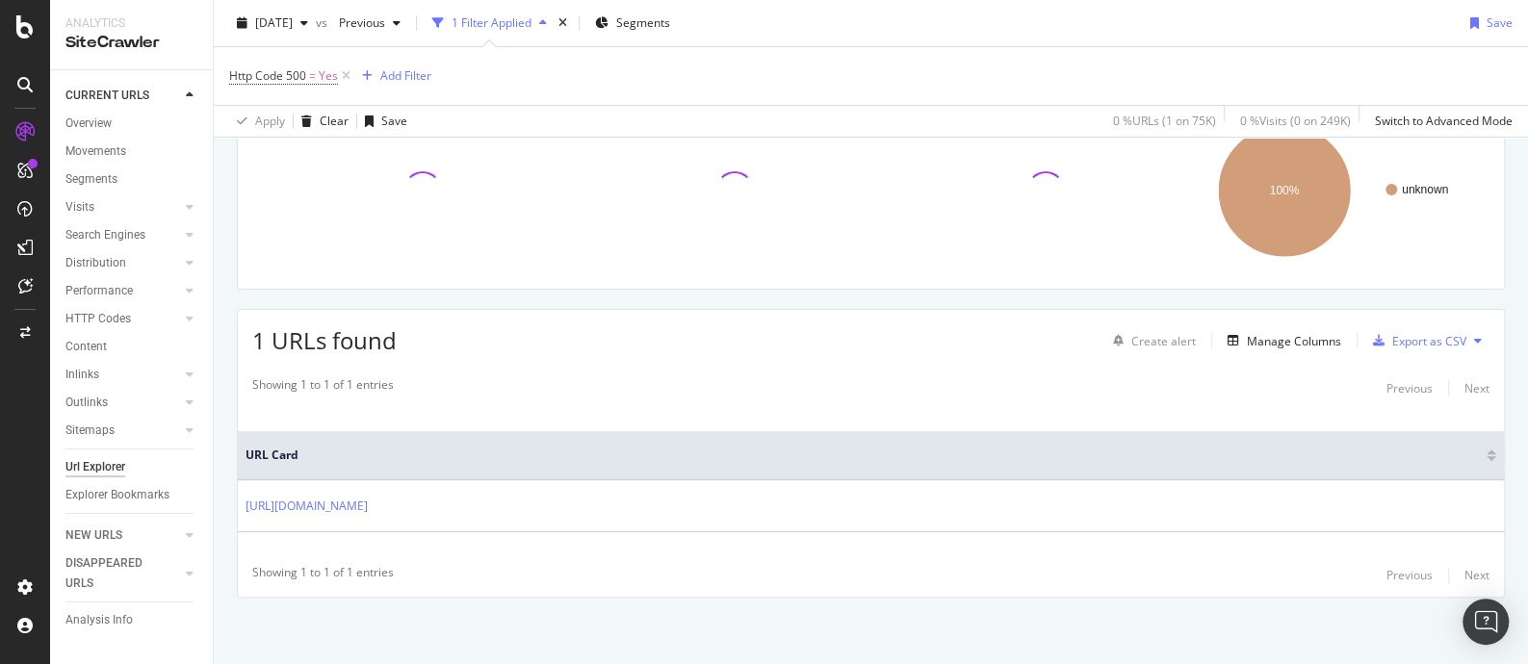
scroll to position [173, 0]
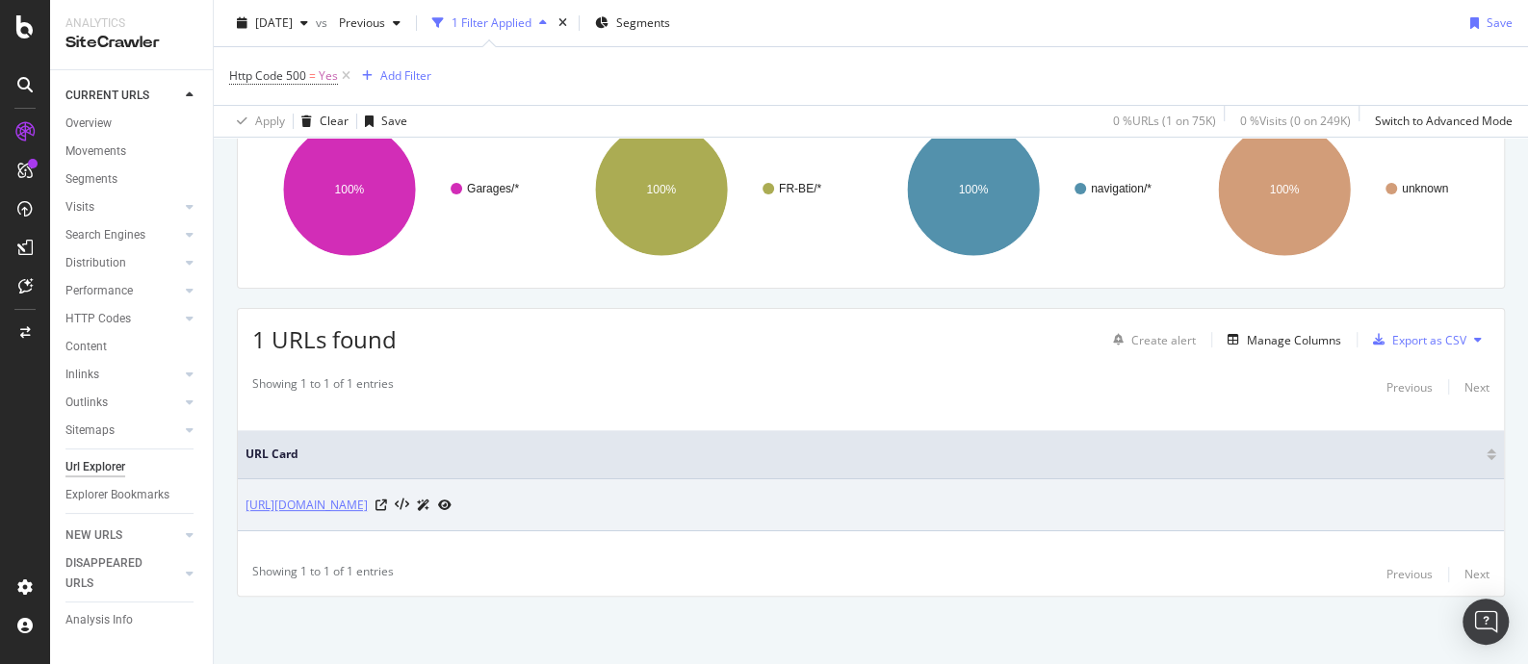
click at [368, 499] on link "[URL][DOMAIN_NAME]" at bounding box center [307, 505] width 122 height 19
click at [387, 506] on icon at bounding box center [382, 506] width 12 height 12
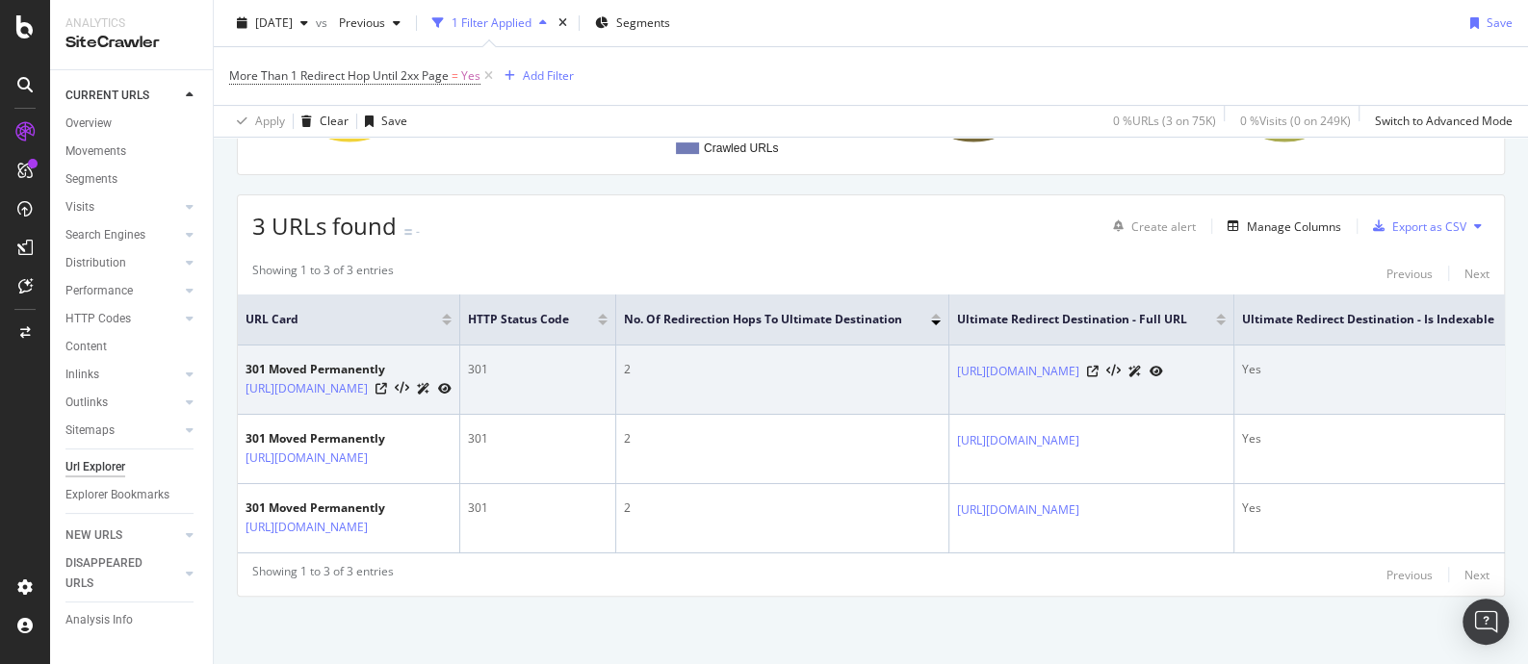
click at [452, 383] on icon at bounding box center [444, 389] width 13 height 12
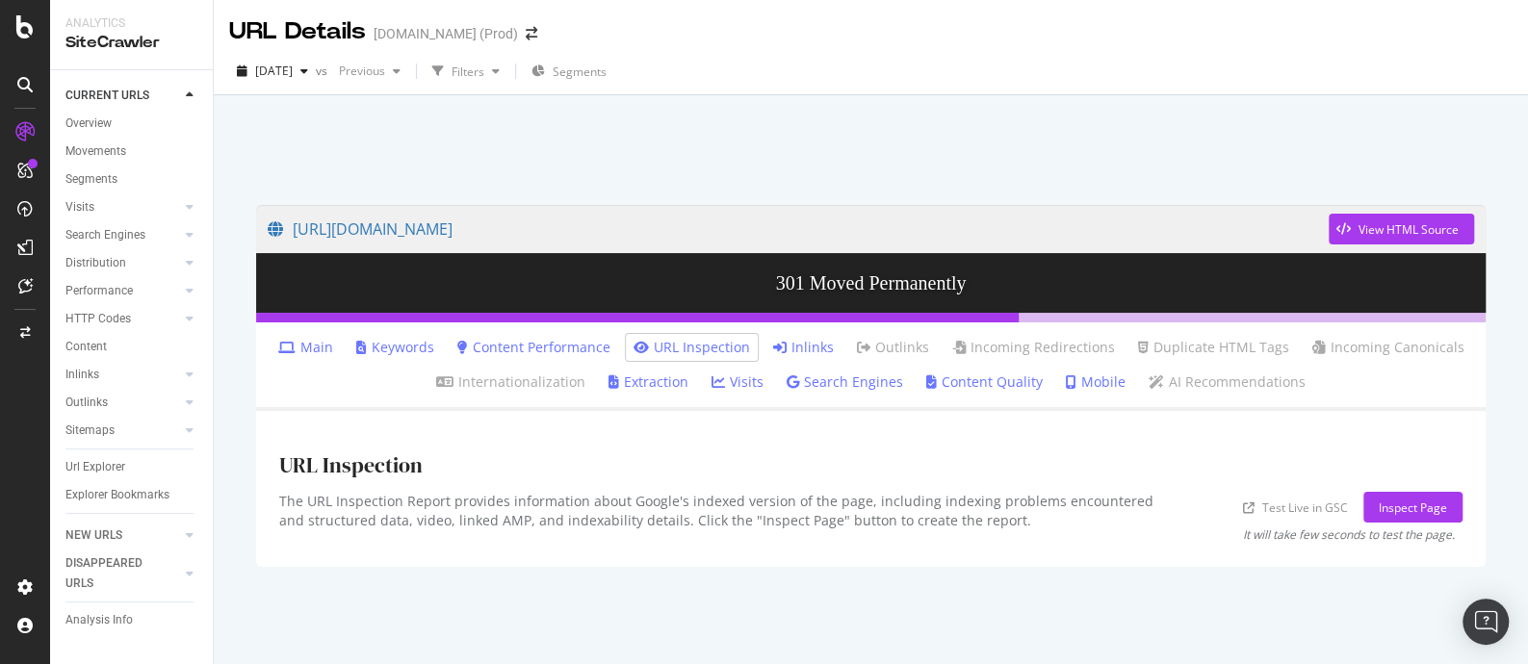
click at [801, 339] on link "Inlinks" at bounding box center [803, 347] width 61 height 19
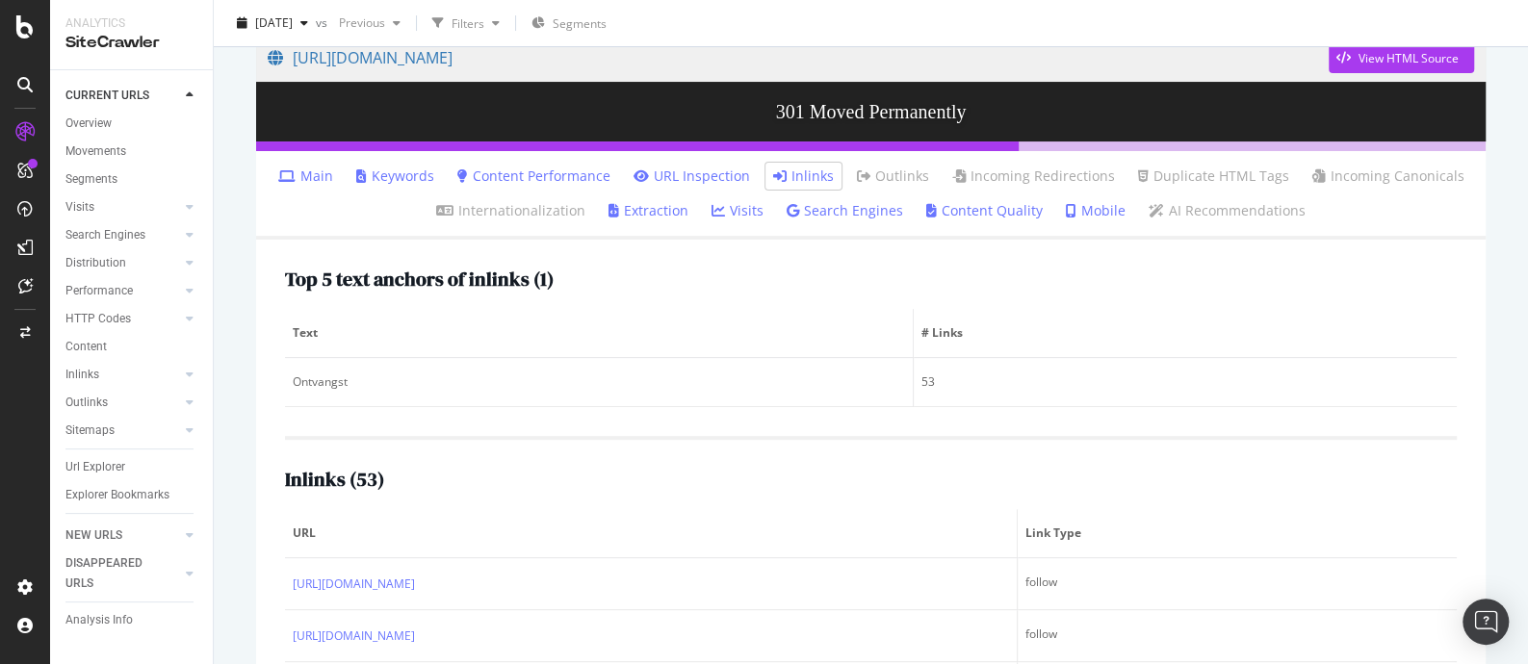
scroll to position [361, 0]
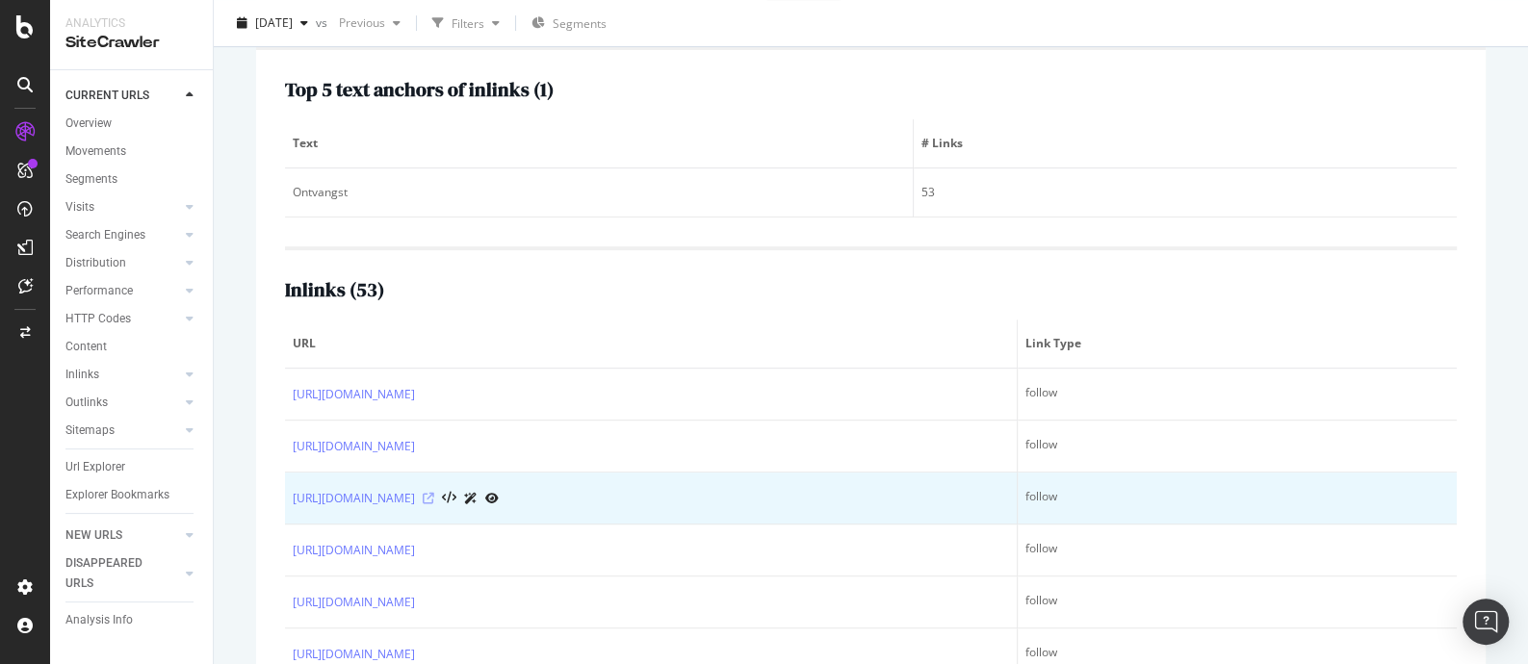
click at [434, 498] on icon at bounding box center [429, 499] width 12 height 12
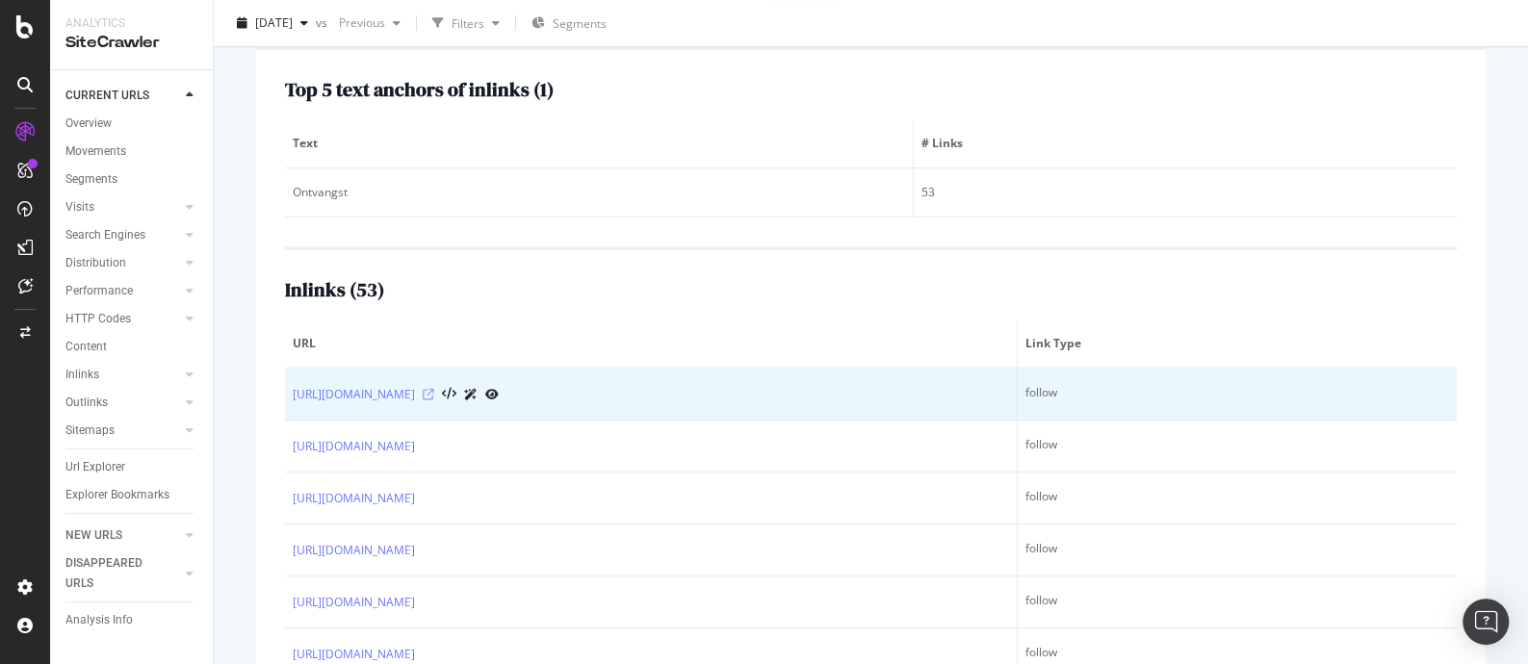
click at [434, 392] on icon at bounding box center [429, 395] width 12 height 12
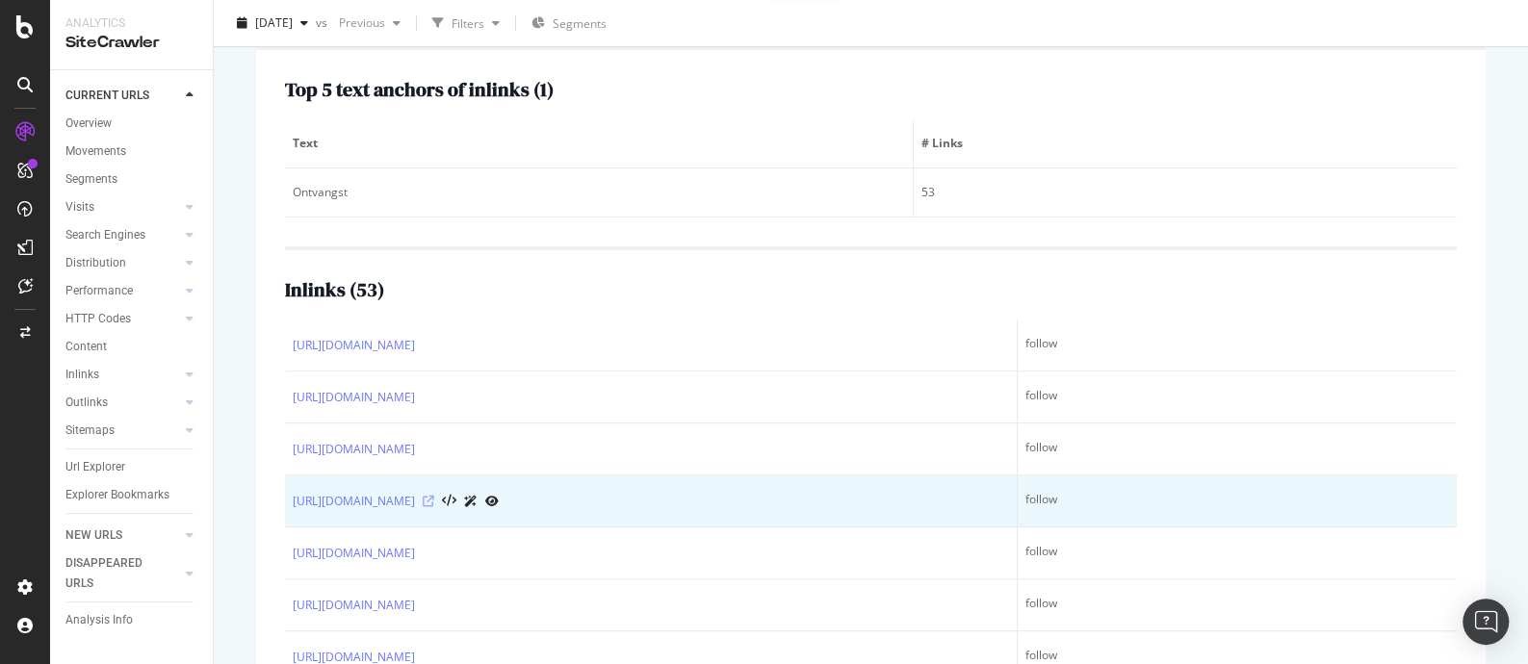
click at [434, 496] on icon at bounding box center [429, 502] width 12 height 12
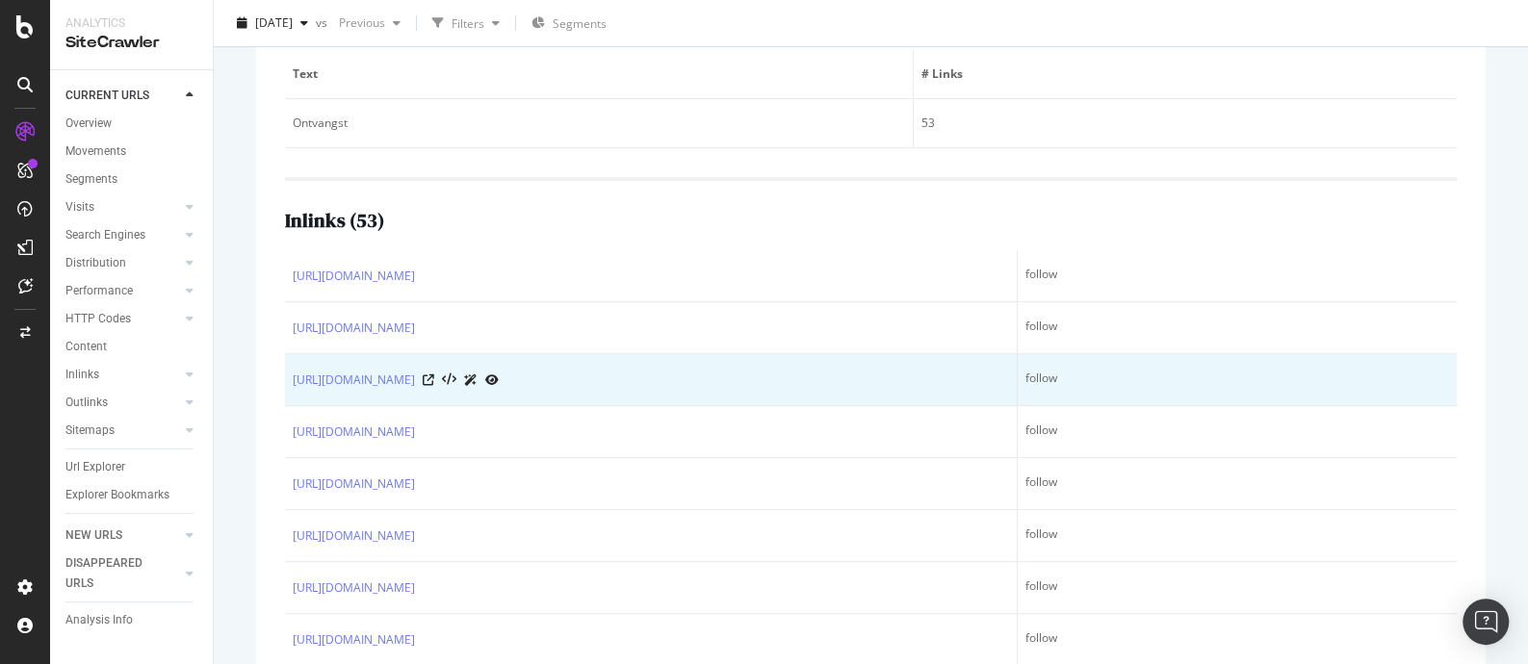
scroll to position [544, 0]
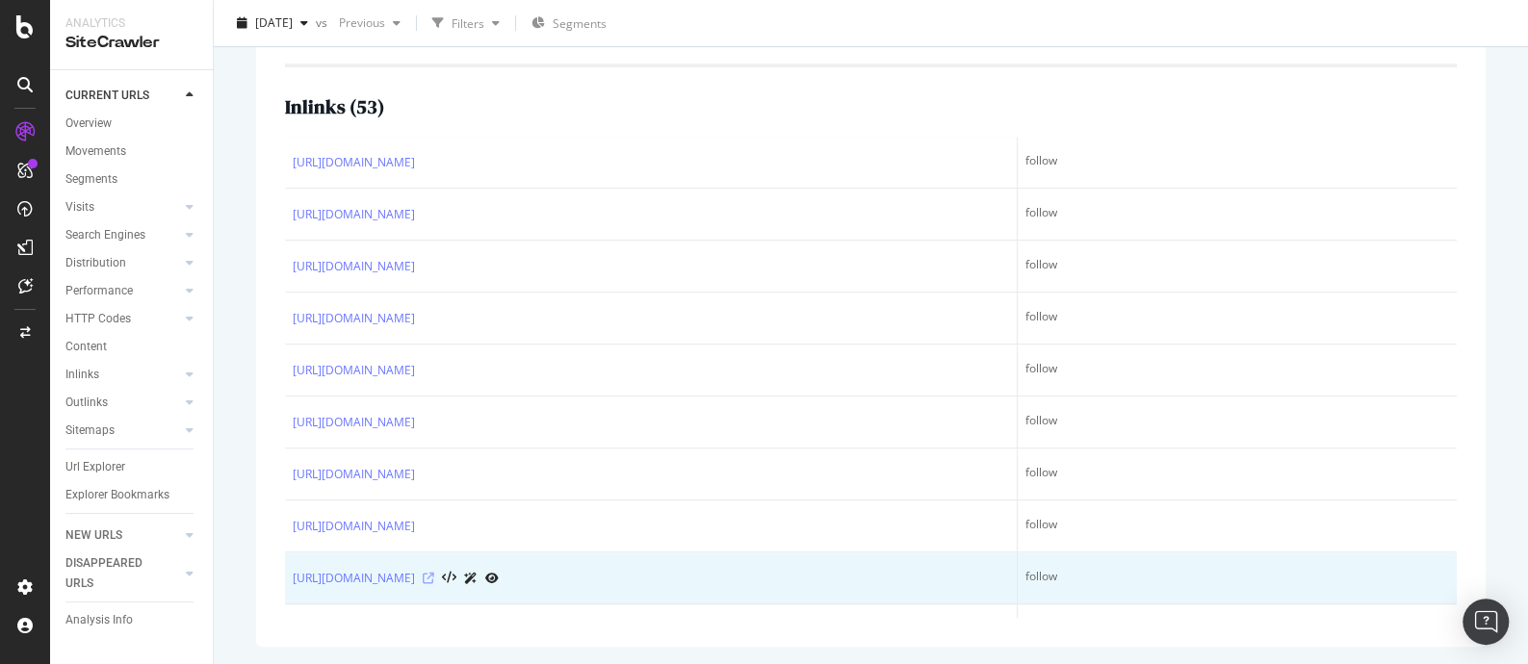
click at [434, 573] on icon at bounding box center [429, 579] width 12 height 12
